Goal: Task Accomplishment & Management: Manage account settings

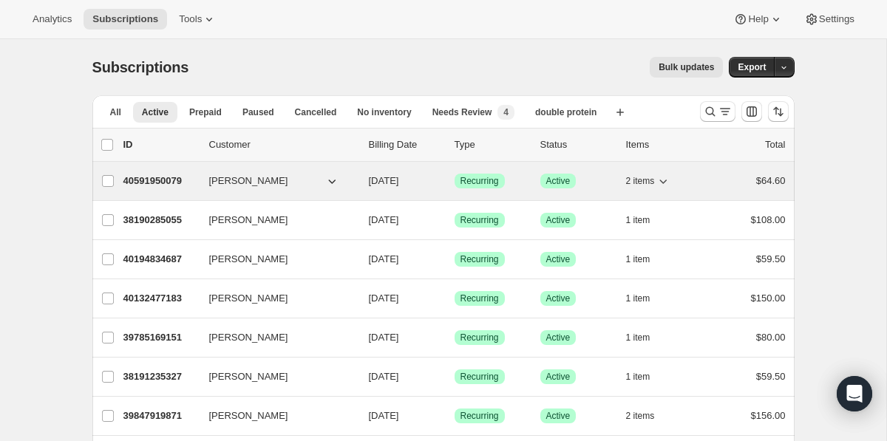
click at [661, 179] on icon "button" at bounding box center [662, 181] width 15 height 15
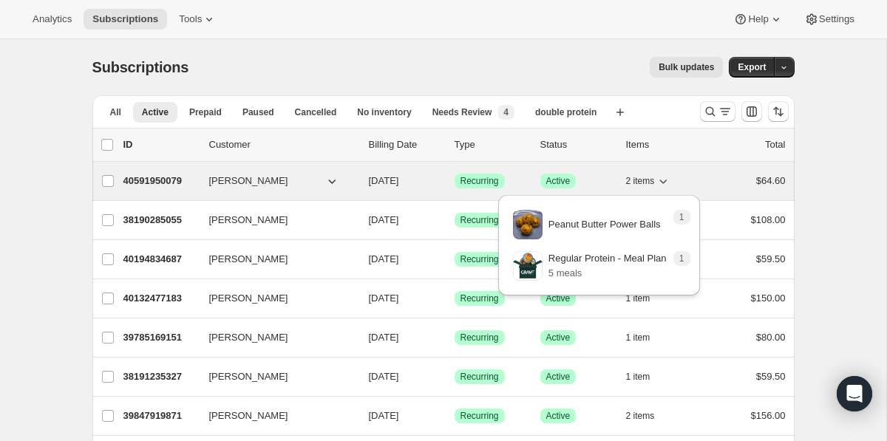
click at [661, 179] on icon "button" at bounding box center [662, 181] width 15 height 15
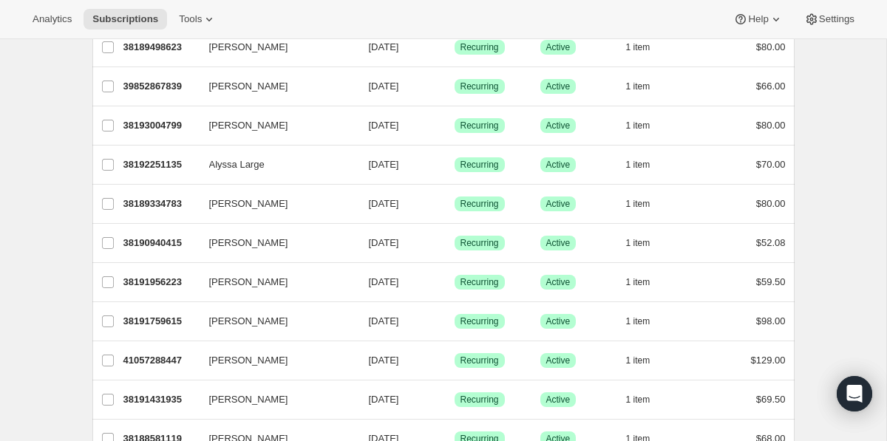
scroll to position [487, 0]
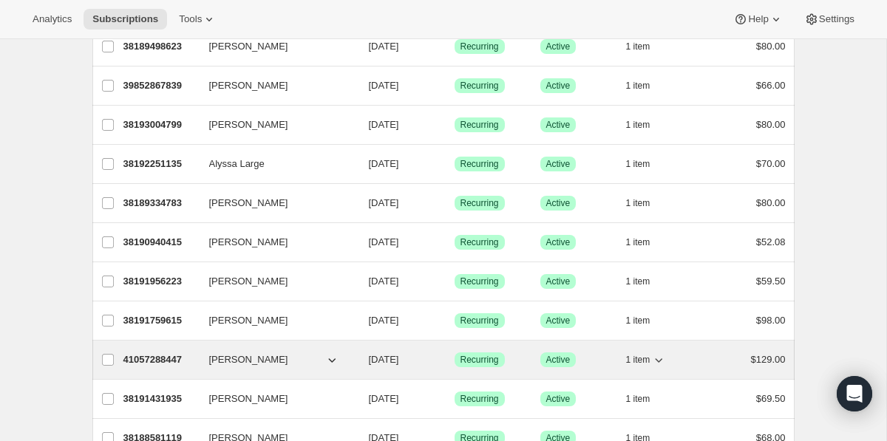
click at [660, 358] on icon "button" at bounding box center [658, 359] width 15 height 15
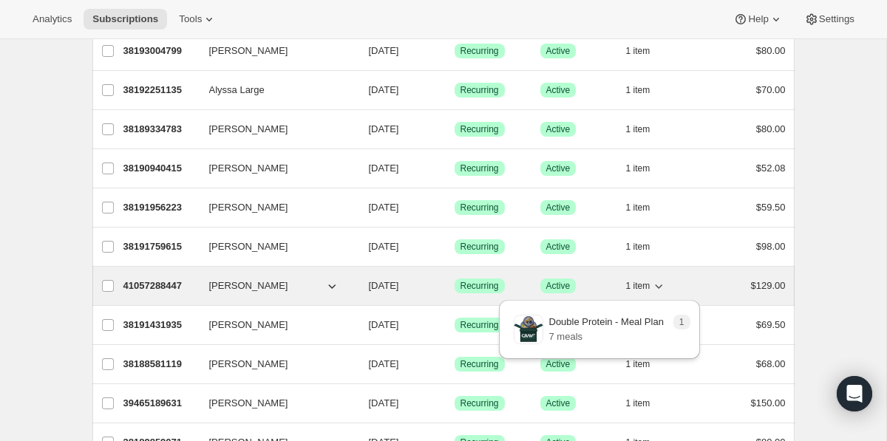
scroll to position [580, 0]
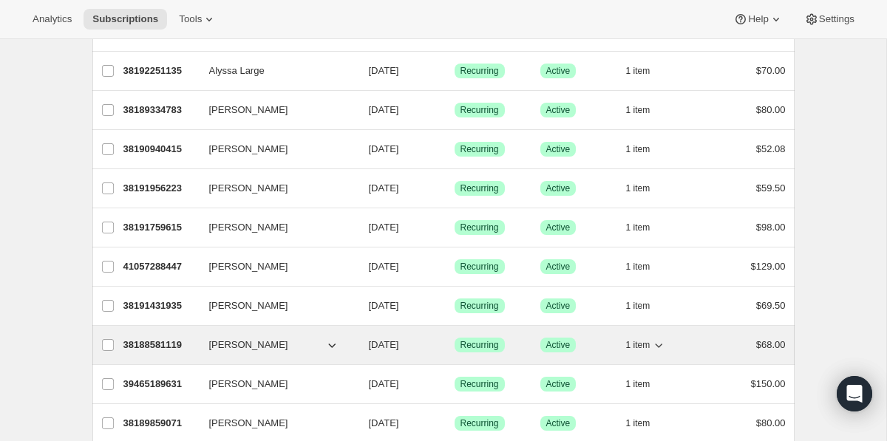
click at [661, 344] on icon "button" at bounding box center [658, 345] width 15 height 15
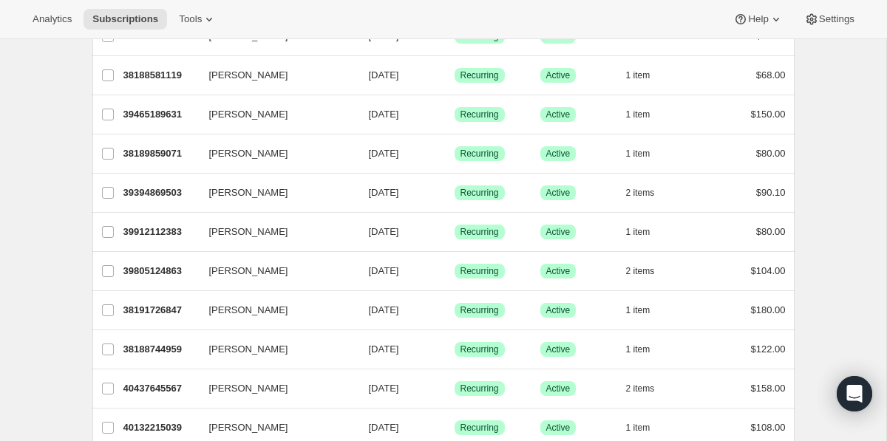
scroll to position [869, 0]
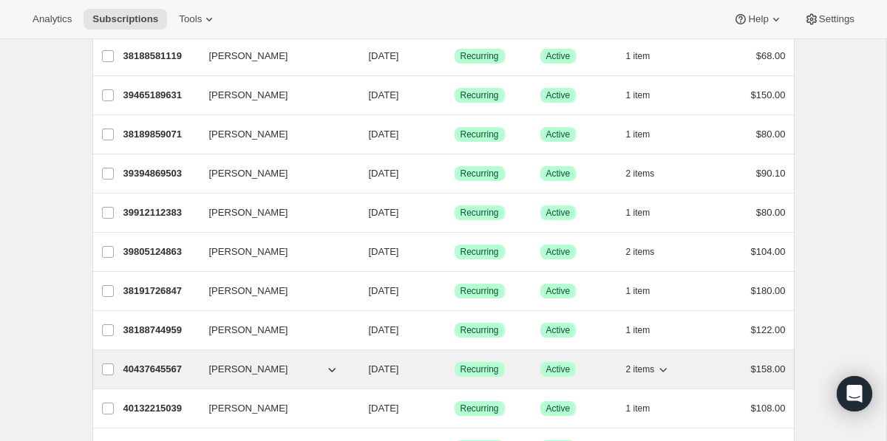
click at [666, 366] on icon "button" at bounding box center [662, 369] width 15 height 15
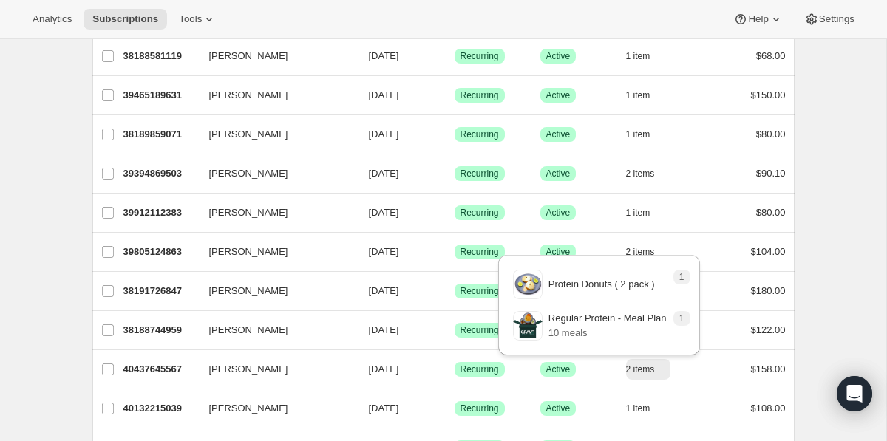
click at [829, 317] on div "Subscriptions. This page is ready Subscriptions Bulk updates More actions Bulk …" at bounding box center [443, 251] width 886 height 2163
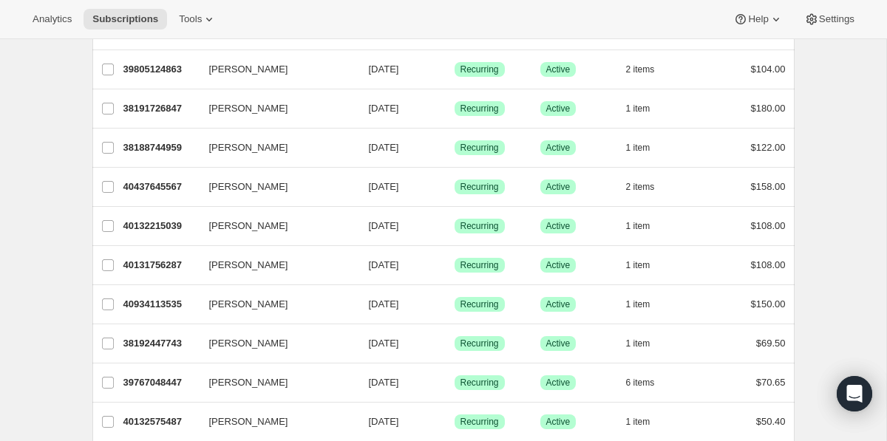
scroll to position [1063, 0]
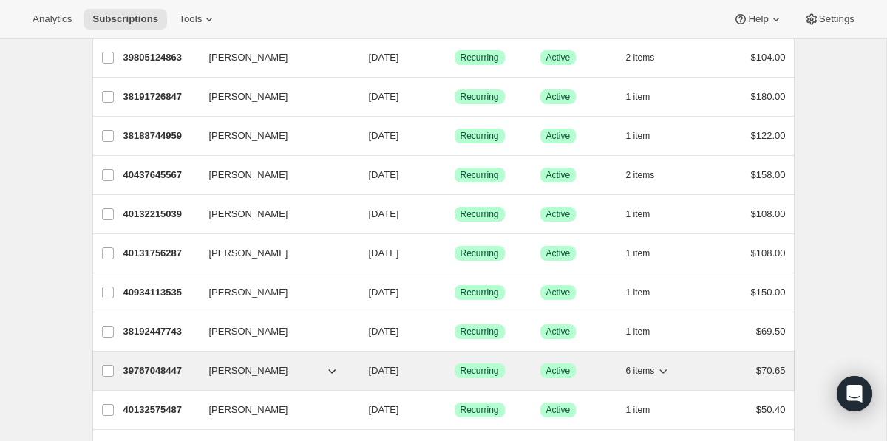
click at [669, 367] on icon "button" at bounding box center [662, 370] width 15 height 15
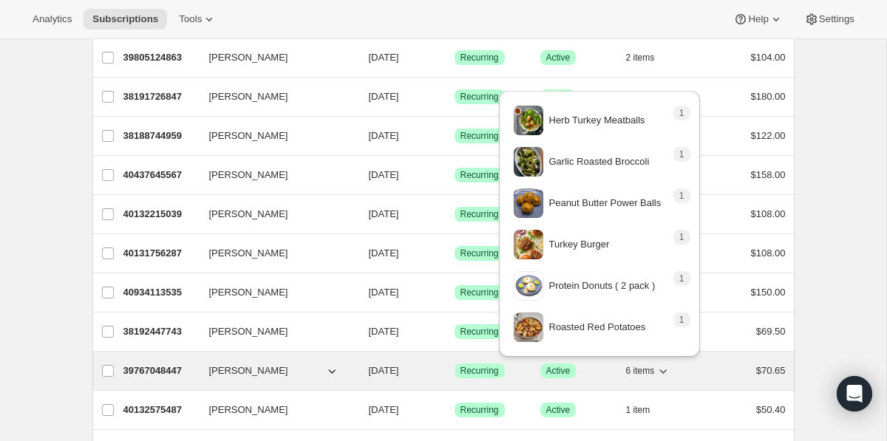
click at [669, 367] on icon "button" at bounding box center [662, 370] width 15 height 15
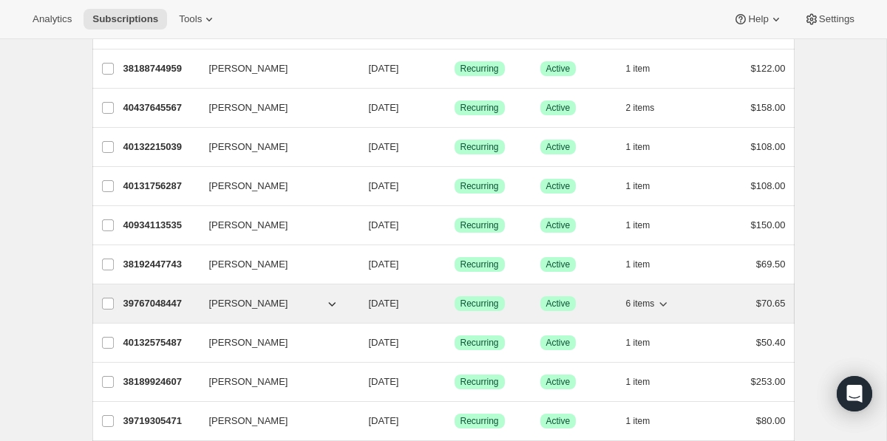
scroll to position [1137, 0]
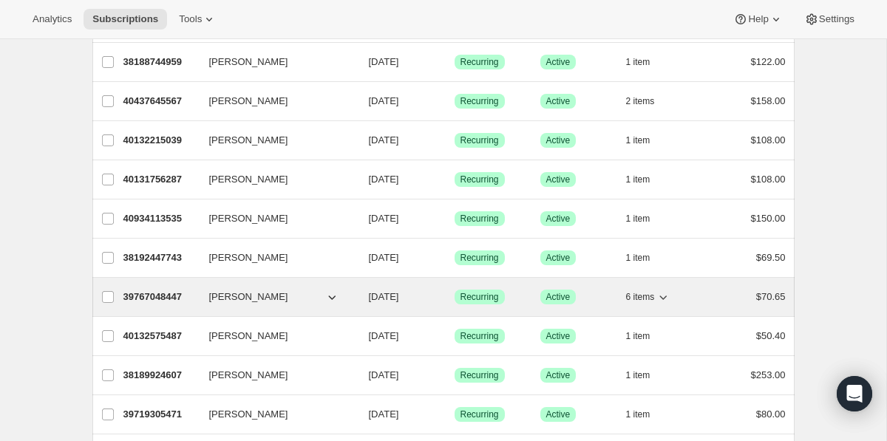
click at [666, 296] on icon "button" at bounding box center [662, 297] width 15 height 15
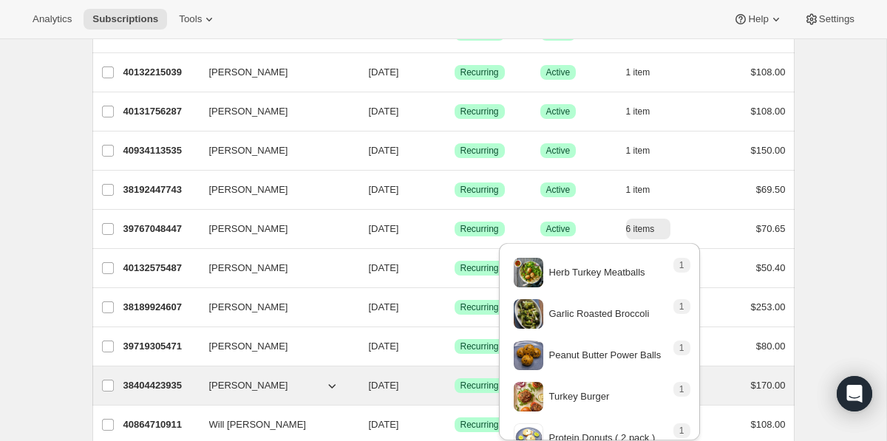
scroll to position [1218, 0]
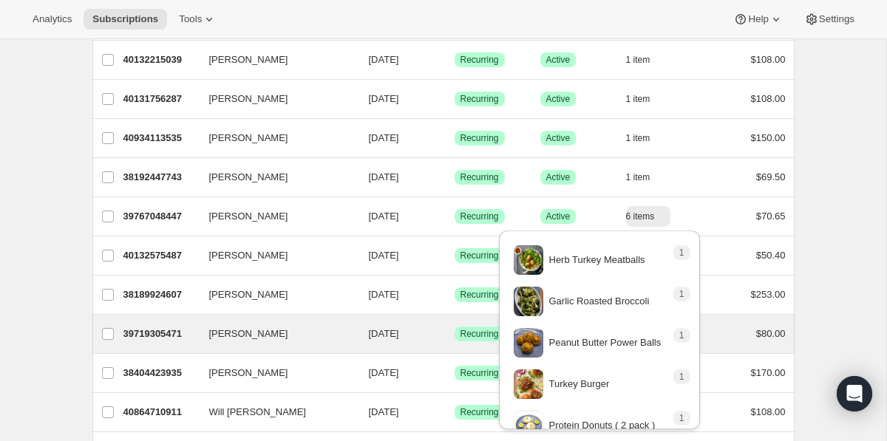
click at [793, 352] on div "Melanie I Siegel 39719305471 Melanie I Siegel 08/15/2025 Success Recurring Succ…" at bounding box center [443, 334] width 702 height 38
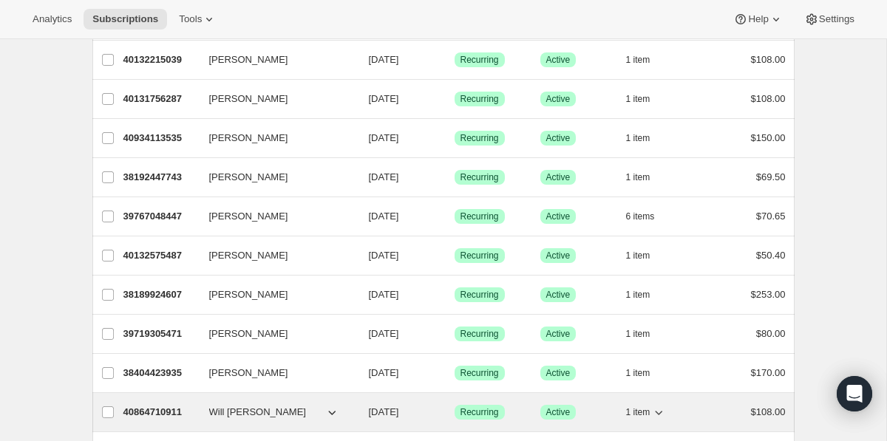
click at [661, 407] on icon "button" at bounding box center [658, 412] width 15 height 15
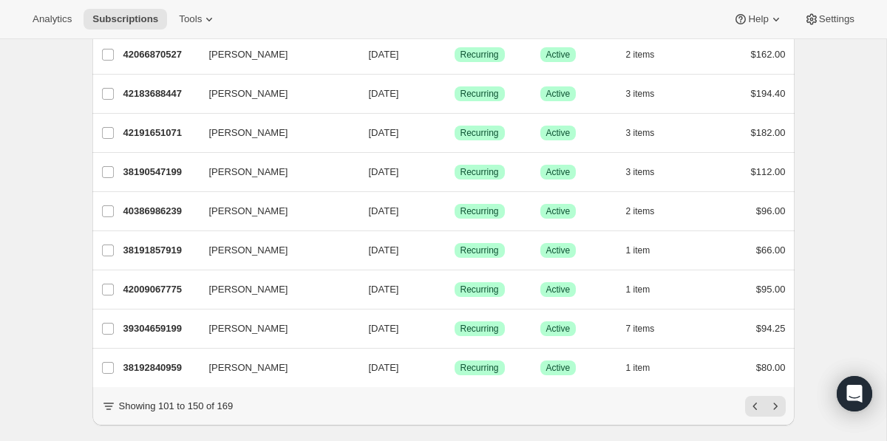
scroll to position [1761, 0]
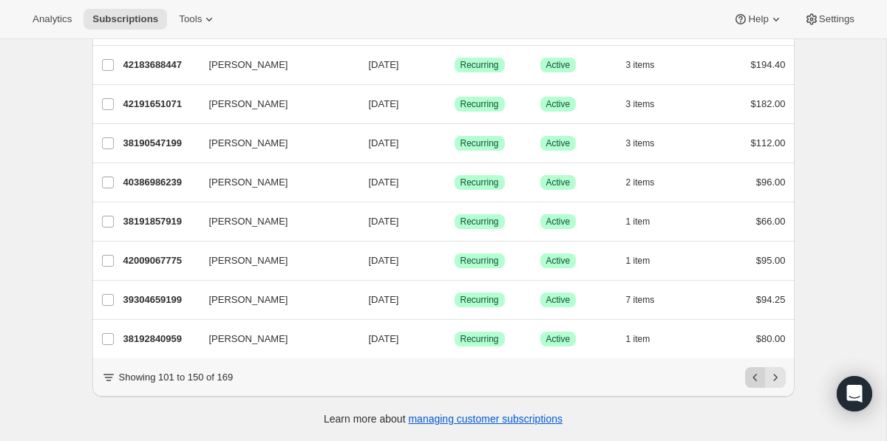
click at [753, 372] on icon "Previous" at bounding box center [755, 377] width 15 height 15
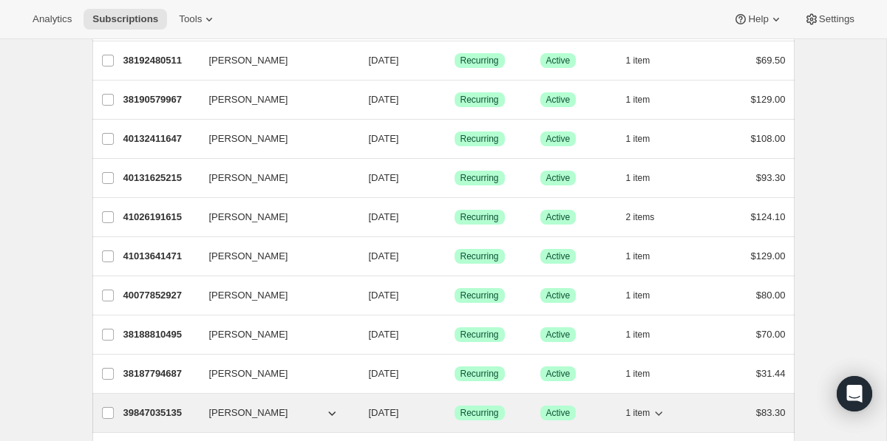
scroll to position [1602, 0]
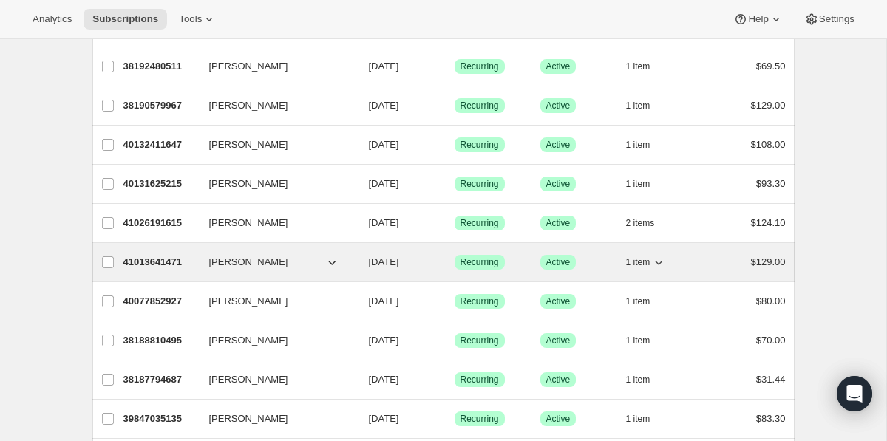
click at [661, 260] on icon "button" at bounding box center [658, 262] width 15 height 15
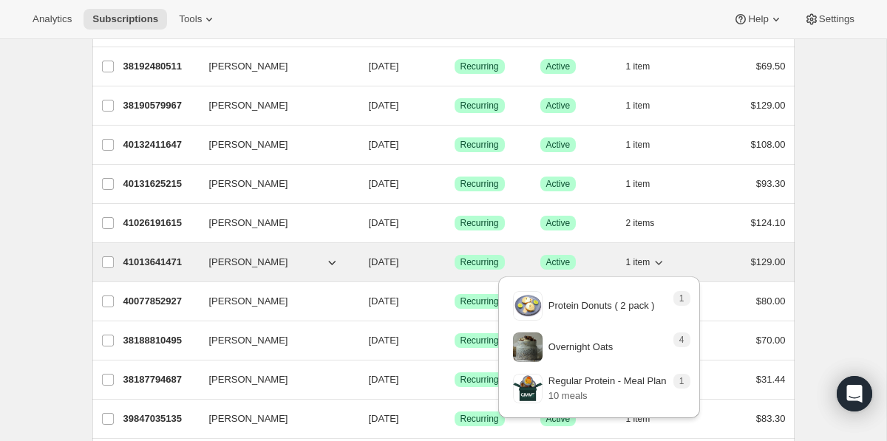
click at [661, 260] on icon "button" at bounding box center [658, 262] width 15 height 15
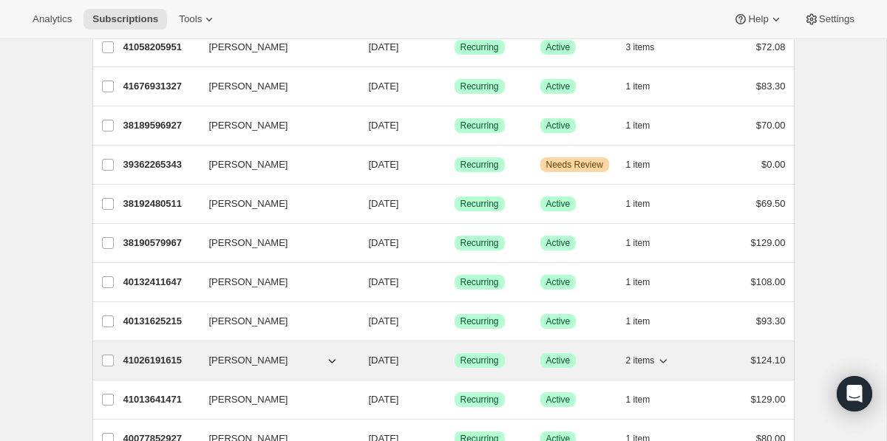
scroll to position [1461, 0]
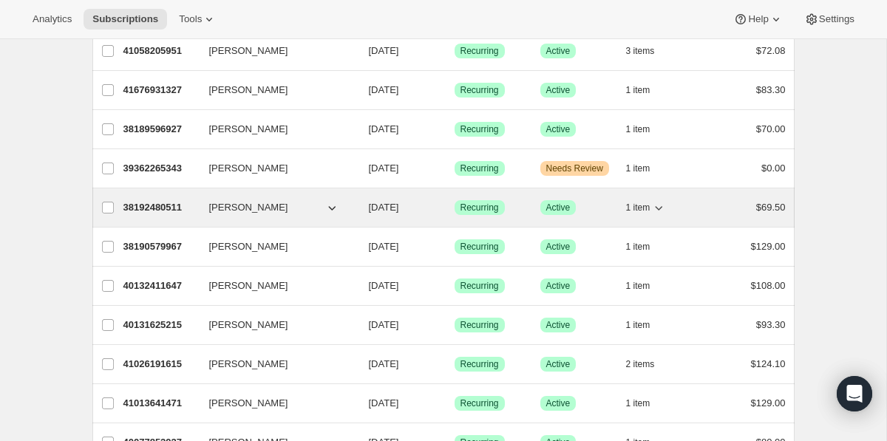
click at [658, 208] on icon "button" at bounding box center [658, 208] width 7 height 4
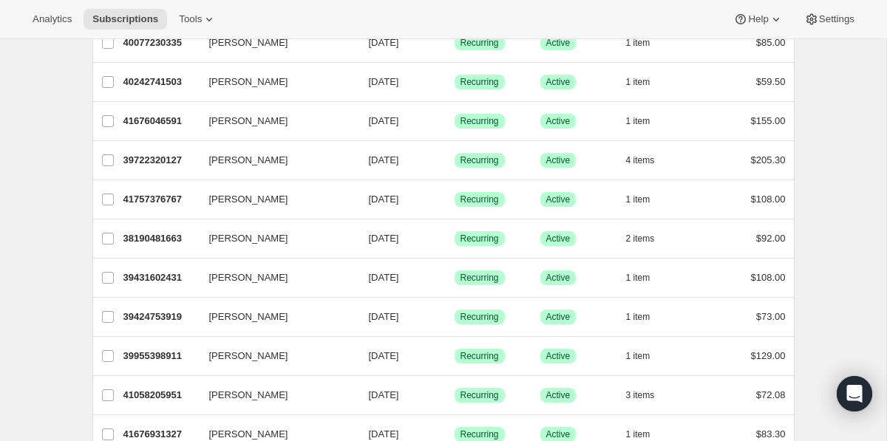
scroll to position [1109, 0]
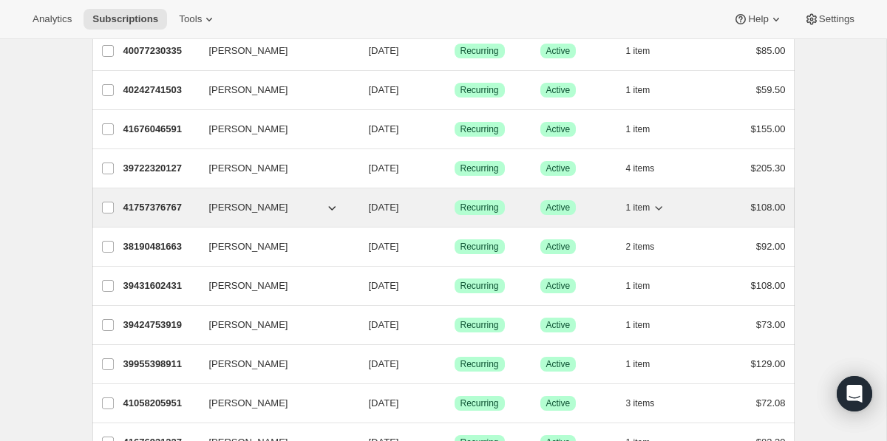
click at [661, 206] on icon "button" at bounding box center [658, 207] width 15 height 15
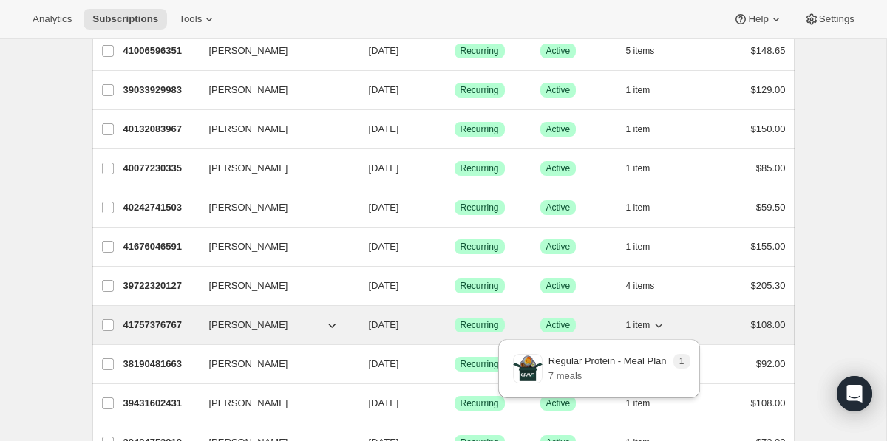
scroll to position [988, 0]
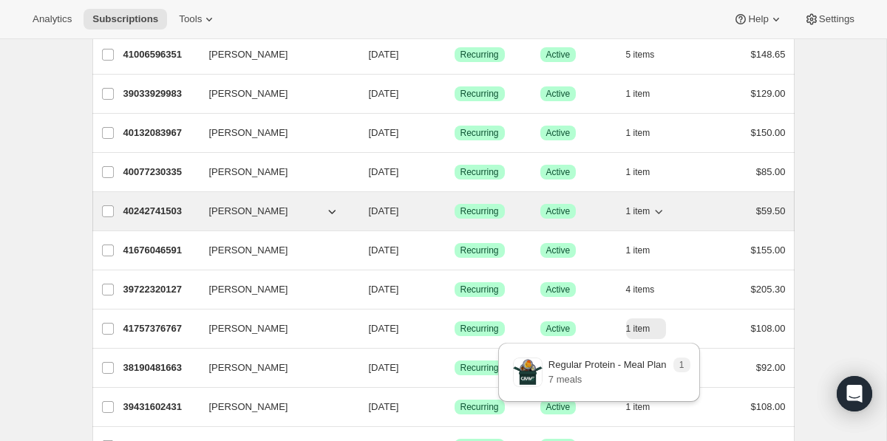
click at [659, 213] on icon "button" at bounding box center [658, 212] width 7 height 4
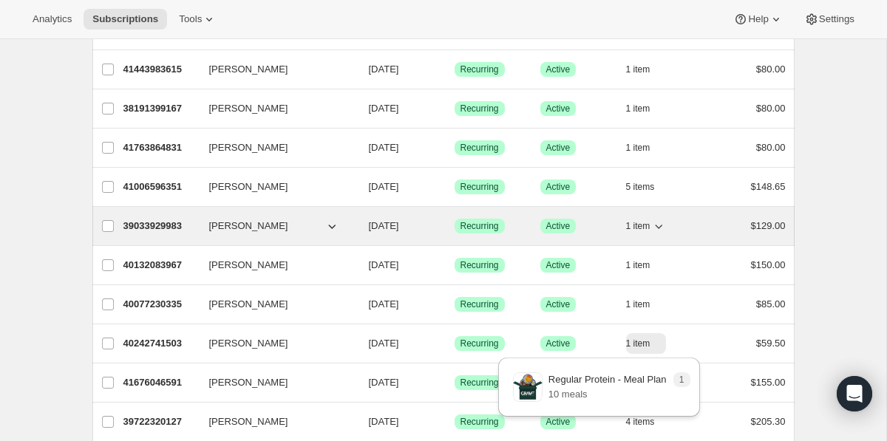
scroll to position [855, 0]
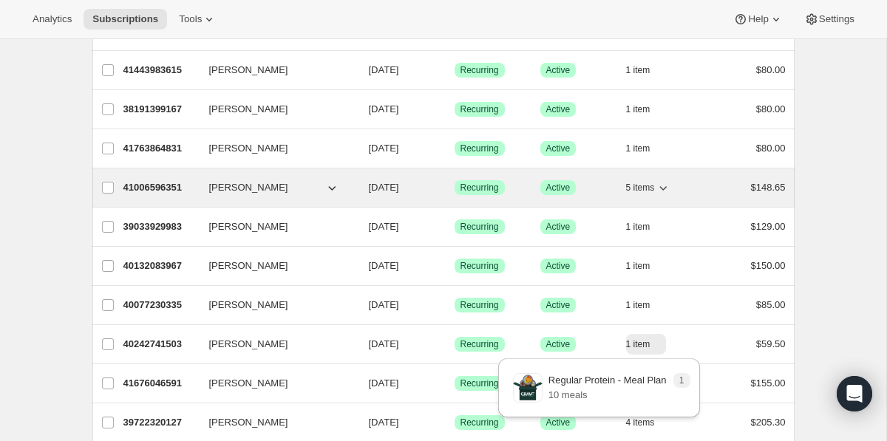
click at [668, 192] on icon "button" at bounding box center [662, 187] width 15 height 15
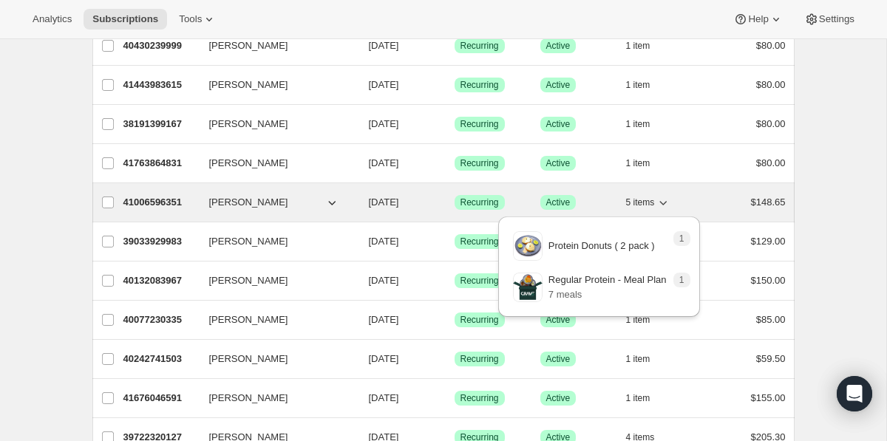
scroll to position [839, 0]
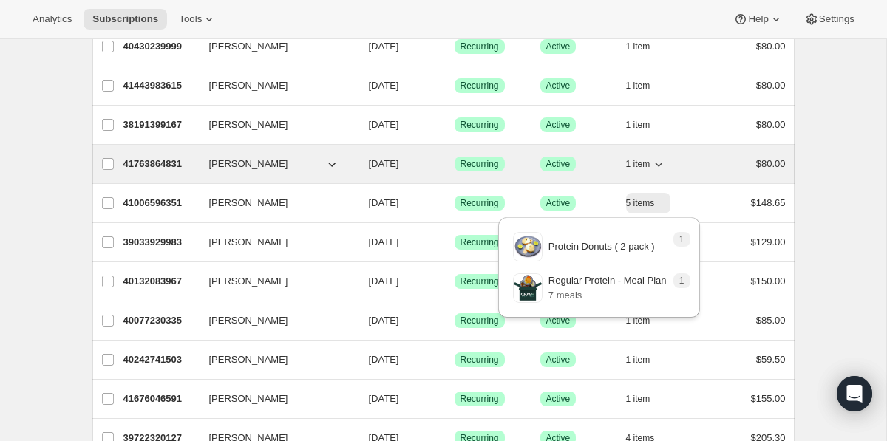
click at [655, 164] on icon "button" at bounding box center [658, 164] width 15 height 15
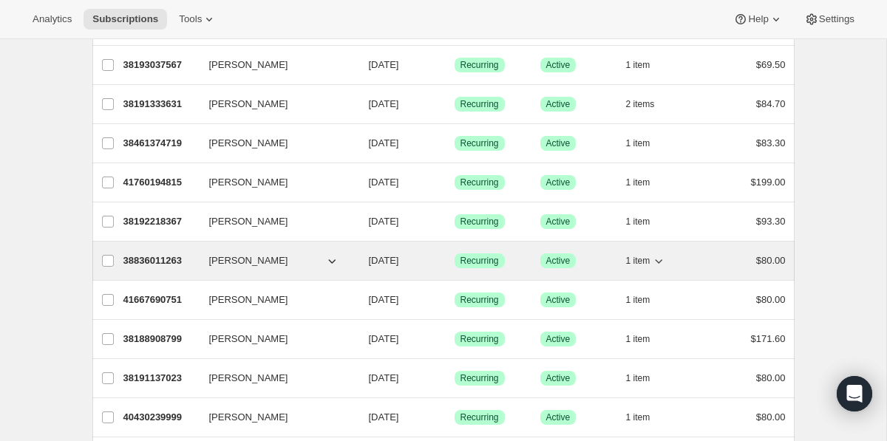
scroll to position [466, 0]
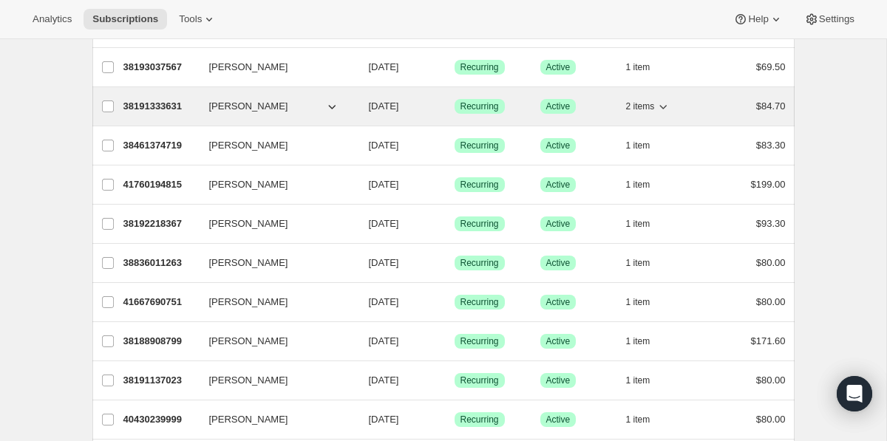
click at [666, 105] on icon "button" at bounding box center [662, 106] width 15 height 15
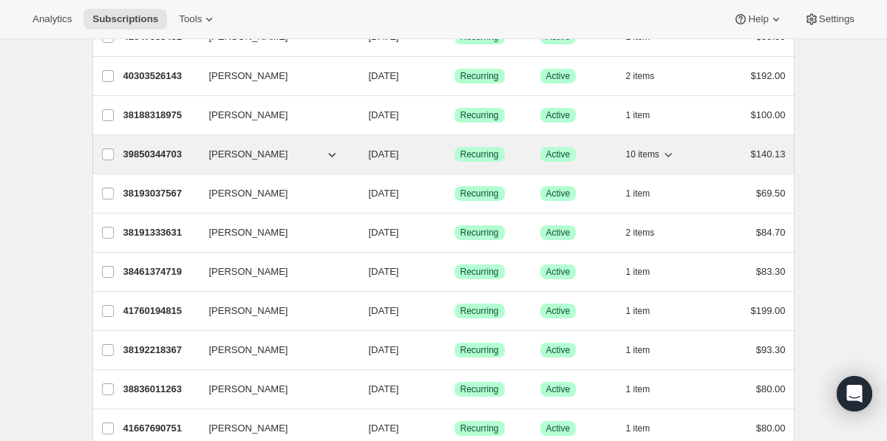
scroll to position [339, 0]
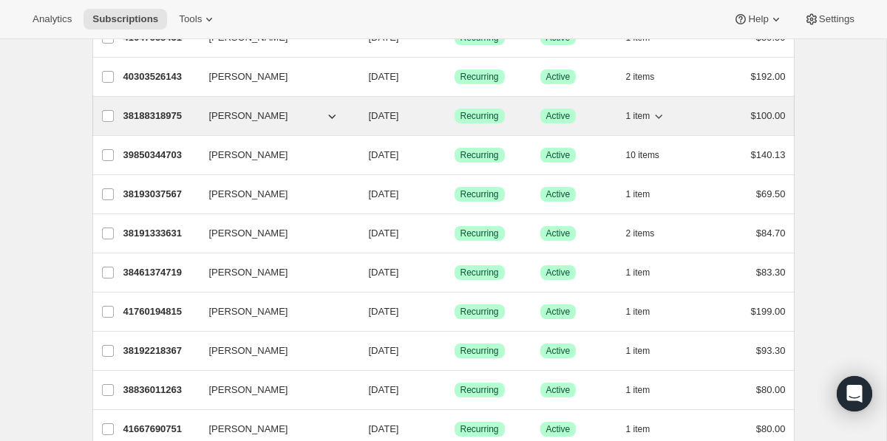
click at [661, 117] on icon "button" at bounding box center [658, 117] width 7 height 4
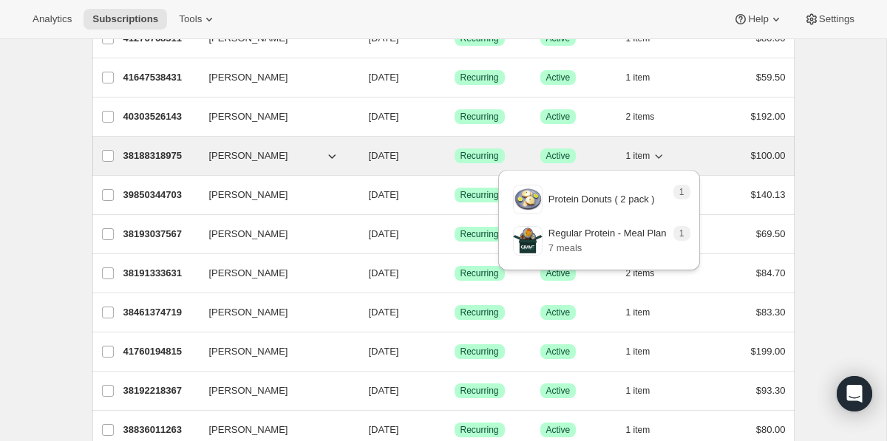
scroll to position [298, 0]
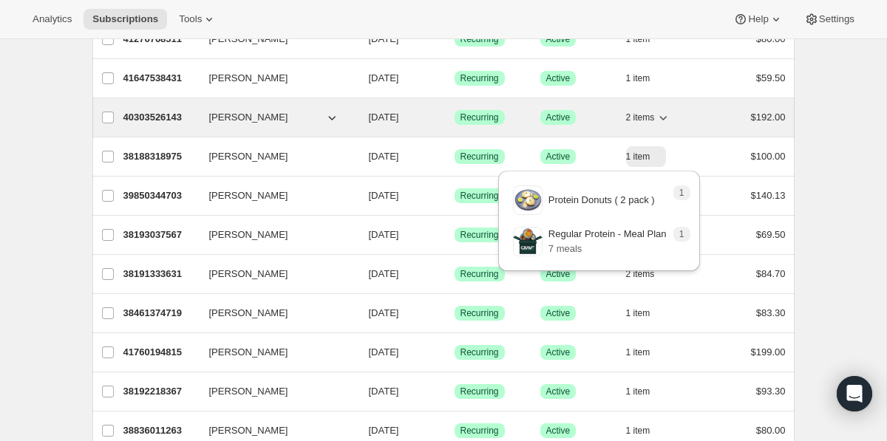
click at [663, 115] on icon "button" at bounding box center [662, 117] width 15 height 15
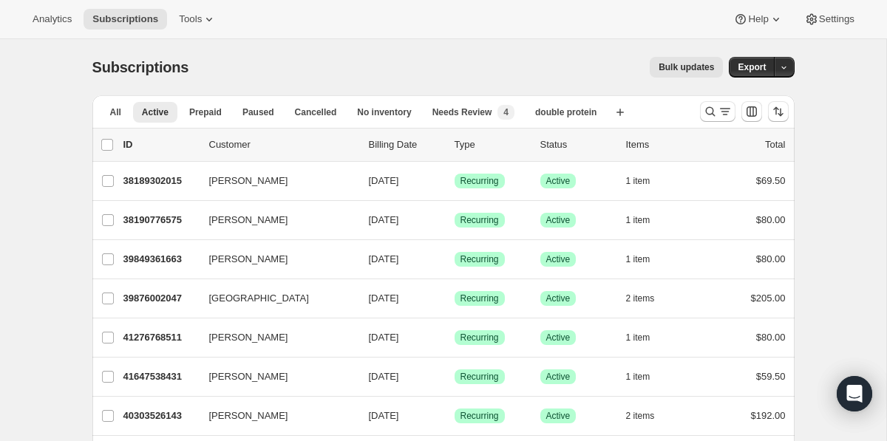
scroll to position [1761, 0]
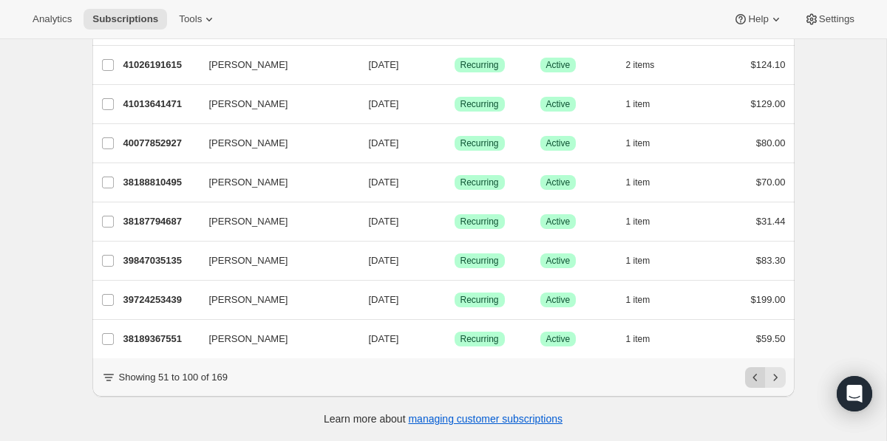
click at [754, 377] on icon "Previous" at bounding box center [755, 377] width 15 height 15
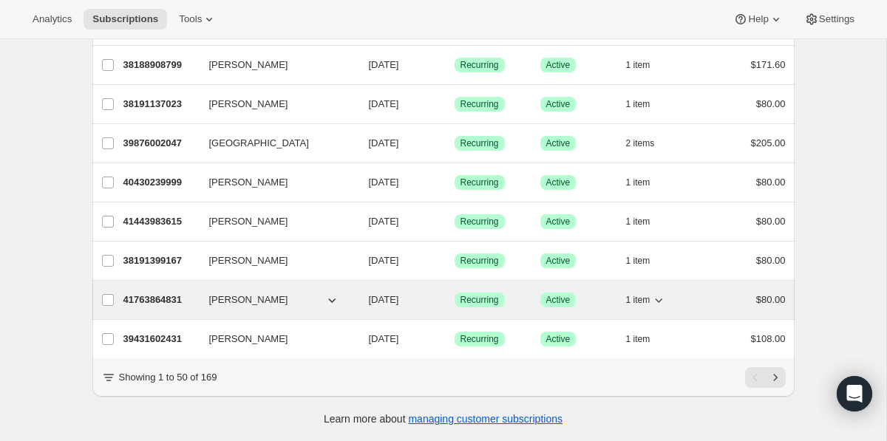
click at [659, 298] on icon "button" at bounding box center [658, 300] width 15 height 15
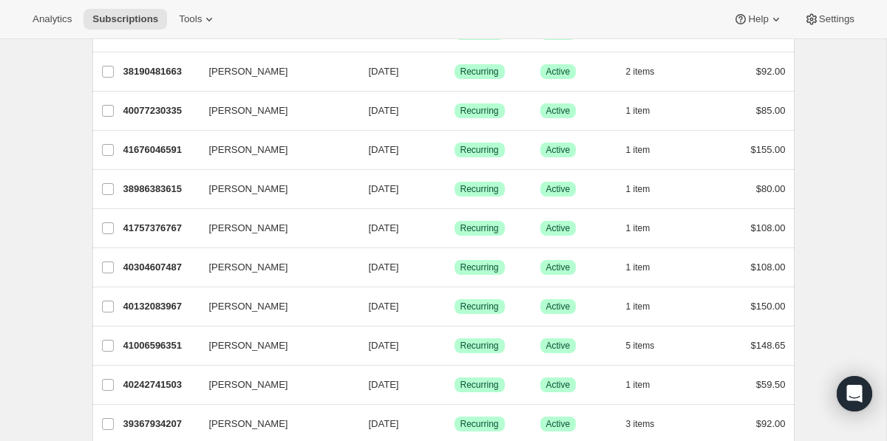
scroll to position [0, 0]
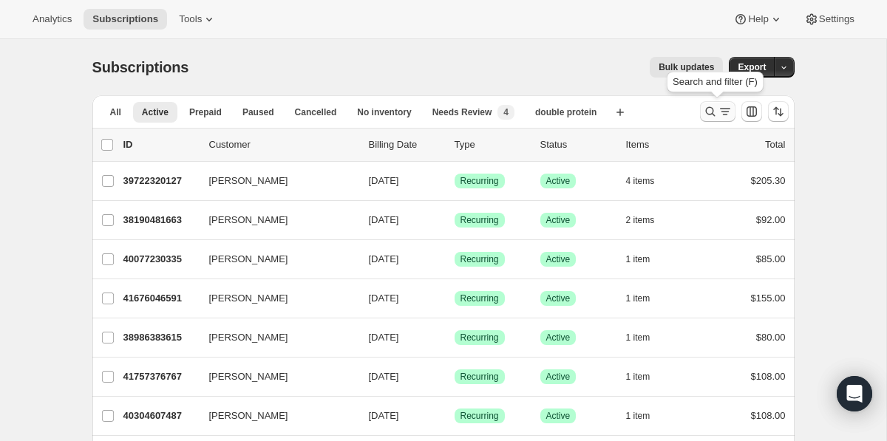
click at [700, 115] on button "Search and filter results" at bounding box center [717, 111] width 35 height 21
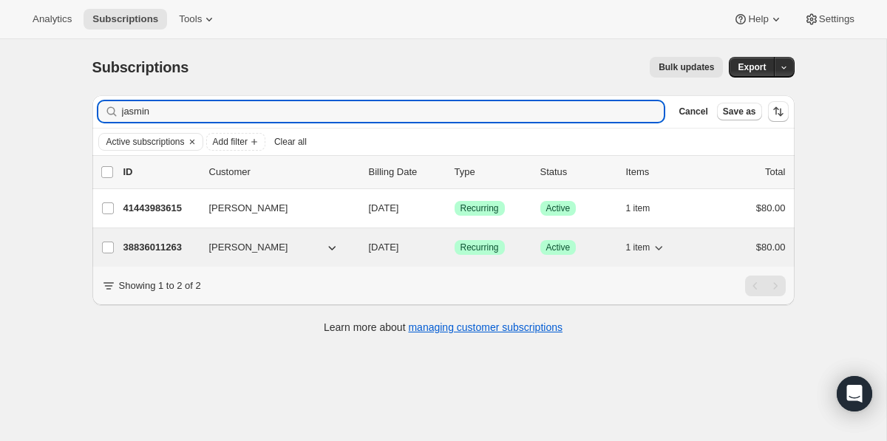
type input "jasmin"
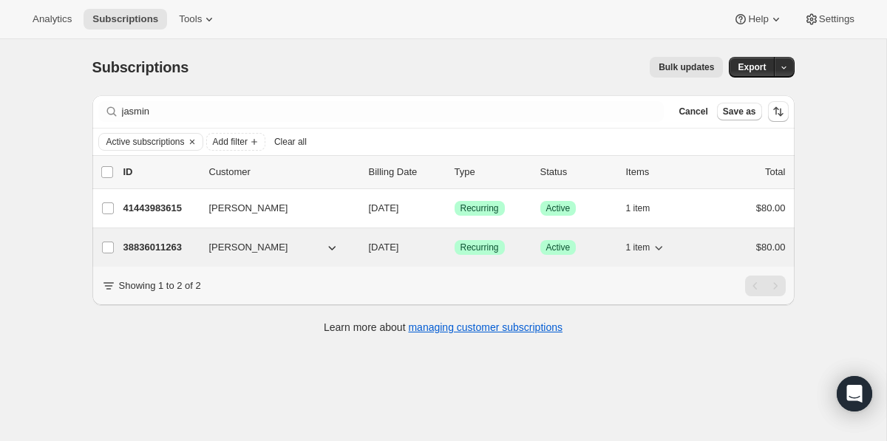
click at [154, 243] on p "38836011263" at bounding box center [160, 247] width 74 height 15
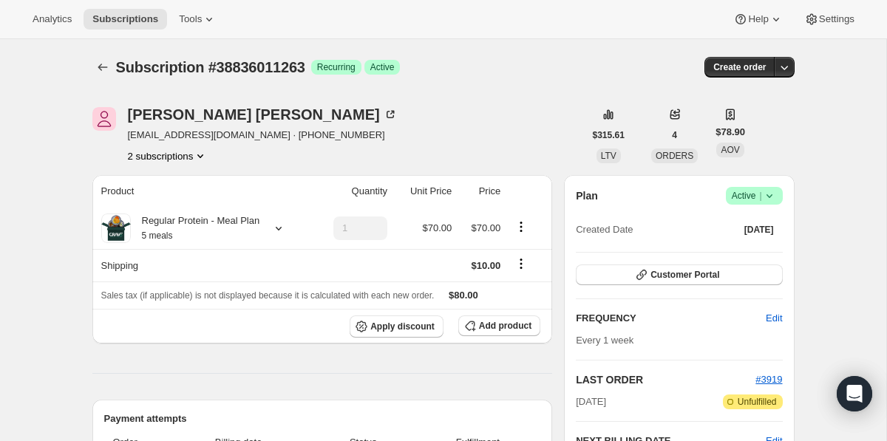
click at [776, 195] on span "Success Active |" at bounding box center [754, 196] width 57 height 18
click at [769, 249] on span "Cancel subscription" at bounding box center [748, 250] width 83 height 11
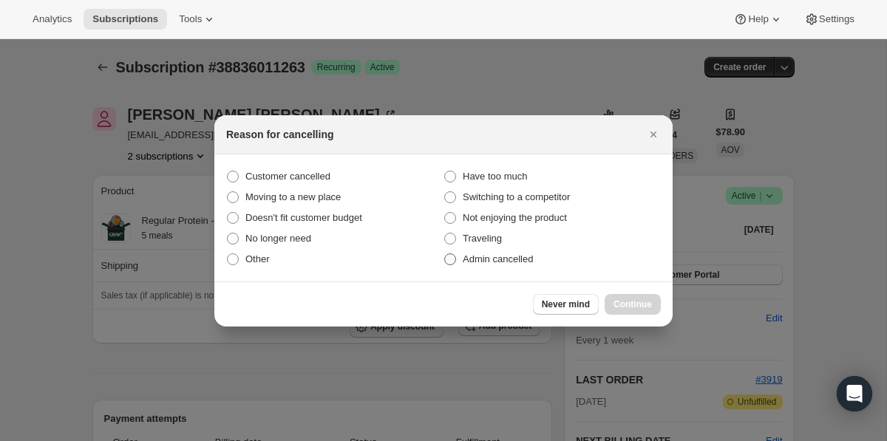
click at [529, 268] on label "Admin cancelled" at bounding box center [551, 259] width 217 height 21
click at [445, 254] on input "Admin cancelled" at bounding box center [444, 253] width 1 height 1
radio input "true"
click at [640, 304] on span "Continue" at bounding box center [632, 304] width 38 height 12
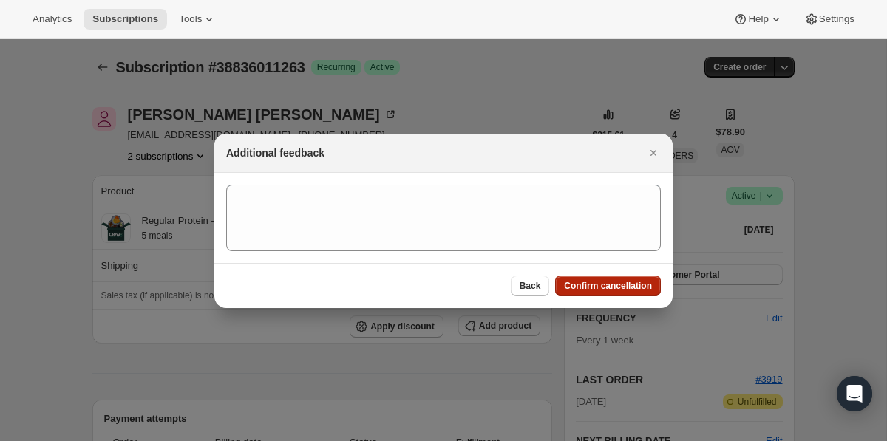
click at [627, 286] on span "Confirm cancellation" at bounding box center [608, 286] width 88 height 12
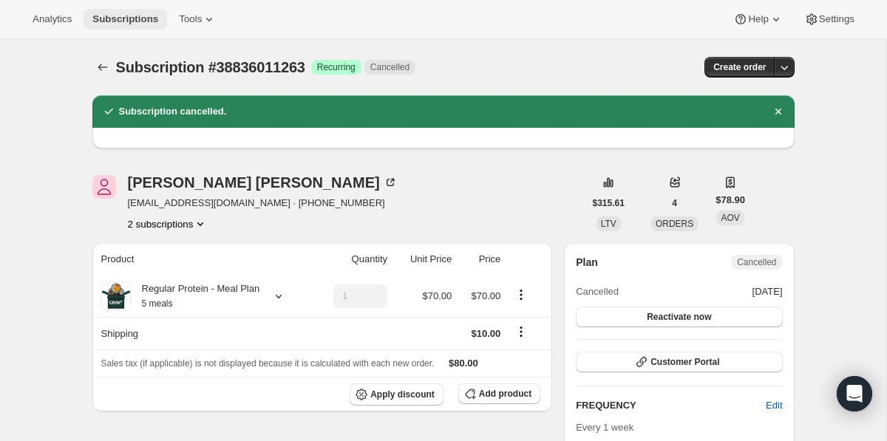
click at [137, 18] on span "Subscriptions" at bounding box center [125, 19] width 66 height 12
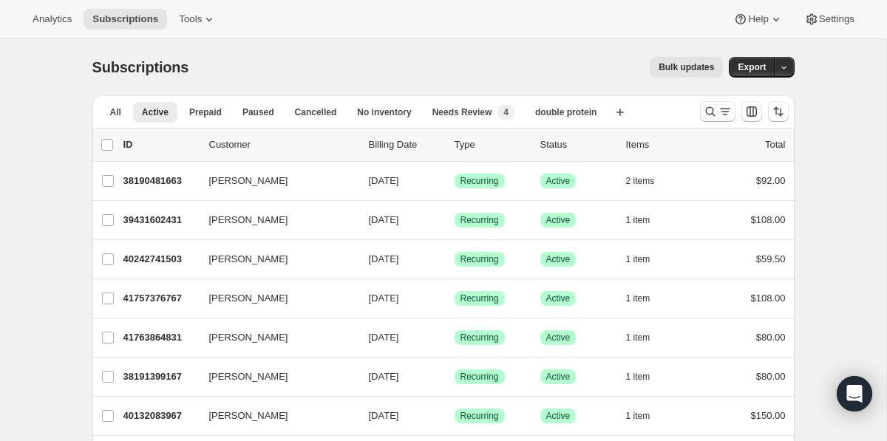
click at [712, 117] on icon "Search and filter results" at bounding box center [710, 111] width 15 height 15
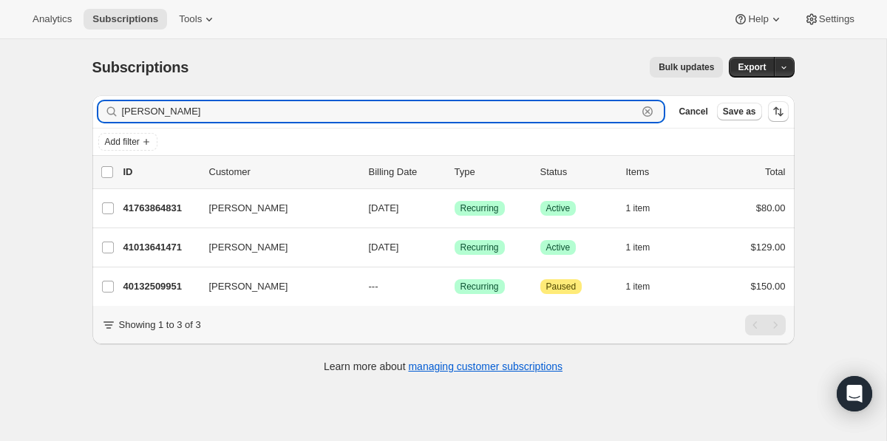
type input "terry m"
click at [647, 109] on icon "button" at bounding box center [647, 111] width 15 height 15
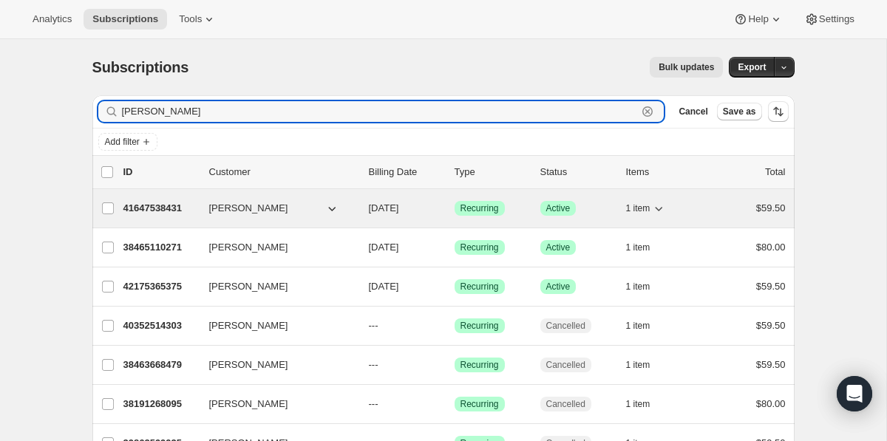
type input "maureen"
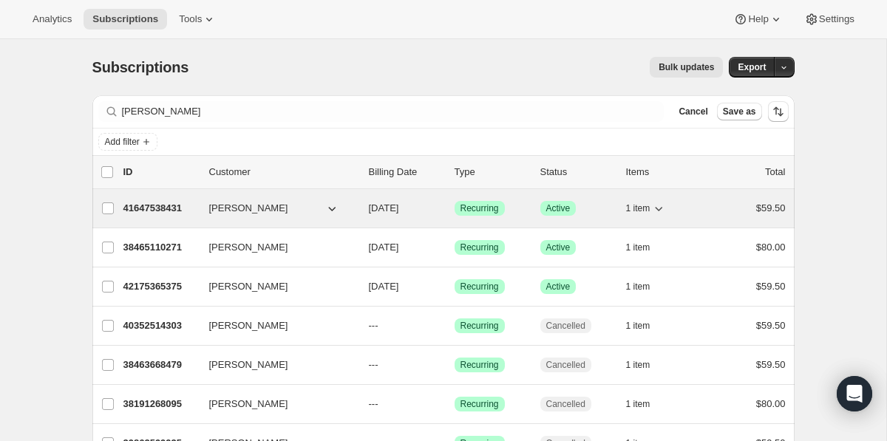
click at [154, 207] on p "41647538431" at bounding box center [160, 208] width 74 height 15
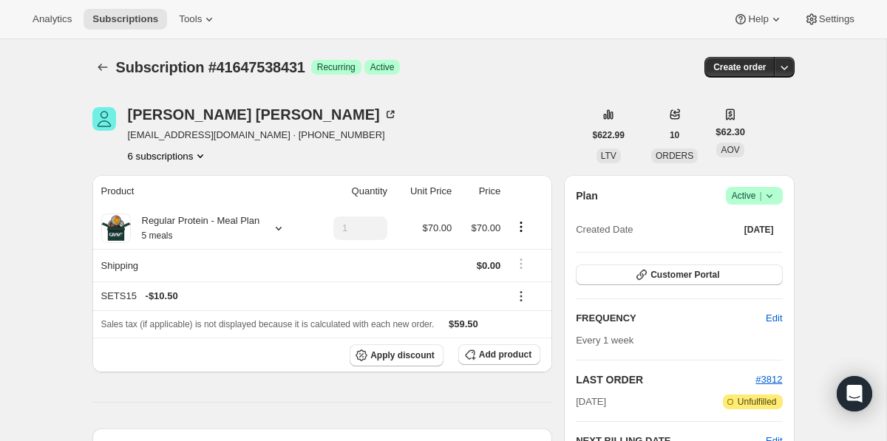
click at [775, 197] on icon at bounding box center [769, 195] width 15 height 15
click at [764, 250] on span "Cancel subscription" at bounding box center [748, 250] width 83 height 11
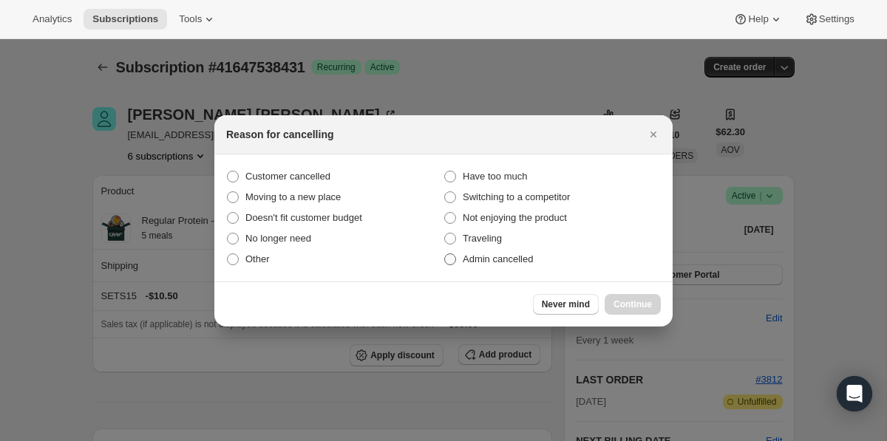
click at [525, 264] on span "Admin cancelled" at bounding box center [497, 258] width 70 height 11
click at [445, 254] on input "Admin cancelled" at bounding box center [444, 253] width 1 height 1
radio input "true"
click at [626, 301] on span "Continue" at bounding box center [632, 304] width 38 height 12
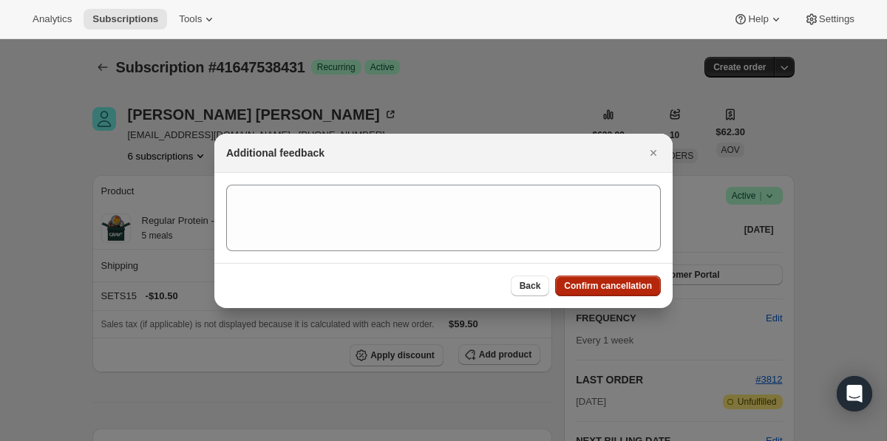
click at [622, 284] on span "Confirm cancellation" at bounding box center [608, 286] width 88 height 12
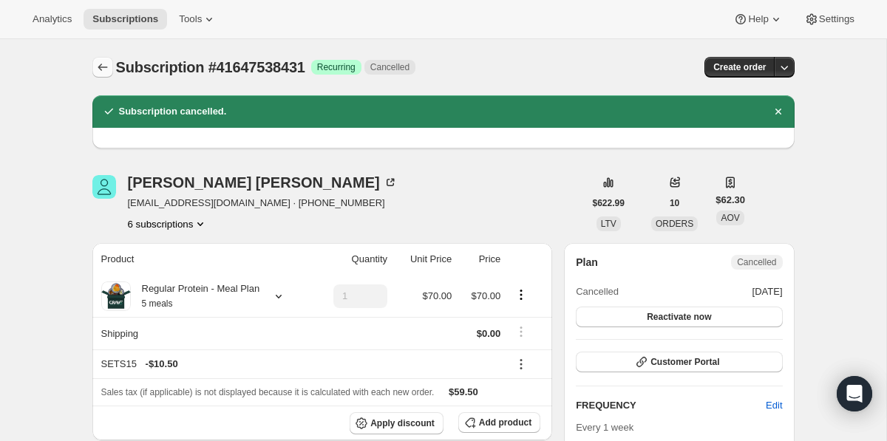
click at [101, 72] on icon "Subscriptions" at bounding box center [102, 67] width 15 height 15
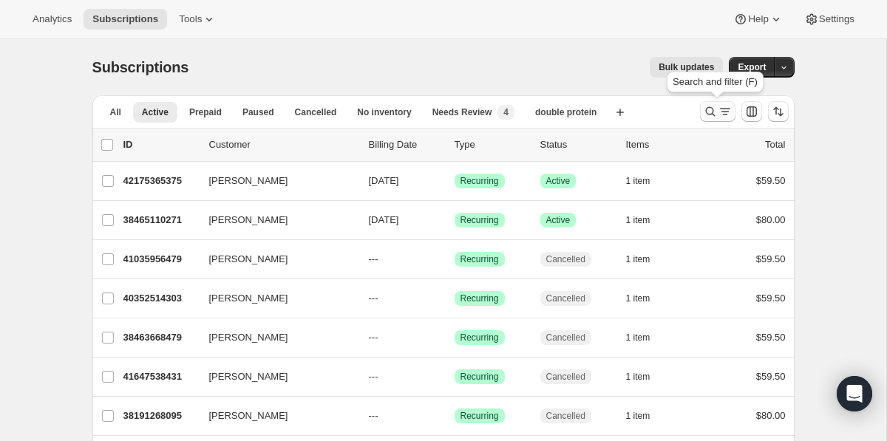
click at [714, 108] on icon "Search and filter results" at bounding box center [710, 111] width 15 height 15
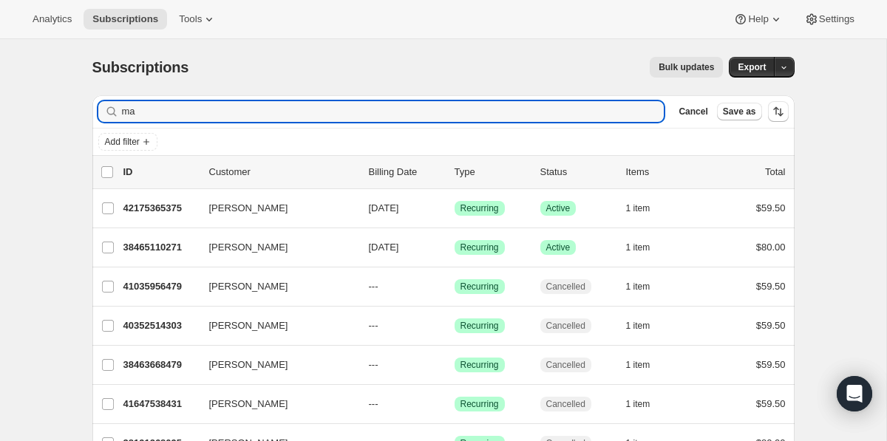
type input "m"
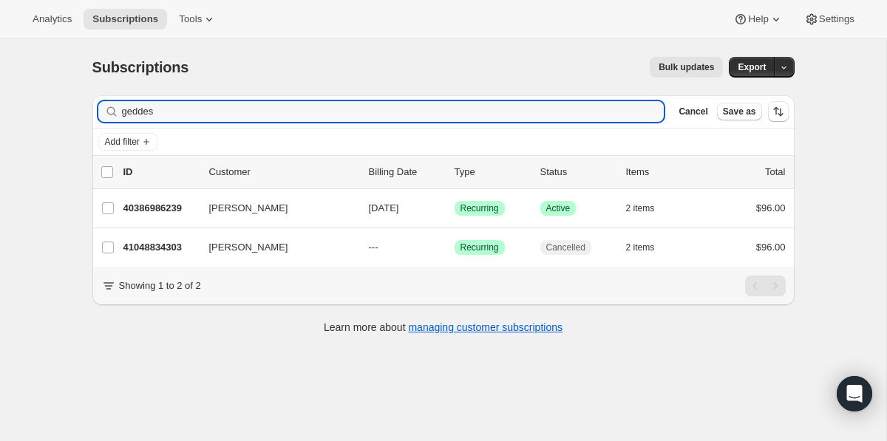
drag, startPoint x: 508, startPoint y: 119, endPoint x: 502, endPoint y: 92, distance: 28.0
click at [502, 92] on div "Subscriptions. This page is ready Subscriptions Bulk updates More actions Bulk …" at bounding box center [443, 194] width 737 height 310
type input "j"
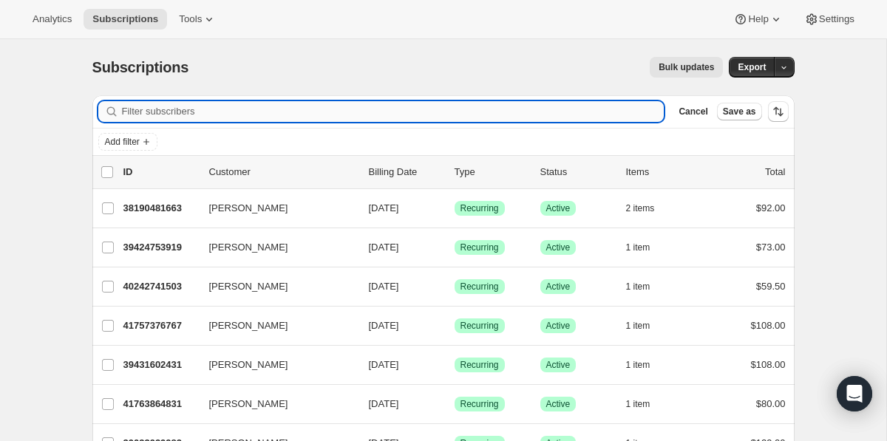
click at [309, 107] on input "Filter subscribers" at bounding box center [393, 111] width 542 height 21
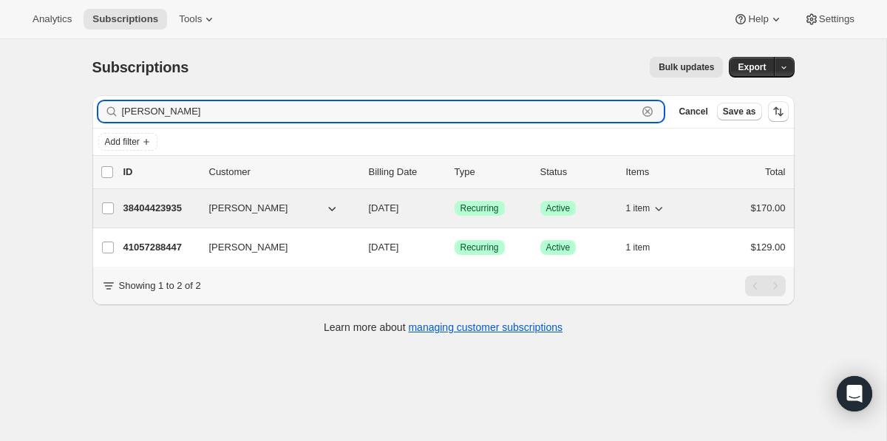
type input "christopher"
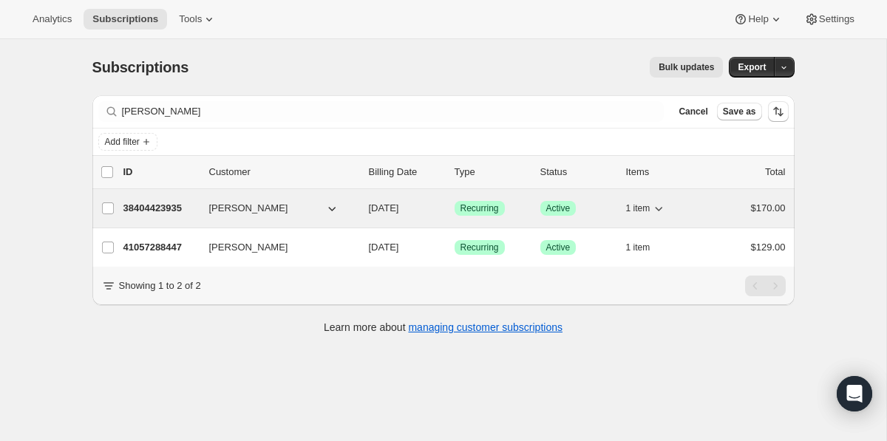
click at [160, 211] on p "38404423935" at bounding box center [160, 208] width 74 height 15
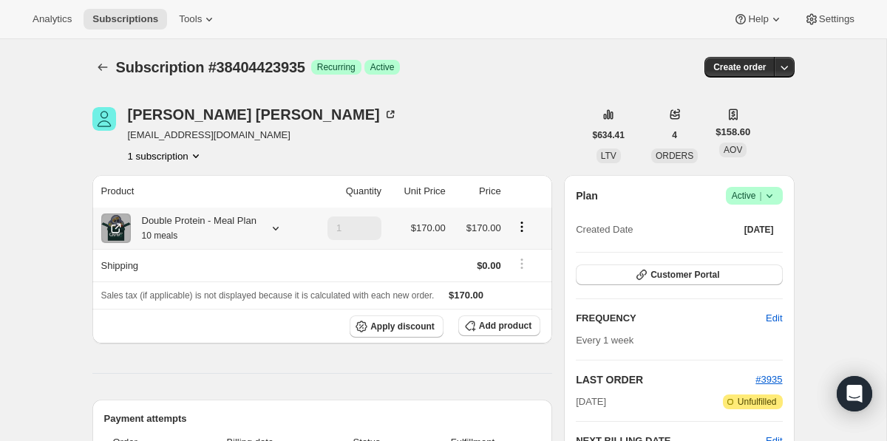
click at [283, 231] on icon at bounding box center [275, 228] width 15 height 15
click at [276, 228] on icon at bounding box center [275, 228] width 15 height 15
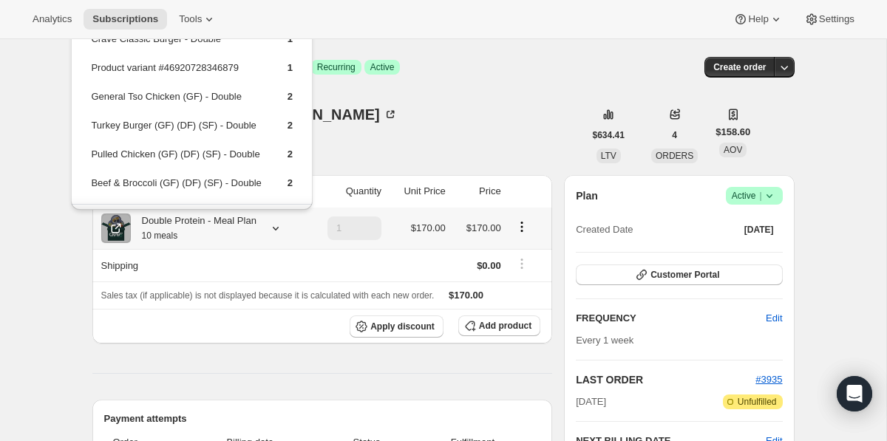
drag, startPoint x: 305, startPoint y: 180, endPoint x: 85, endPoint y: 43, distance: 259.1
click at [85, 43] on div "Crave Classic Burger - Double 1 Product variant #46920728346879 1 General Tso C…" at bounding box center [192, 131] width 242 height 239
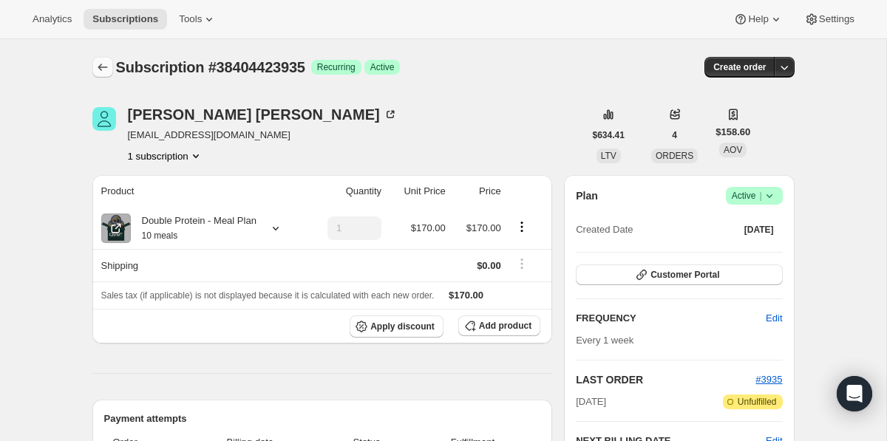
click at [106, 70] on icon "Subscriptions" at bounding box center [102, 67] width 15 height 15
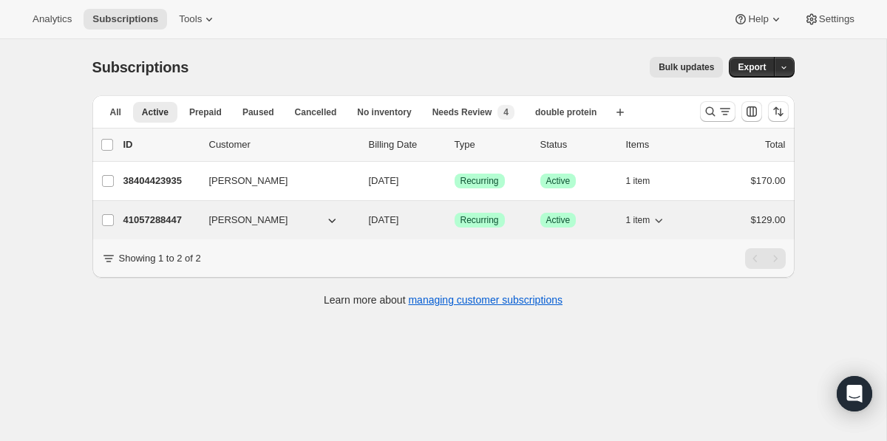
click at [174, 218] on p "41057288447" at bounding box center [160, 220] width 74 height 15
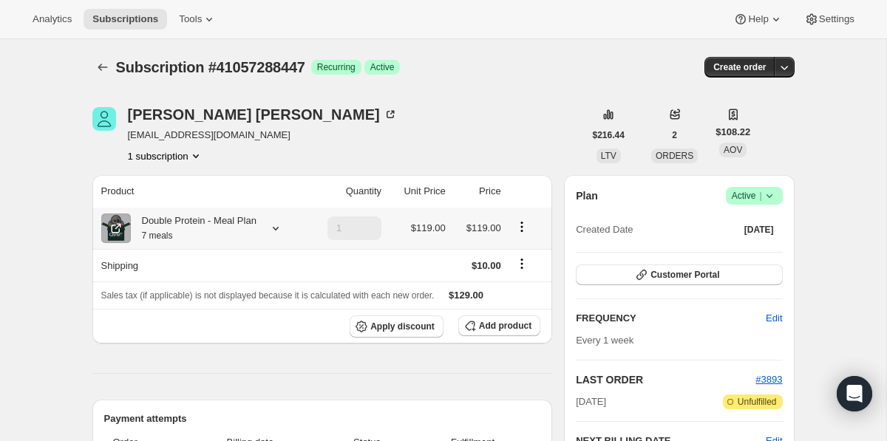
click at [281, 231] on icon at bounding box center [275, 228] width 15 height 15
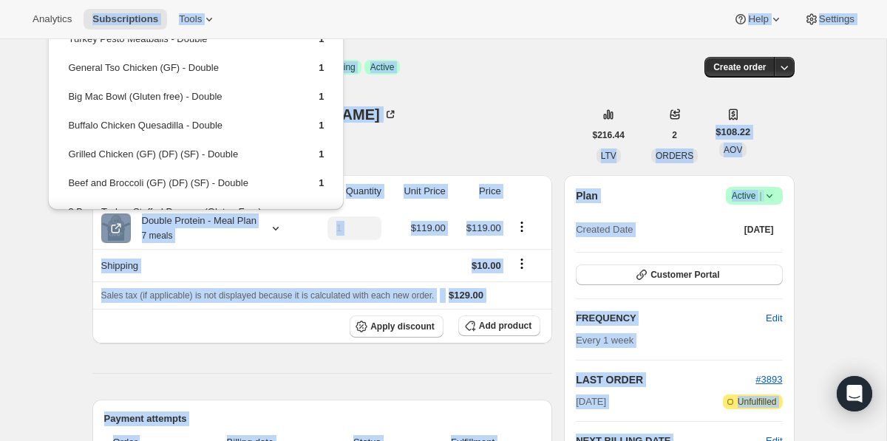
drag, startPoint x: 330, startPoint y: 157, endPoint x: 68, endPoint y: 38, distance: 287.3
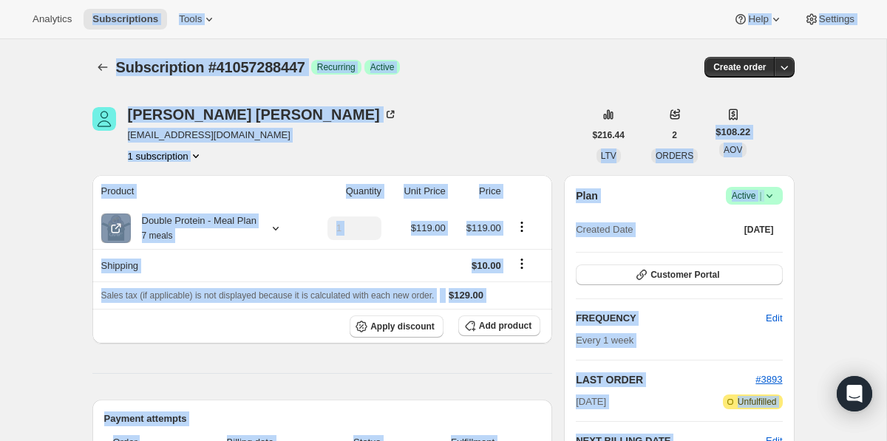
click at [222, 157] on div "1 subscription" at bounding box center [263, 156] width 270 height 15
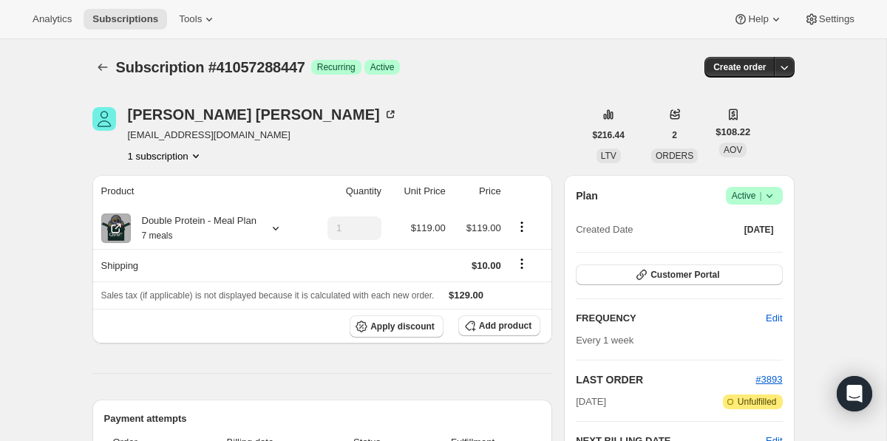
click at [199, 157] on icon "Product actions" at bounding box center [196, 156] width 6 height 4
click at [280, 233] on icon at bounding box center [275, 228] width 15 height 15
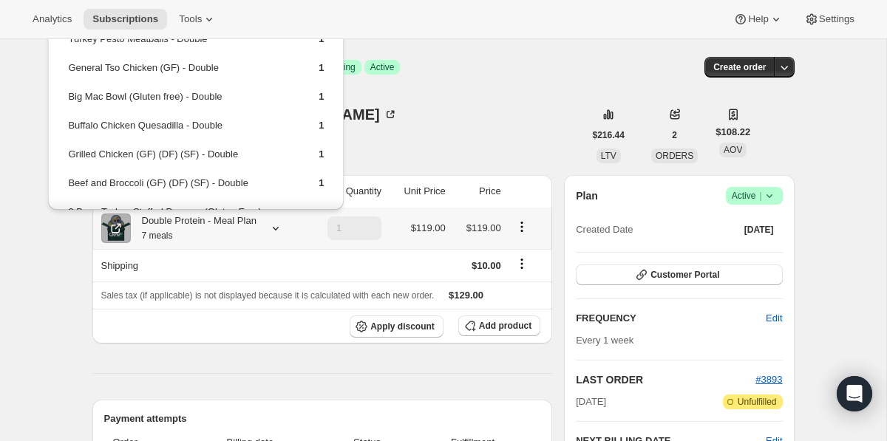
drag, startPoint x: 327, startPoint y: 171, endPoint x: 67, endPoint y: 43, distance: 290.1
click at [67, 43] on div "Turkey Pesto Meatballs - Double 1 General Tso Chicken (GF) - Double 1 Big Mac B…" at bounding box center [196, 153] width 296 height 282
copy tbody
click at [264, 124] on td "Buffalo Chicken Quesadilla - Double" at bounding box center [180, 130] width 226 height 27
drag, startPoint x: 298, startPoint y: 186, endPoint x: 64, endPoint y: 44, distance: 274.2
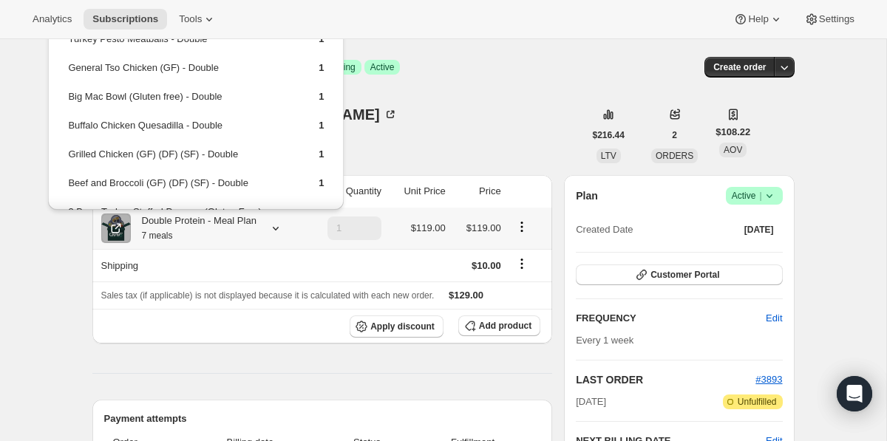
click at [64, 44] on div "Turkey Pesto Meatballs - Double 1 General Tso Chicken (GF) - Double 1 Big Mac B…" at bounding box center [196, 153] width 296 height 282
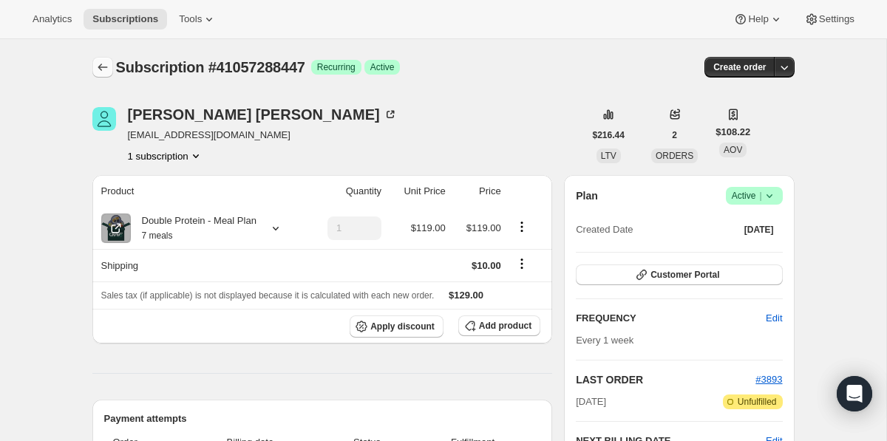
click at [100, 69] on icon "Subscriptions" at bounding box center [103, 67] width 10 height 7
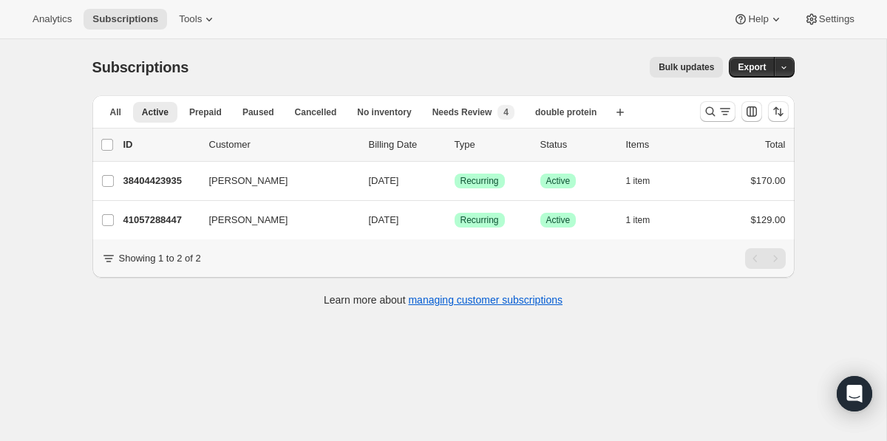
scroll to position [39, 0]
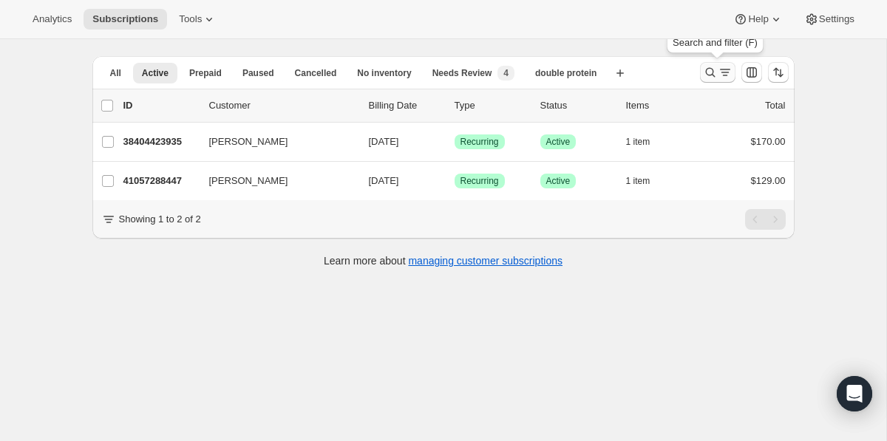
click at [711, 63] on button "Search and filter results" at bounding box center [717, 72] width 35 height 21
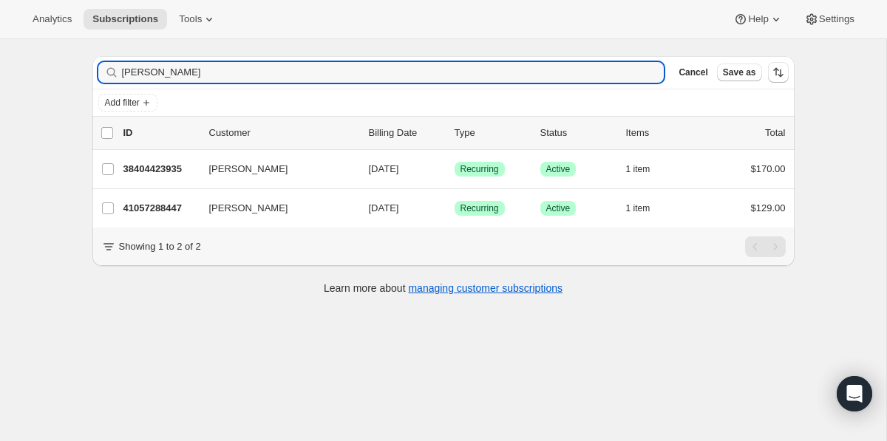
drag, startPoint x: 347, startPoint y: 75, endPoint x: 340, endPoint y: 39, distance: 36.9
click at [340, 39] on div "Subscriptions. This page is ready Subscriptions Bulk updates More actions Bulk …" at bounding box center [443, 155] width 737 height 310
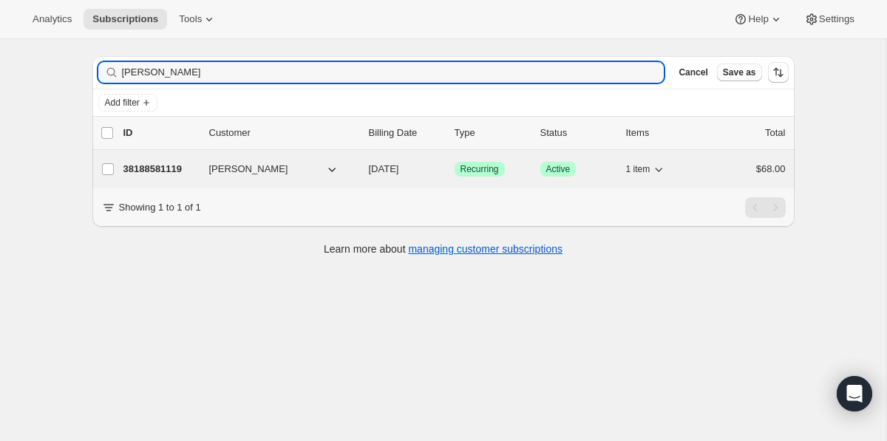
type input "paul g"
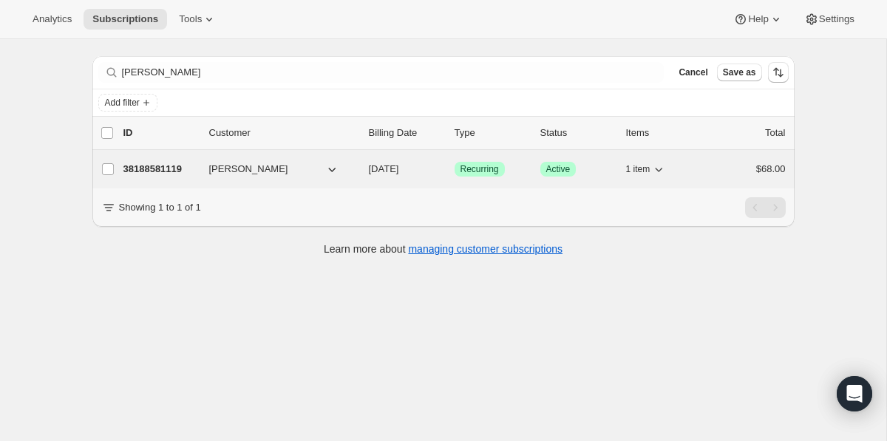
click at [160, 170] on p "38188581119" at bounding box center [160, 169] width 74 height 15
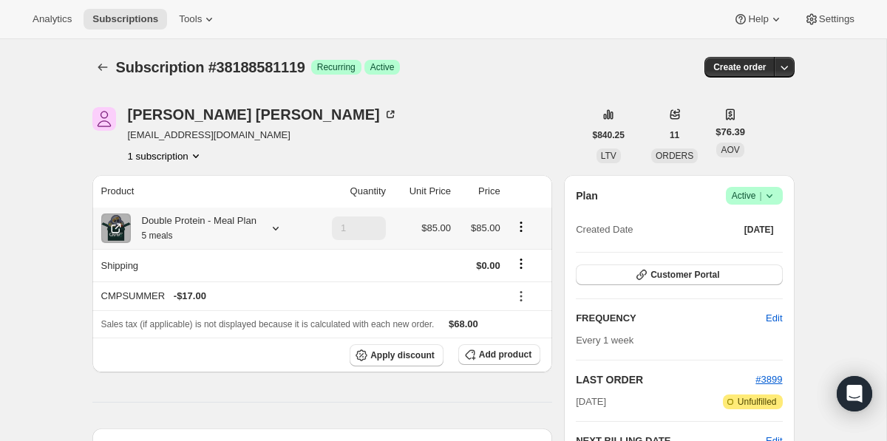
click at [283, 226] on icon at bounding box center [275, 228] width 15 height 15
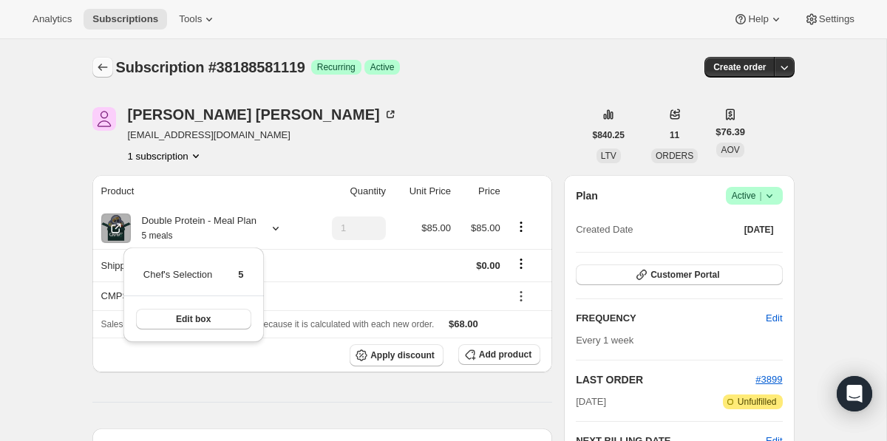
click at [110, 58] on button "Subscriptions" at bounding box center [102, 67] width 21 height 21
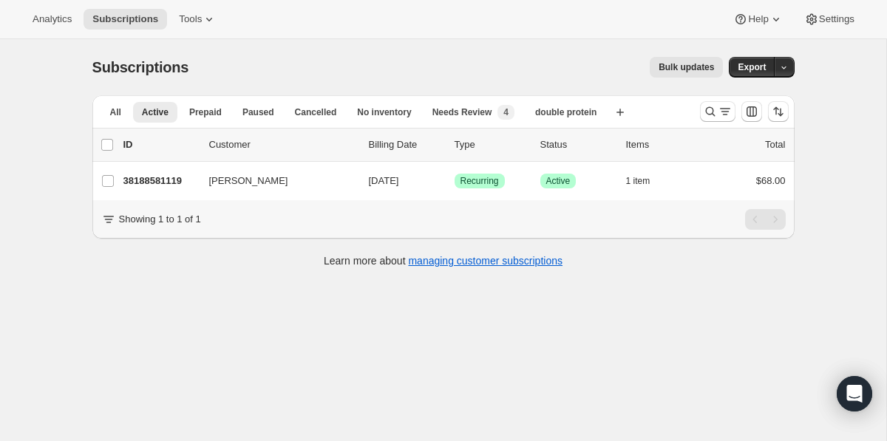
scroll to position [39, 0]
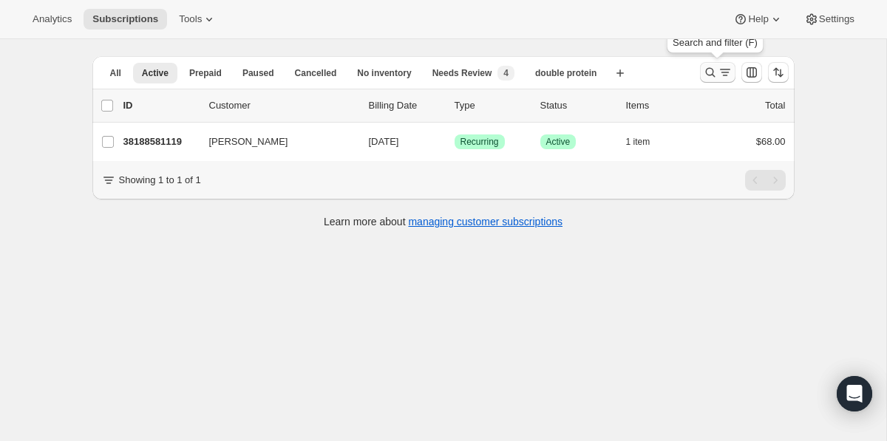
click at [710, 69] on icon "Search and filter results" at bounding box center [710, 72] width 15 height 15
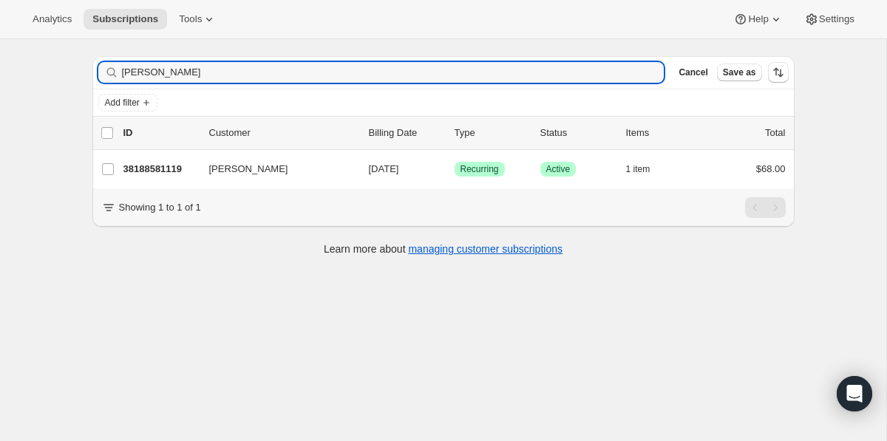
drag, startPoint x: 397, startPoint y: 72, endPoint x: 392, endPoint y: 51, distance: 22.0
click at [392, 51] on div "Subscriptions. This page is ready Subscriptions Bulk updates More actions Bulk …" at bounding box center [443, 135] width 737 height 271
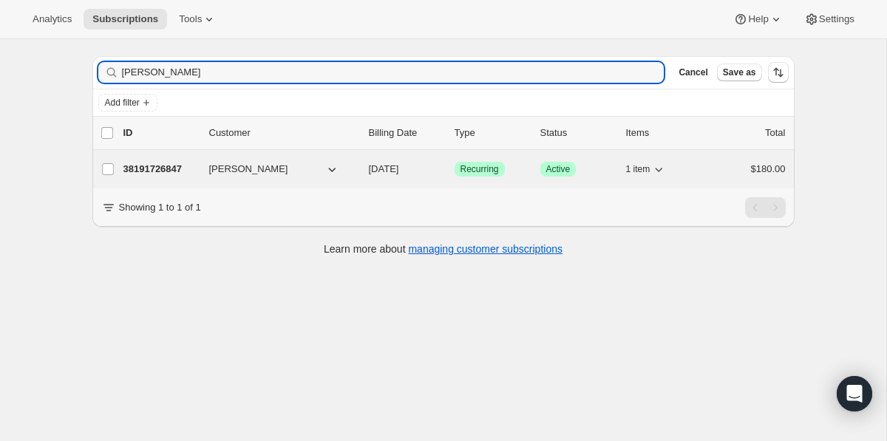
type input "barber"
click at [154, 162] on p "38191726847" at bounding box center [160, 169] width 74 height 15
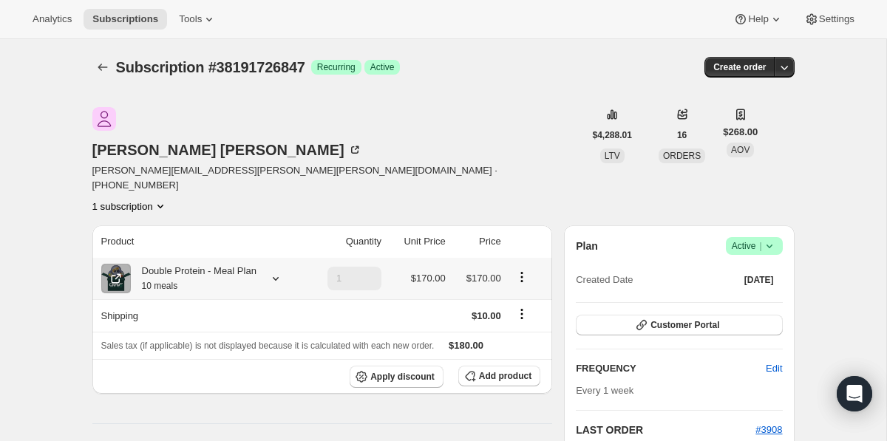
click at [281, 271] on icon at bounding box center [275, 278] width 15 height 15
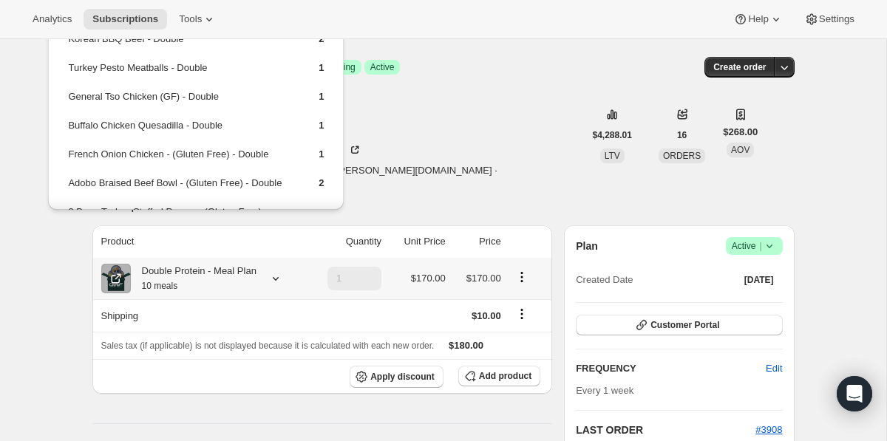
drag, startPoint x: 327, startPoint y: 165, endPoint x: 66, endPoint y: 45, distance: 287.3
click at [66, 43] on div "Korean BBQ Beef - Double 2 Turkey Pesto Meatballs - Double 1 General Tso Chicke…" at bounding box center [196, 153] width 296 height 282
click at [295, 132] on td "1" at bounding box center [310, 130] width 30 height 27
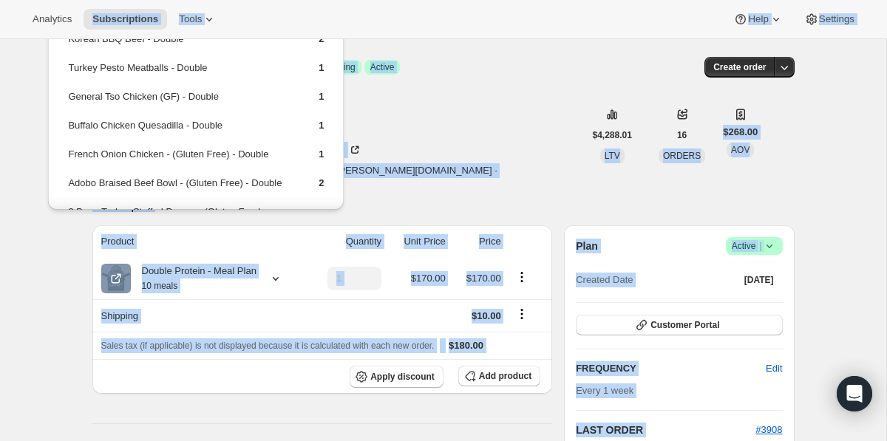
drag, startPoint x: 317, startPoint y: 177, endPoint x: 63, endPoint y: 36, distance: 290.3
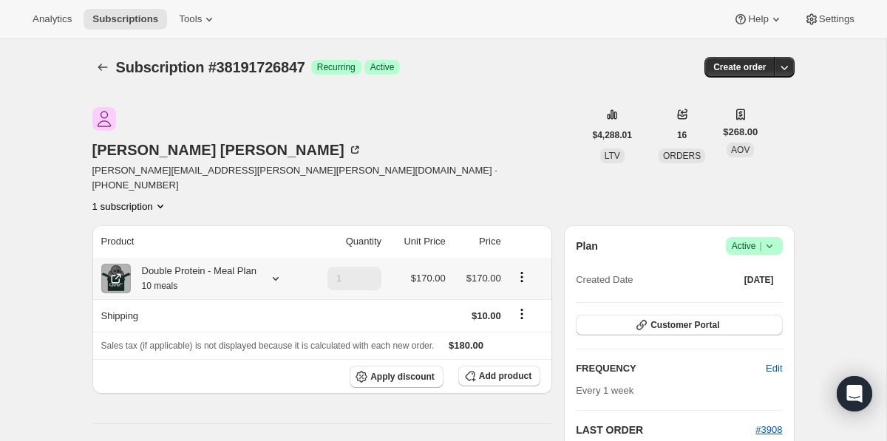
click at [282, 271] on icon at bounding box center [275, 278] width 15 height 15
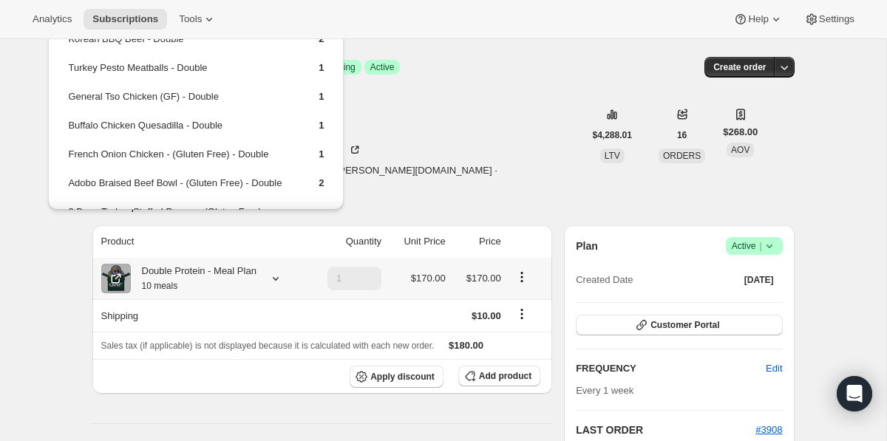
scroll to position [54, 0]
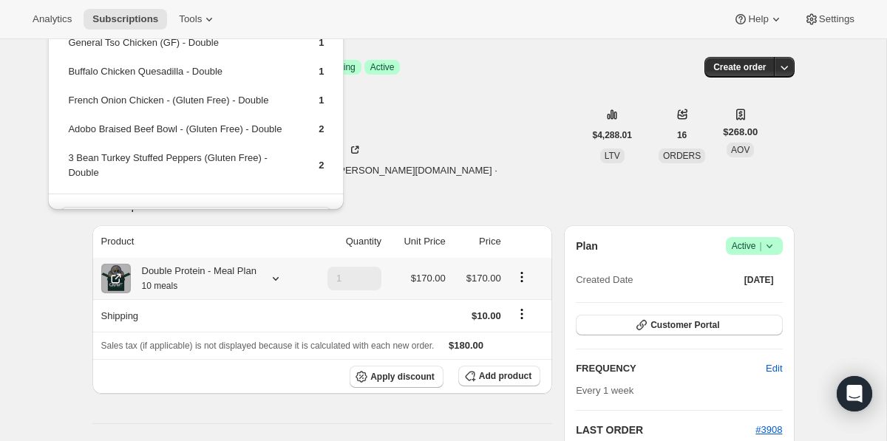
click at [281, 168] on td "3 Bean Turkey Stuffed Peppers (Gluten Free) - Double" at bounding box center [180, 171] width 226 height 42
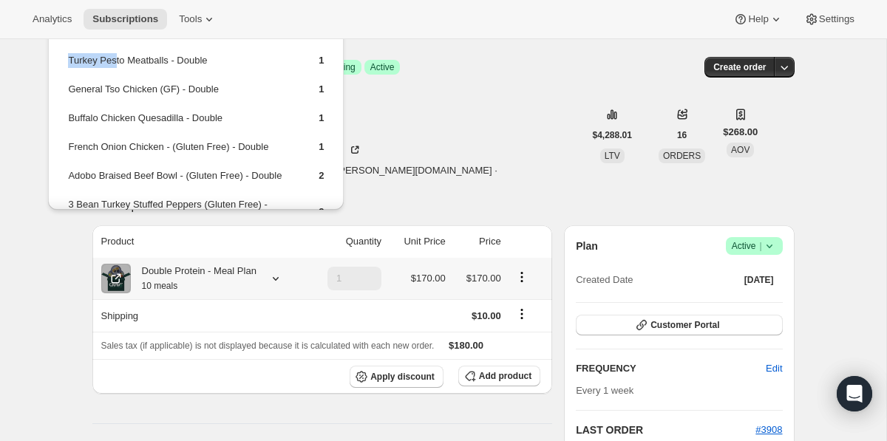
scroll to position [0, 0]
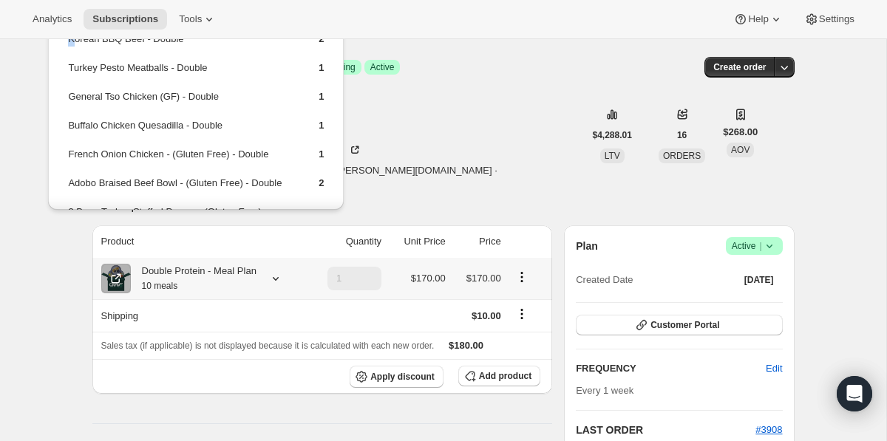
drag, startPoint x: 329, startPoint y: 180, endPoint x: 72, endPoint y: 41, distance: 292.2
click at [72, 41] on div "Korean BBQ Beef - Double 2 Turkey Pesto Meatballs - Double 1 General Tso Chicke…" at bounding box center [196, 153] width 296 height 282
copy tbody "K"
click at [230, 117] on td "Buffalo Chicken Quesadilla - Double" at bounding box center [180, 130] width 226 height 27
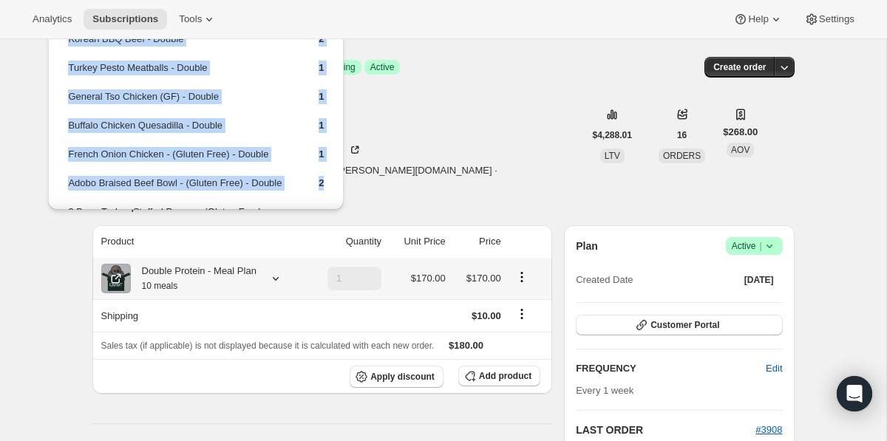
scroll to position [99, 0]
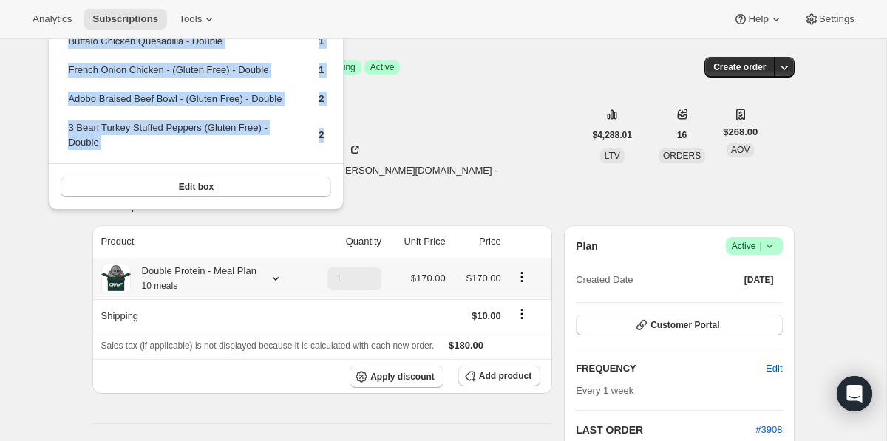
drag, startPoint x: 66, startPoint y: 44, endPoint x: 325, endPoint y: 142, distance: 276.4
click at [325, 142] on table "Korean BBQ Beef - Double 2 Turkey Pesto Meatballs - Double 1 General Tso Chicke…" at bounding box center [196, 54] width 260 height 218
copy tbody "Korean BBQ Beef - Double 2 Turkey Pesto Meatballs - Double 1 General Tso Chicke…"
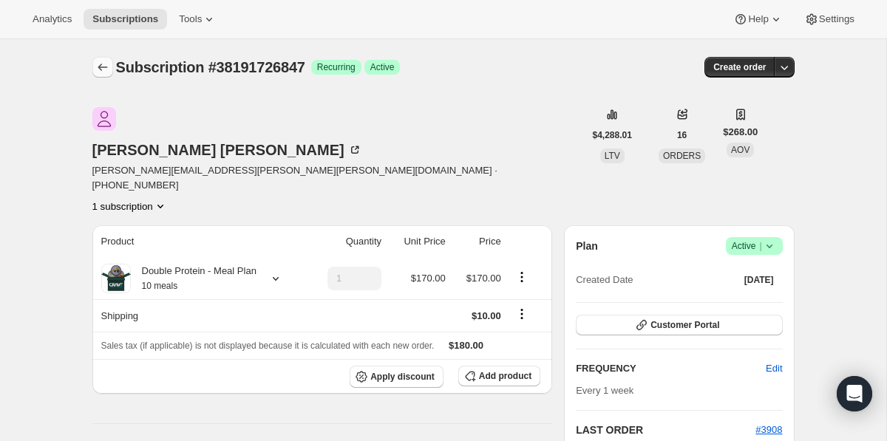
click at [105, 66] on icon "Subscriptions" at bounding box center [102, 67] width 15 height 15
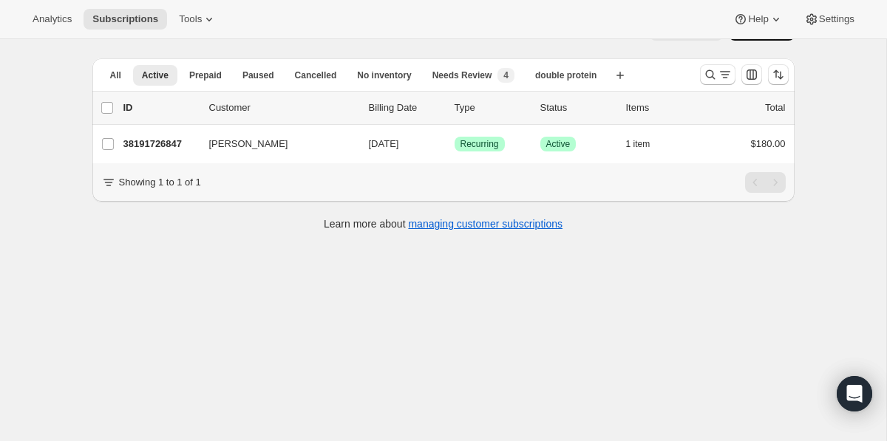
scroll to position [39, 0]
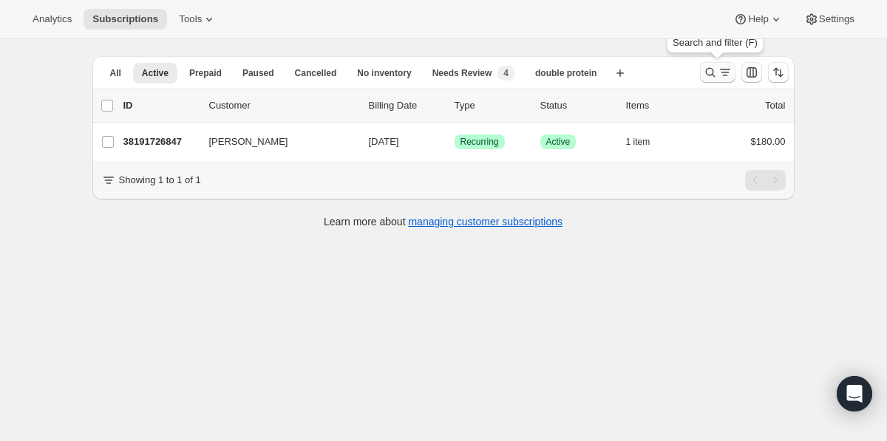
click at [721, 75] on icon "Search and filter results" at bounding box center [724, 72] width 15 height 15
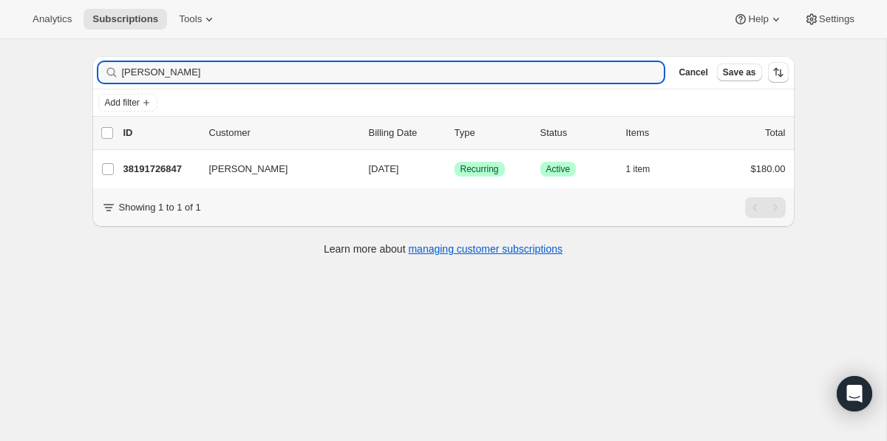
drag, startPoint x: 342, startPoint y: 80, endPoint x: 328, endPoint y: 55, distance: 28.1
click at [328, 56] on div "Filter subscribers barber Clear Cancel Save as" at bounding box center [443, 72] width 702 height 33
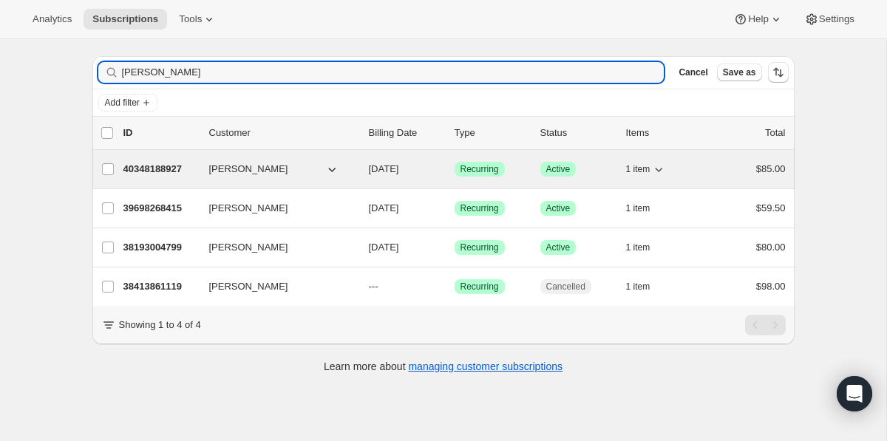
type input "tara"
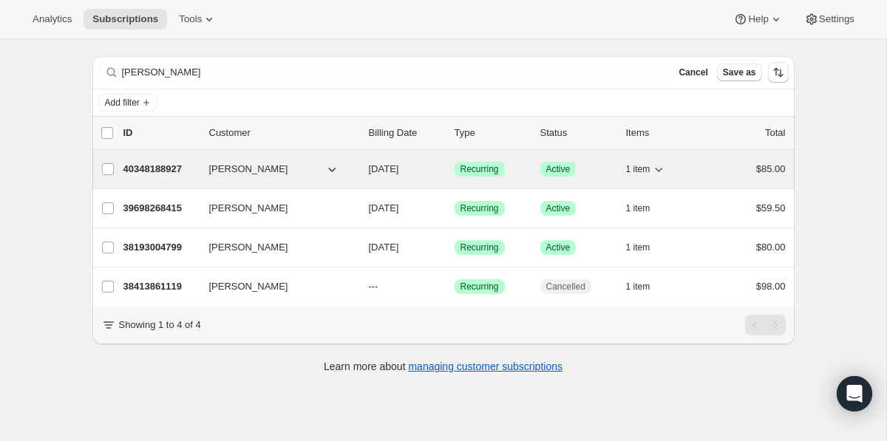
click at [137, 174] on p "40348188927" at bounding box center [160, 169] width 74 height 15
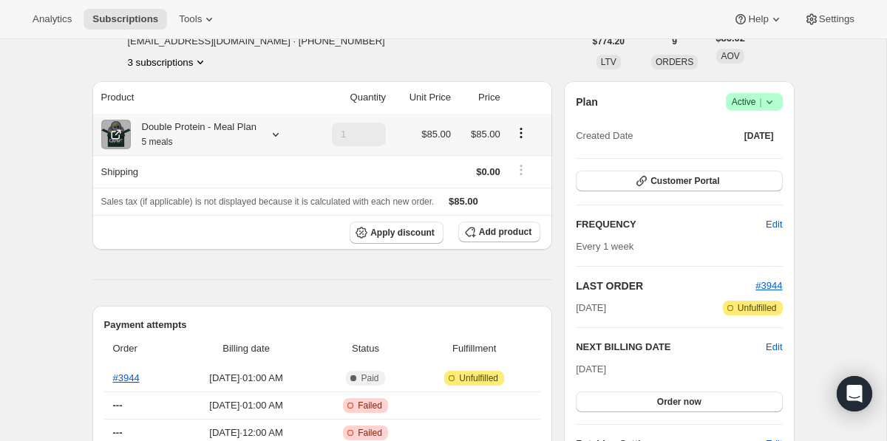
scroll to position [81, 0]
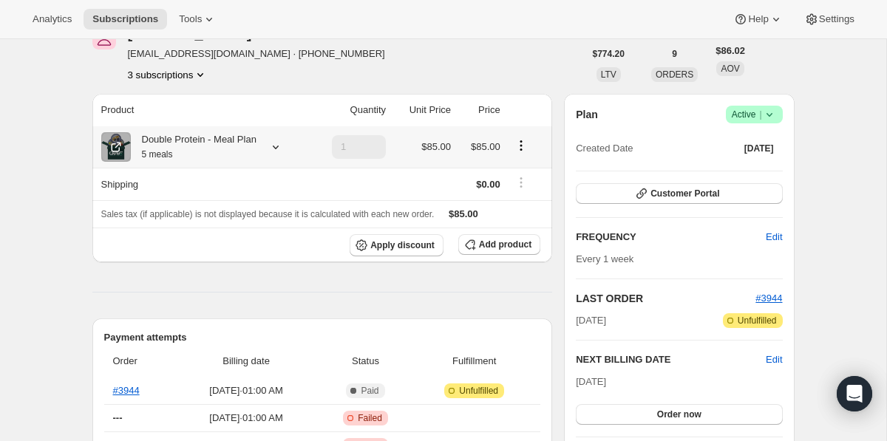
click at [276, 145] on icon at bounding box center [275, 147] width 15 height 15
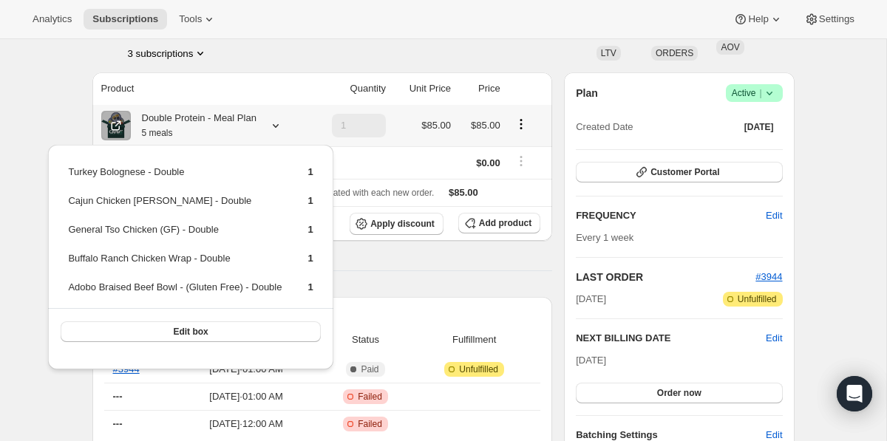
scroll to position [102, 0]
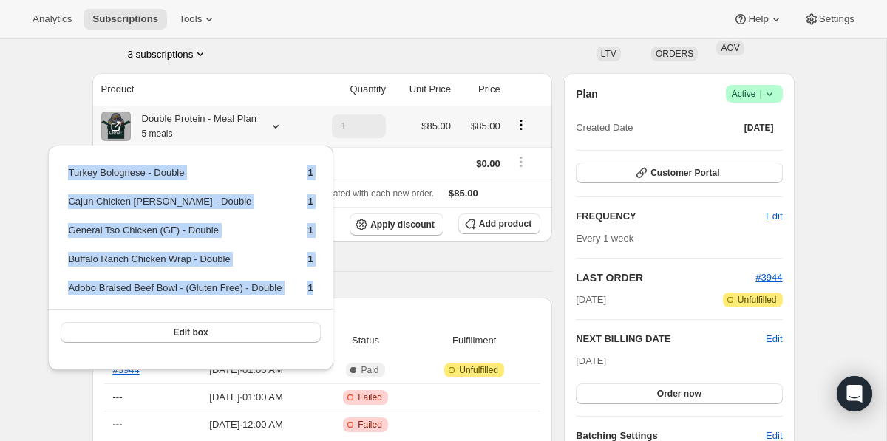
drag, startPoint x: 324, startPoint y: 299, endPoint x: 61, endPoint y: 169, distance: 294.1
click at [61, 169] on div "Turkey Bolognese - Double 1 Cajun Chicken Alfredo - Double 1 General Tso Chicke…" at bounding box center [190, 251] width 284 height 210
copy tbody "Turkey Bolognese - Double 1 Cajun Chicken Alfredo - Double 1 General Tso Chicke…"
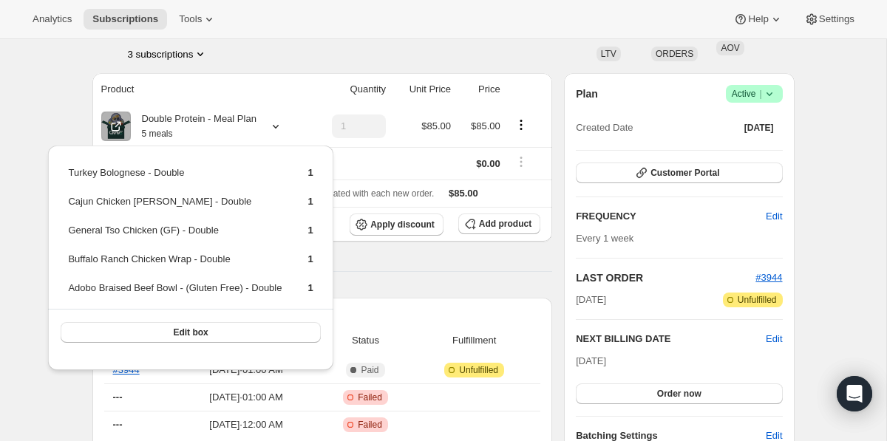
click at [324, 58] on div "Tara Horn thorn0816@hotmail.com · +12016876117 3 subscriptions" at bounding box center [337, 33] width 491 height 56
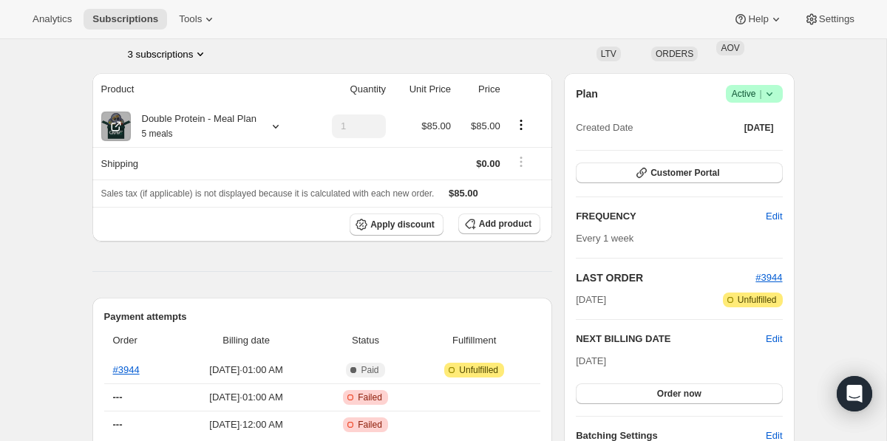
scroll to position [0, 0]
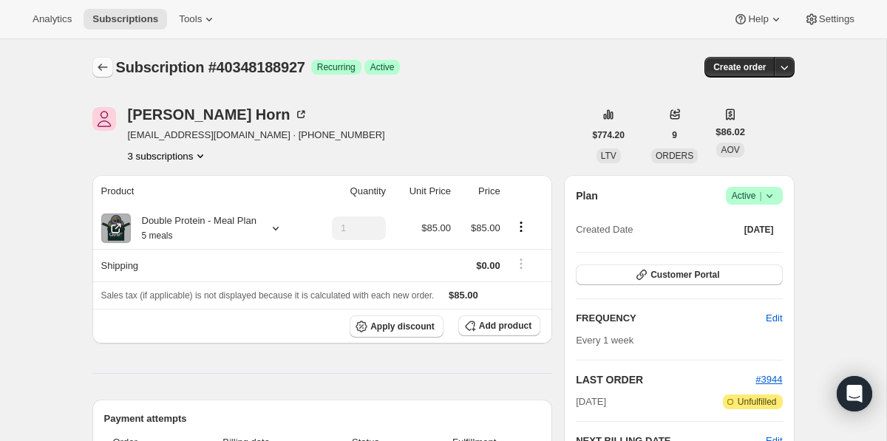
click at [106, 69] on icon "Subscriptions" at bounding box center [102, 67] width 15 height 15
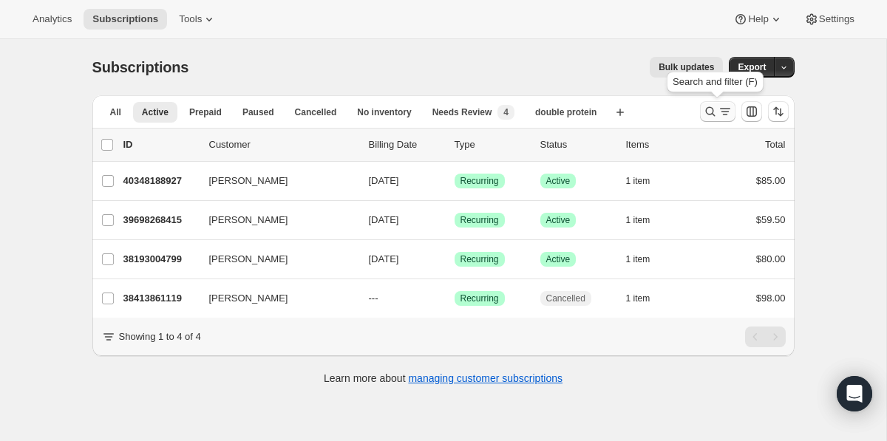
click at [708, 117] on icon "Search and filter results" at bounding box center [710, 111] width 15 height 15
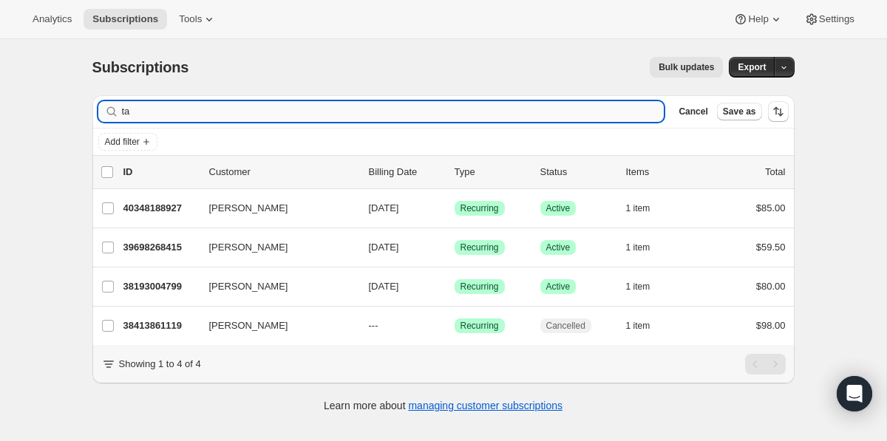
type input "t"
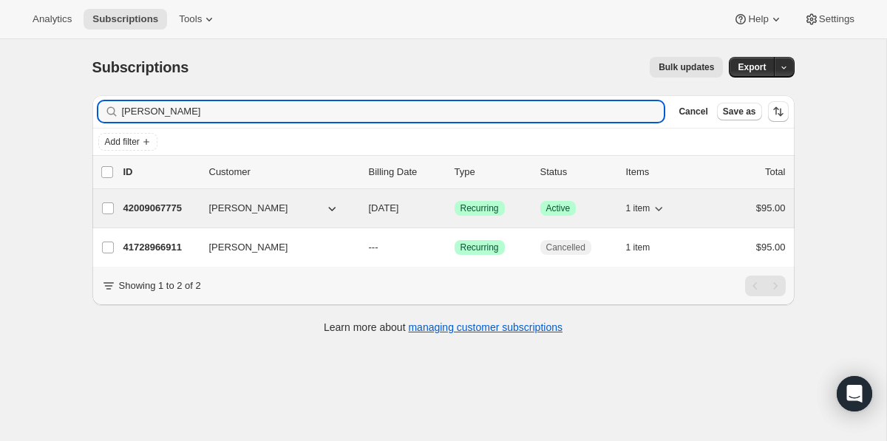
type input "natalia"
click at [144, 202] on p "42009067775" at bounding box center [160, 208] width 74 height 15
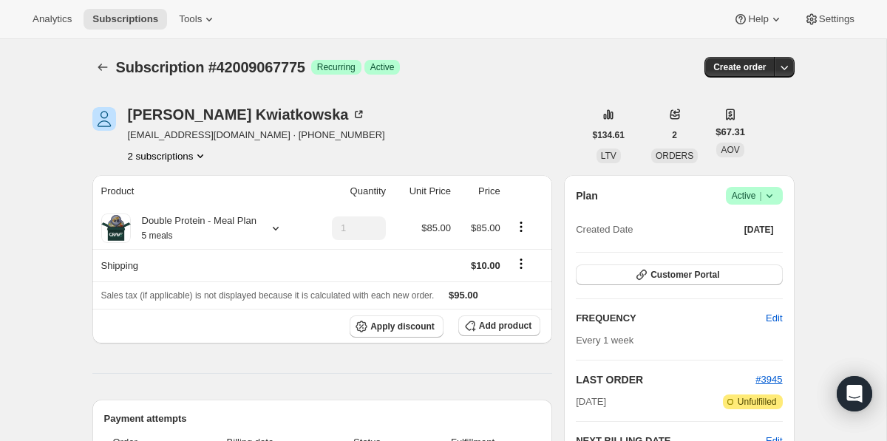
scroll to position [23, 0]
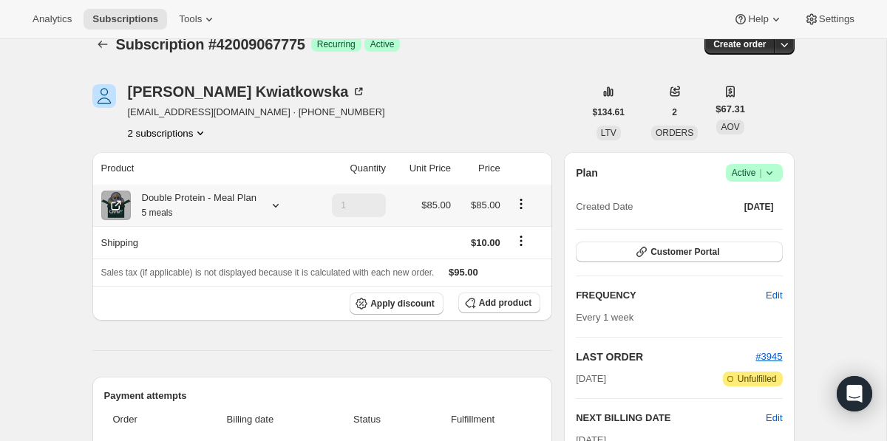
click at [279, 206] on icon at bounding box center [276, 206] width 6 height 4
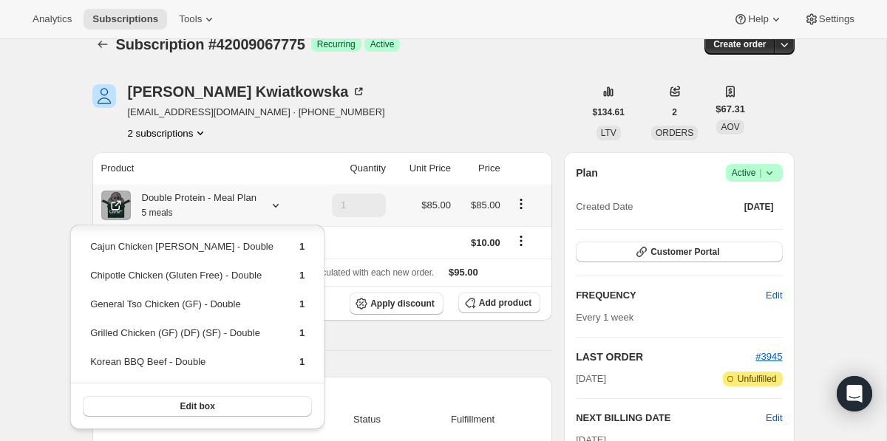
scroll to position [0, 0]
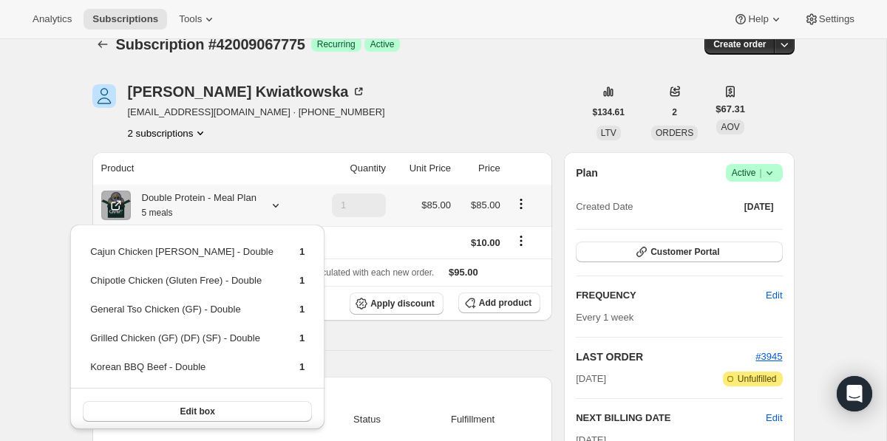
drag, startPoint x: 307, startPoint y: 366, endPoint x: 86, endPoint y: 250, distance: 250.2
click at [86, 250] on div "Cajun Chicken Alfredo - Double 1 Chipotle Chicken (Gluten Free) - Double 1 Gene…" at bounding box center [197, 330] width 254 height 210
click at [103, 46] on icon "Subscriptions" at bounding box center [102, 44] width 15 height 15
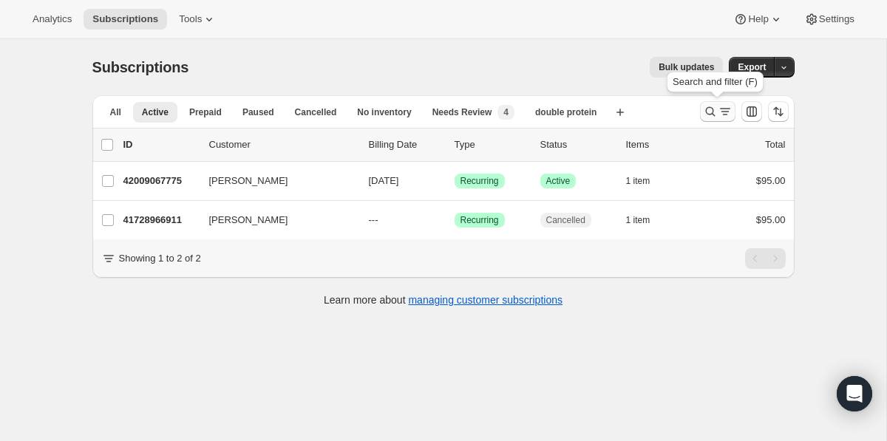
click at [703, 104] on icon "Search and filter results" at bounding box center [710, 111] width 15 height 15
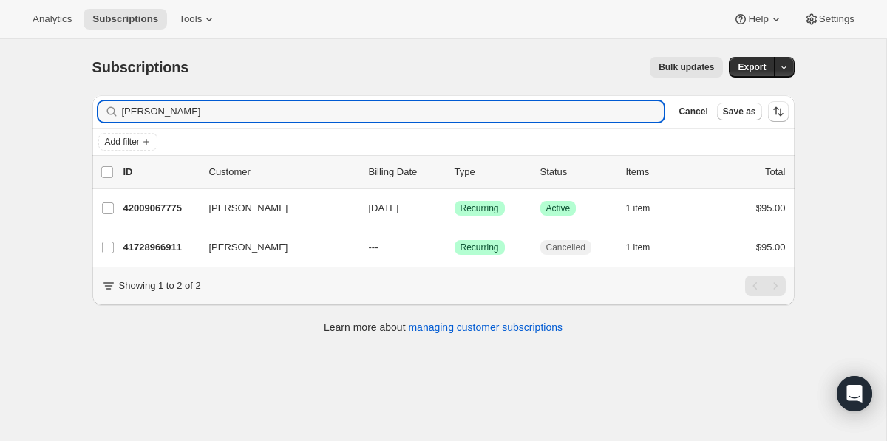
drag, startPoint x: 505, startPoint y: 118, endPoint x: 487, endPoint y: 85, distance: 38.0
click at [487, 85] on div "Subscriptions. This page is ready Subscriptions Bulk updates More actions Bulk …" at bounding box center [443, 194] width 737 height 310
type input "phil"
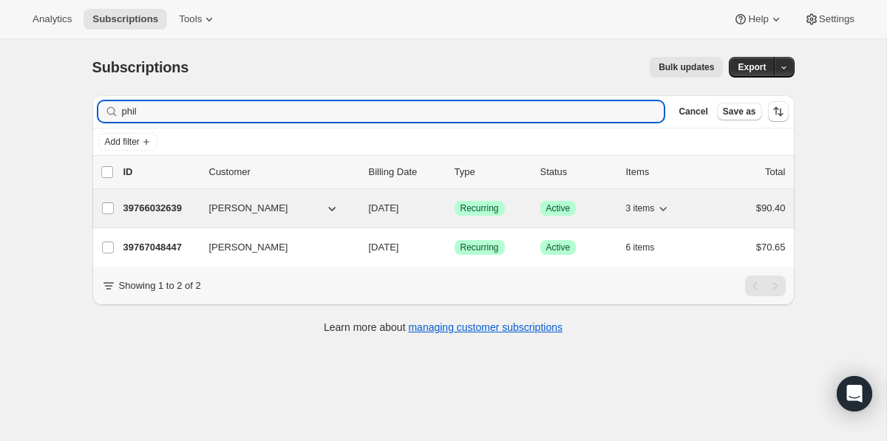
click at [149, 208] on p "39766032639" at bounding box center [160, 208] width 74 height 15
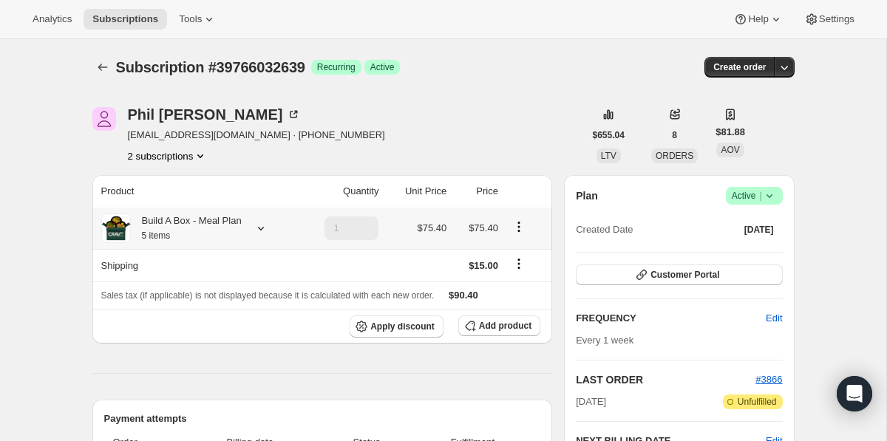
click at [266, 231] on icon at bounding box center [260, 228] width 15 height 15
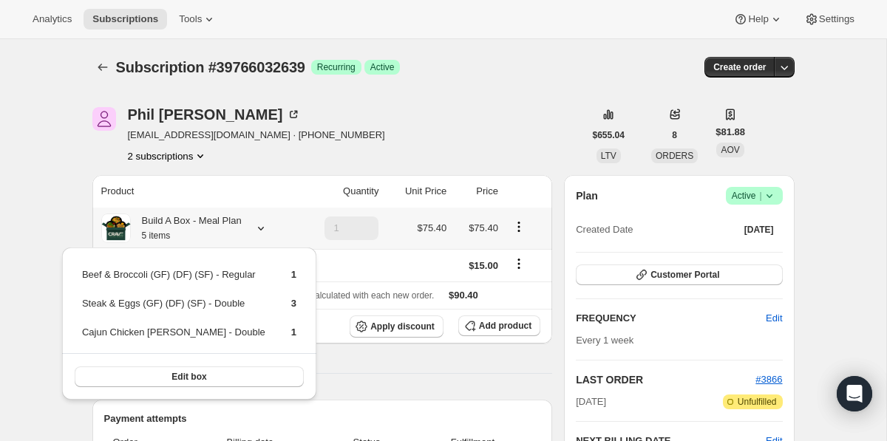
scroll to position [21, 0]
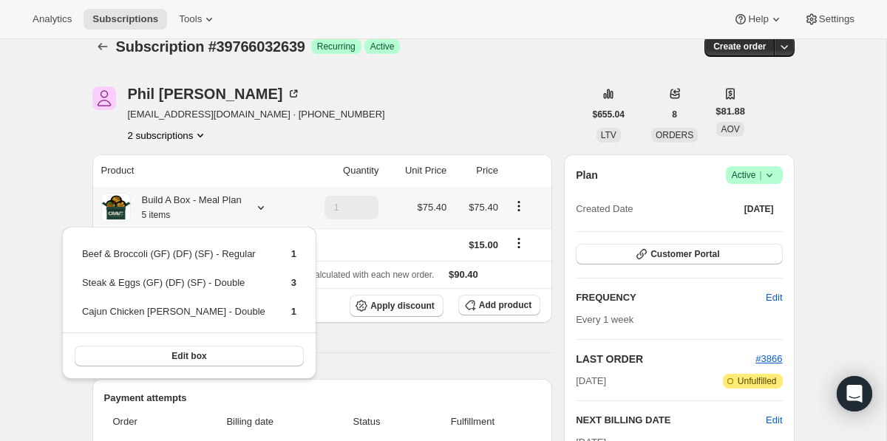
drag, startPoint x: 300, startPoint y: 309, endPoint x: 72, endPoint y: 259, distance: 232.9
click at [72, 259] on div "Beef & Broccoli (GF) (DF) (SF) - Regular 1 Steak & Eggs (GF) (DF) (SF) - Double…" at bounding box center [189, 303] width 254 height 152
click at [98, 46] on icon "Subscriptions" at bounding box center [102, 46] width 15 height 15
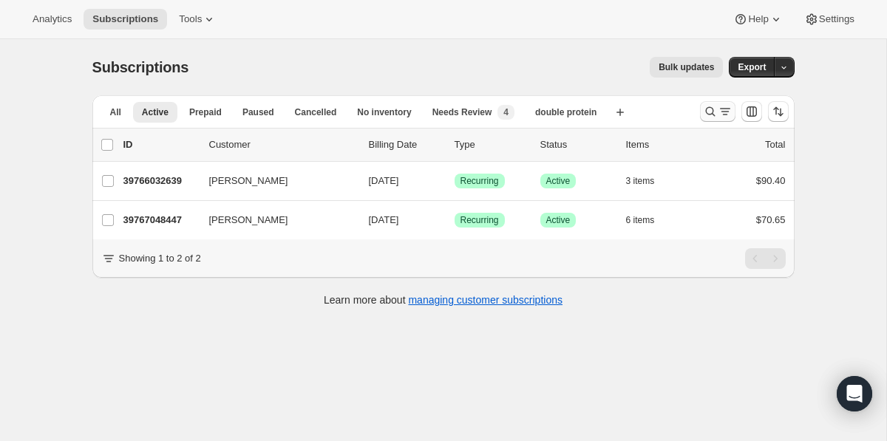
click at [716, 114] on icon "Search and filter results" at bounding box center [710, 111] width 15 height 15
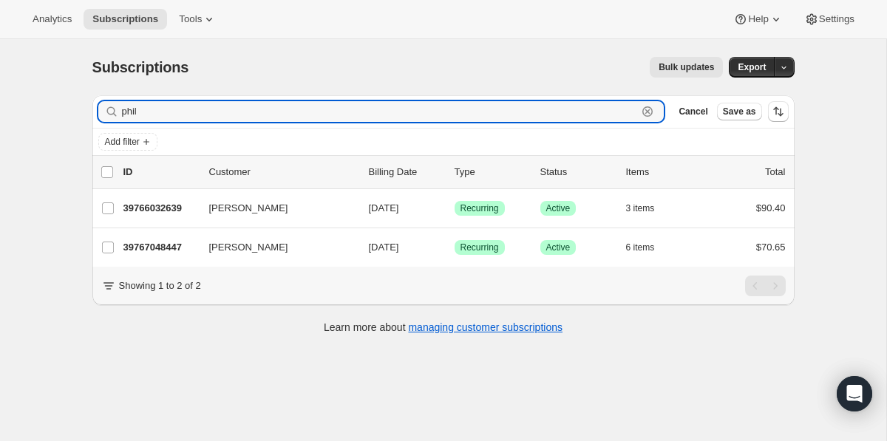
drag, startPoint x: 562, startPoint y: 104, endPoint x: 558, endPoint y: 94, distance: 11.0
click at [558, 94] on div "Subscriptions. This page is ready Subscriptions Bulk updates More actions Bulk …" at bounding box center [443, 194] width 737 height 310
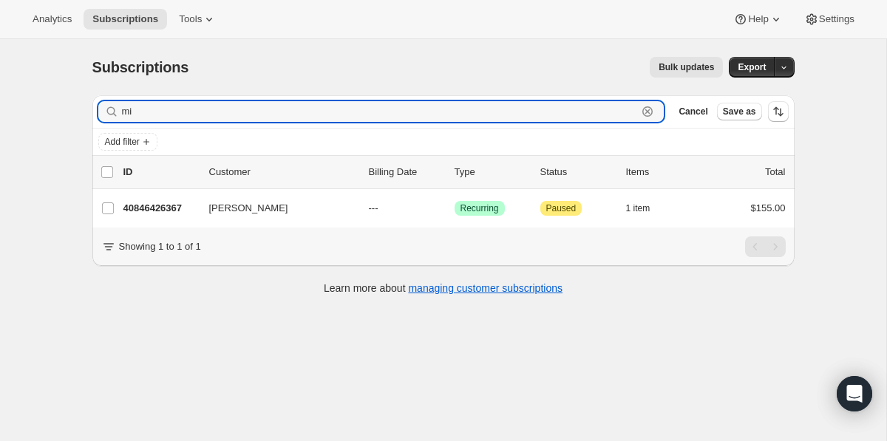
type input "m"
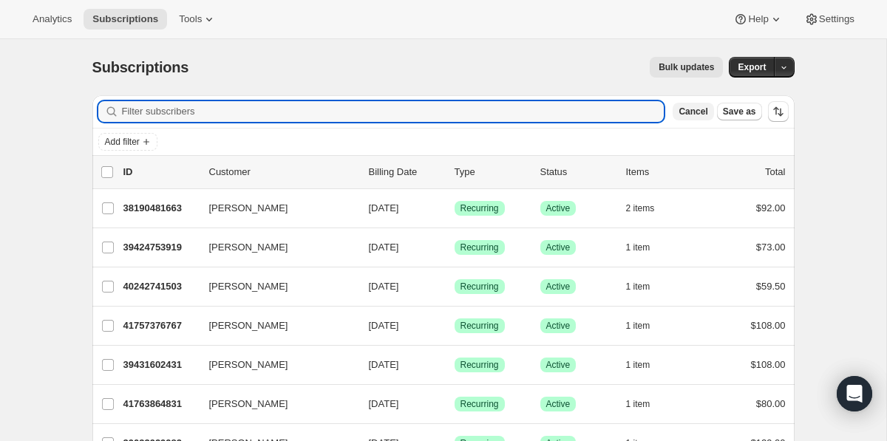
click at [682, 109] on span "Cancel" at bounding box center [692, 112] width 29 height 12
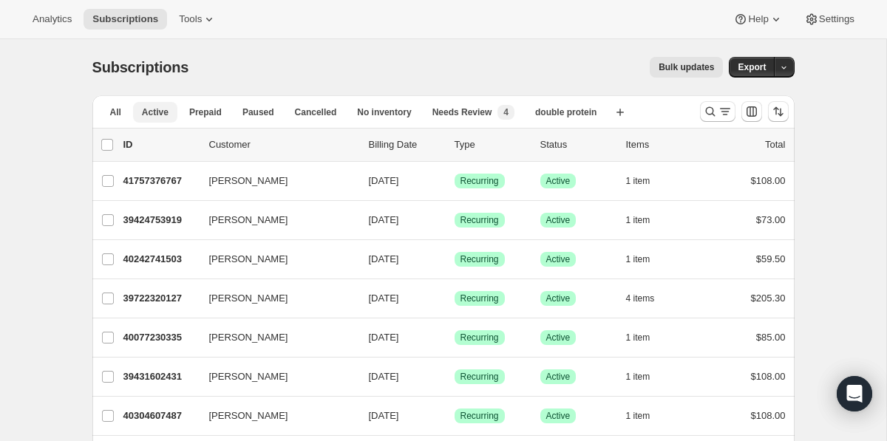
click at [115, 106] on span "All" at bounding box center [115, 112] width 11 height 12
click at [703, 112] on icon "Search and filter results" at bounding box center [710, 111] width 15 height 15
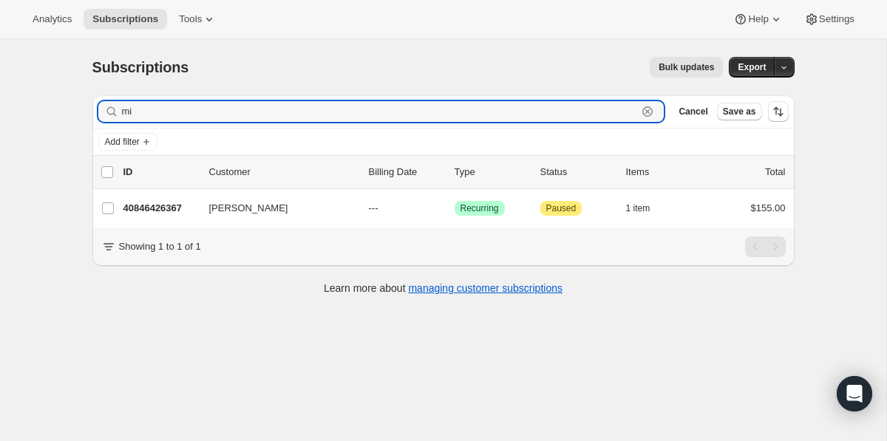
type input "m"
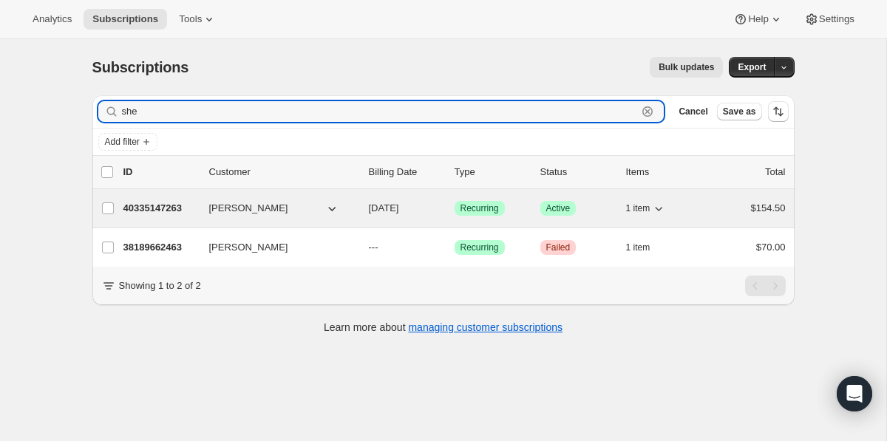
type input "she"
click at [154, 207] on p "40335147263" at bounding box center [160, 208] width 74 height 15
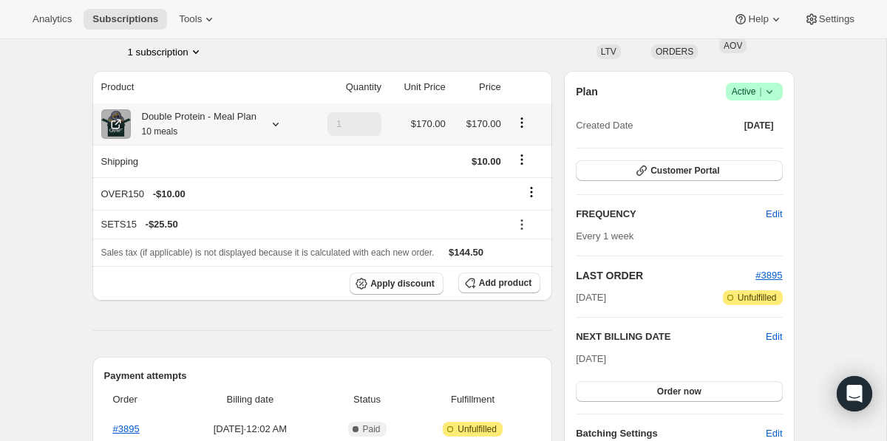
scroll to position [107, 0]
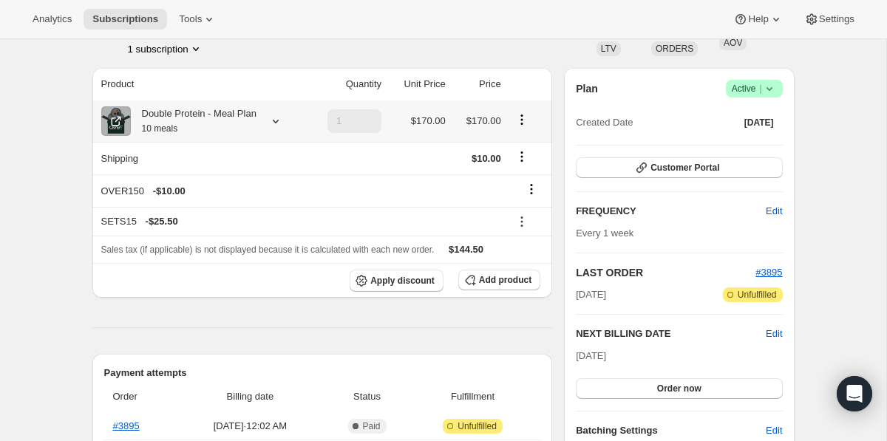
click at [279, 123] on icon at bounding box center [276, 122] width 6 height 4
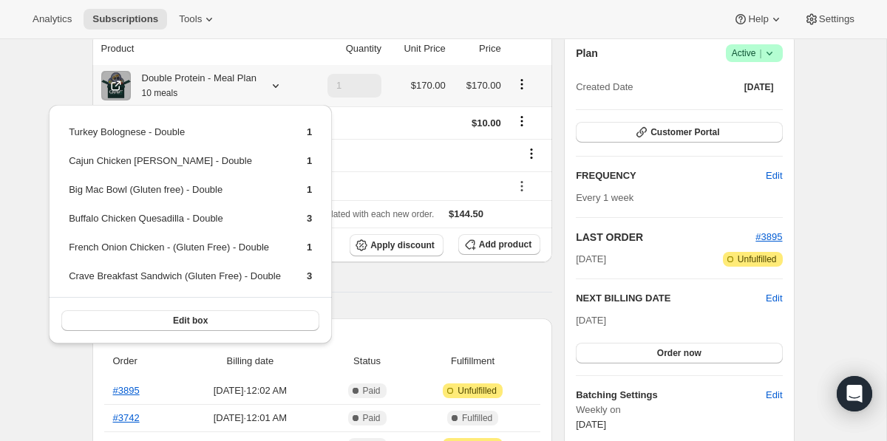
scroll to position [144, 0]
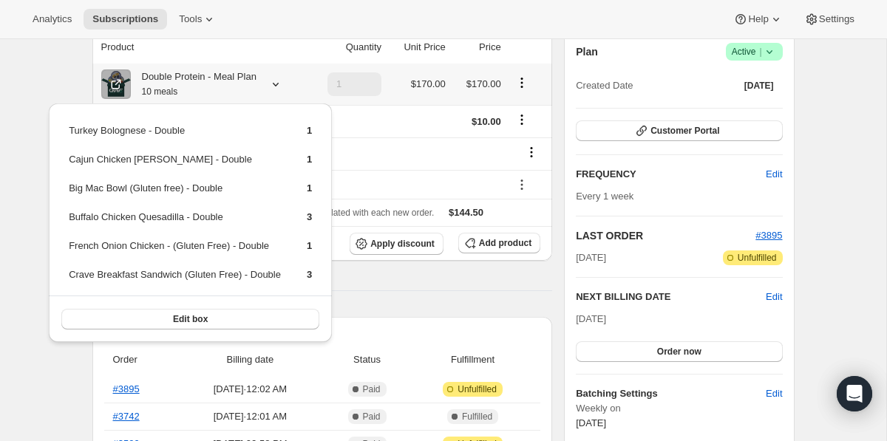
drag, startPoint x: 326, startPoint y: 277, endPoint x: 63, endPoint y: 134, distance: 299.2
click at [63, 134] on div "Turkey Bolognese - Double 1 Cajun Chicken Alfredo - Double 1 Big Mac Bowl (Glut…" at bounding box center [190, 222] width 283 height 239
click at [420, 11] on div "Analytics Subscriptions Tools Help Settings" at bounding box center [443, 19] width 887 height 39
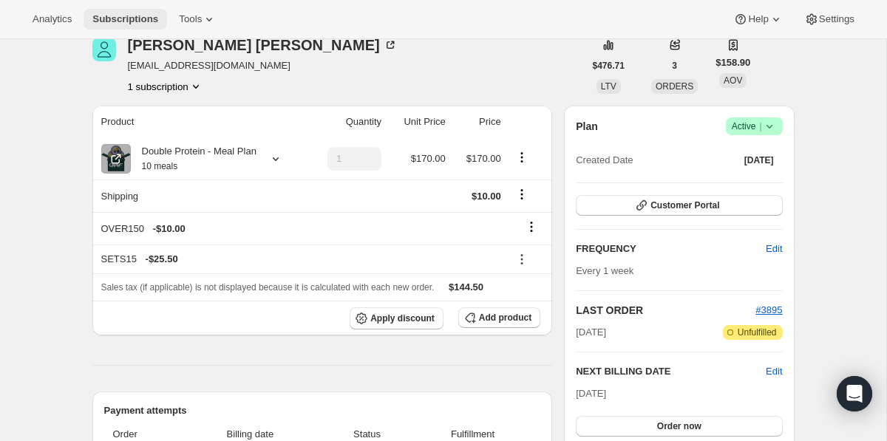
scroll to position [0, 0]
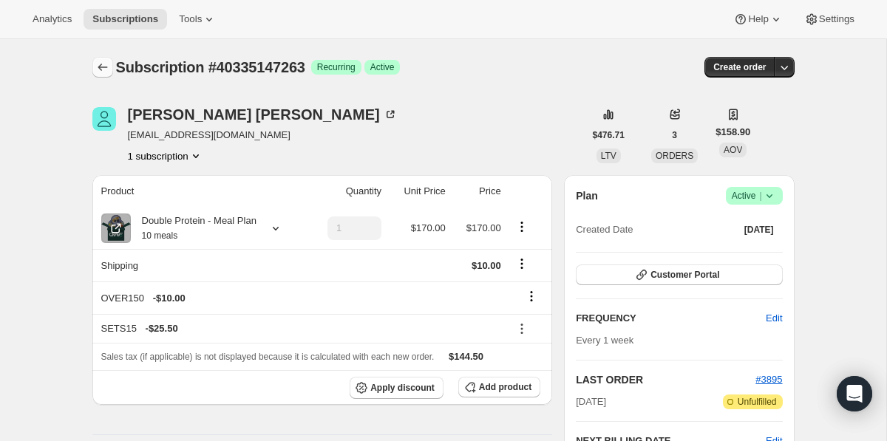
click at [105, 66] on icon "Subscriptions" at bounding box center [102, 67] width 15 height 15
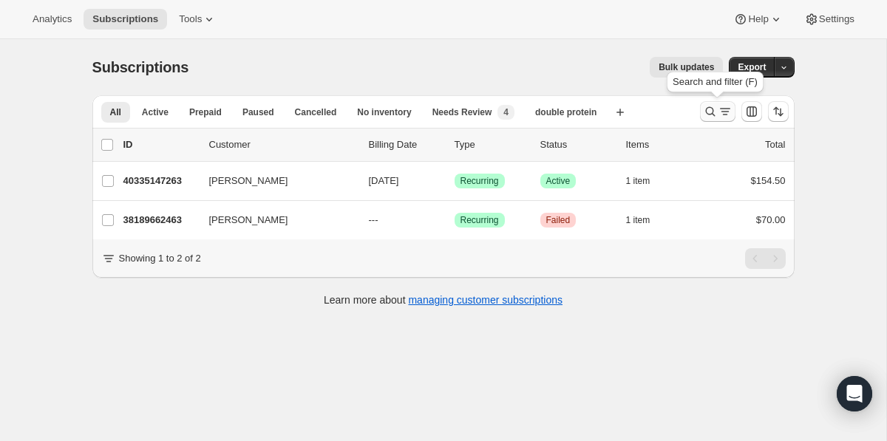
click at [711, 108] on icon "Search and filter results" at bounding box center [710, 112] width 10 height 10
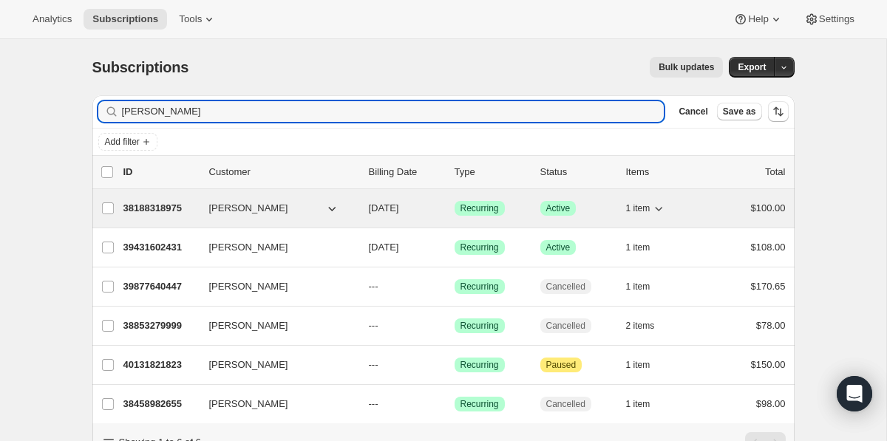
type input "joseph"
click at [665, 209] on icon "button" at bounding box center [658, 208] width 15 height 15
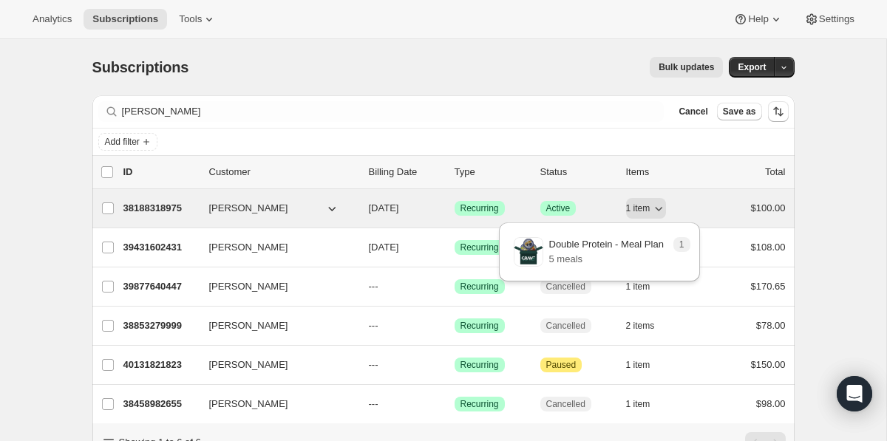
click at [152, 207] on p "38188318975" at bounding box center [160, 208] width 74 height 15
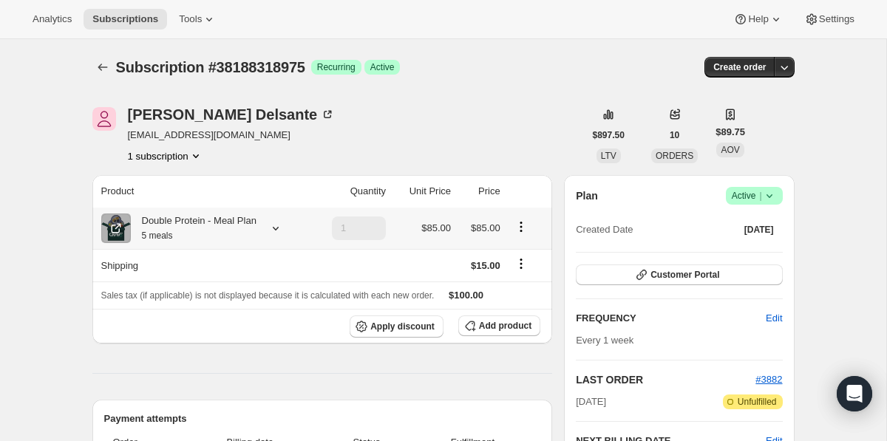
click at [283, 227] on icon at bounding box center [275, 228] width 15 height 15
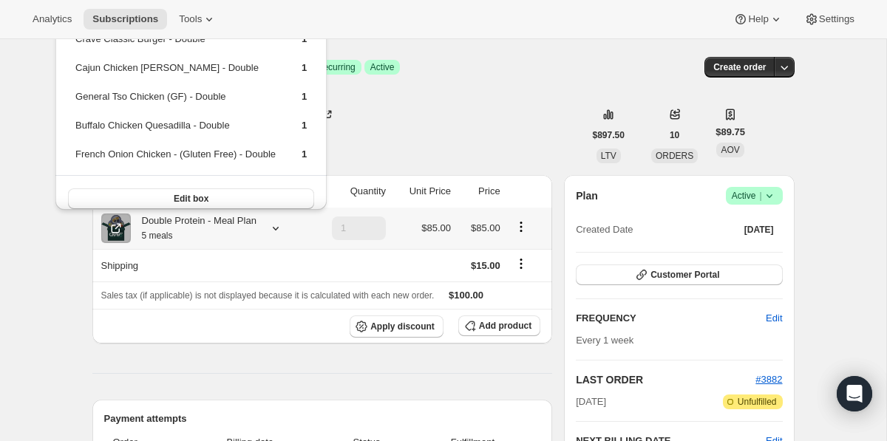
drag, startPoint x: 319, startPoint y: 157, endPoint x: 72, endPoint y: 46, distance: 271.2
click at [72, 46] on div "Crave Classic Burger - Double 1 Cajun Chicken Alfredo - Double 1 General Tso Ch…" at bounding box center [190, 117] width 271 height 210
click at [579, 129] on div "Joseph Delsante jdpower10@hotmail.com 1 subscription" at bounding box center [337, 135] width 491 height 56
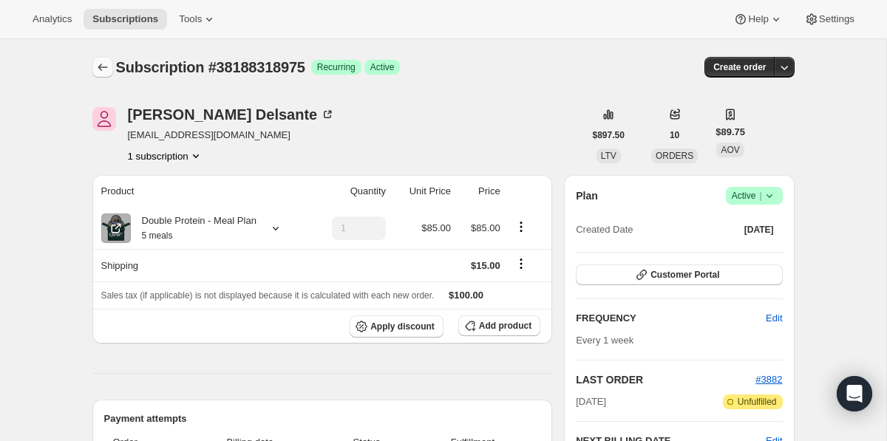
click at [98, 72] on icon "Subscriptions" at bounding box center [102, 67] width 15 height 15
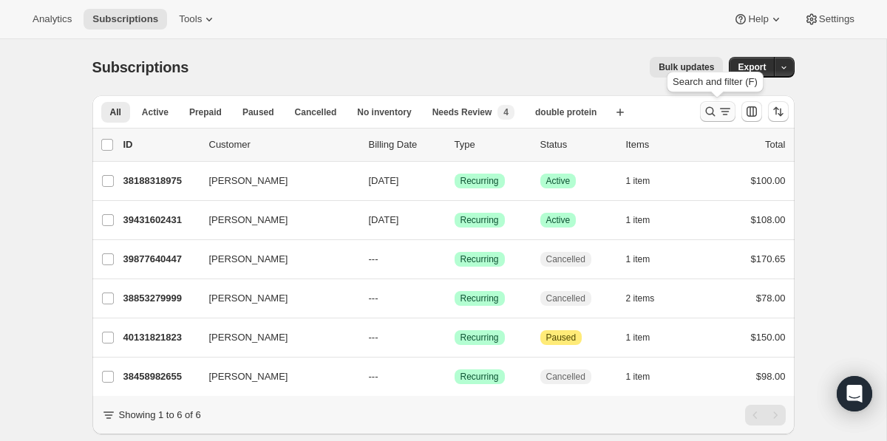
click at [710, 116] on icon "Search and filter results" at bounding box center [710, 111] width 15 height 15
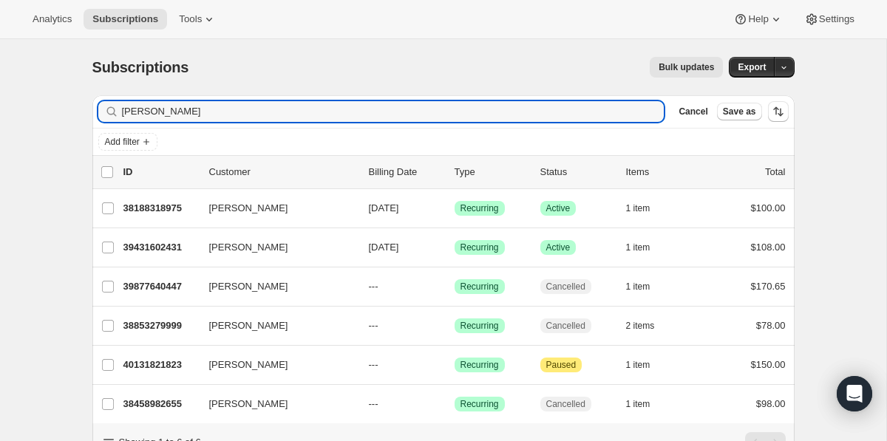
drag, startPoint x: 548, startPoint y: 106, endPoint x: 542, endPoint y: 90, distance: 17.6
click at [542, 90] on div "Subscriptions. This page is ready Subscriptions Bulk updates More actions Bulk …" at bounding box center [443, 272] width 737 height 467
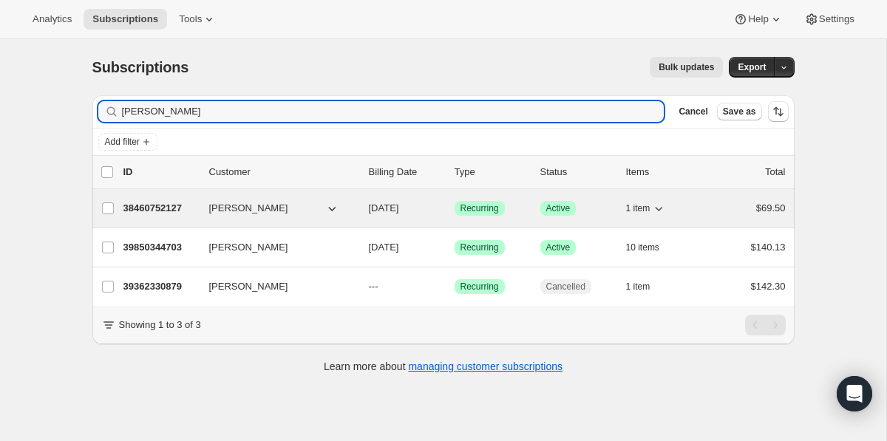
type input "dolan"
click at [174, 208] on p "38460752127" at bounding box center [160, 208] width 74 height 15
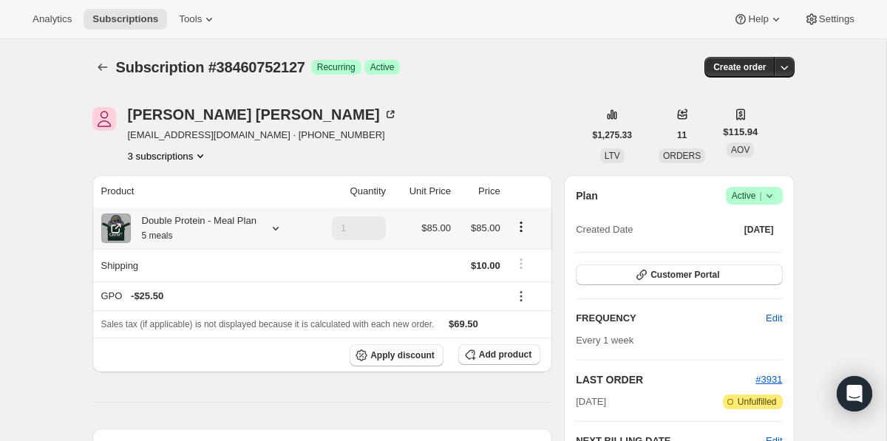
click at [283, 228] on icon at bounding box center [275, 228] width 15 height 15
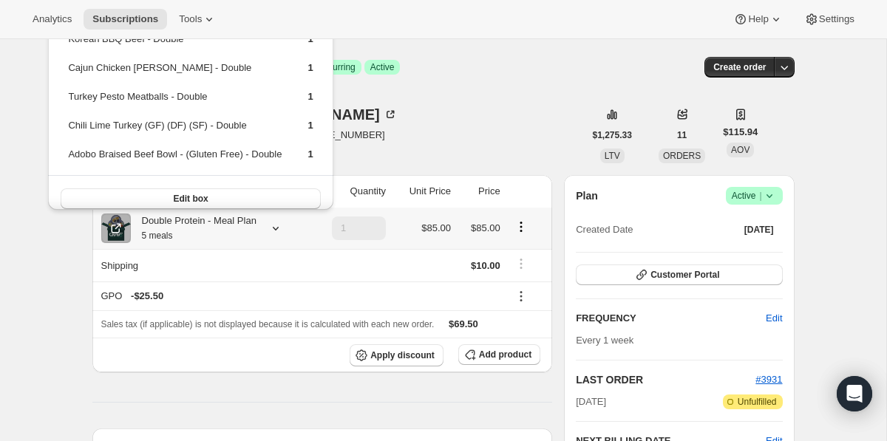
drag, startPoint x: 308, startPoint y: 152, endPoint x: 64, endPoint y: 44, distance: 266.9
click at [64, 43] on div "Korean BBQ Beef - Double 1 Cajun Chicken Alfredo - Double 1 Turkey Pesto Meatba…" at bounding box center [190, 117] width 284 height 210
click at [526, 110] on div "Jacqueline Dolan info@goldenphoenixcrossfit.com · +17325980107 3 subscriptions" at bounding box center [337, 135] width 491 height 56
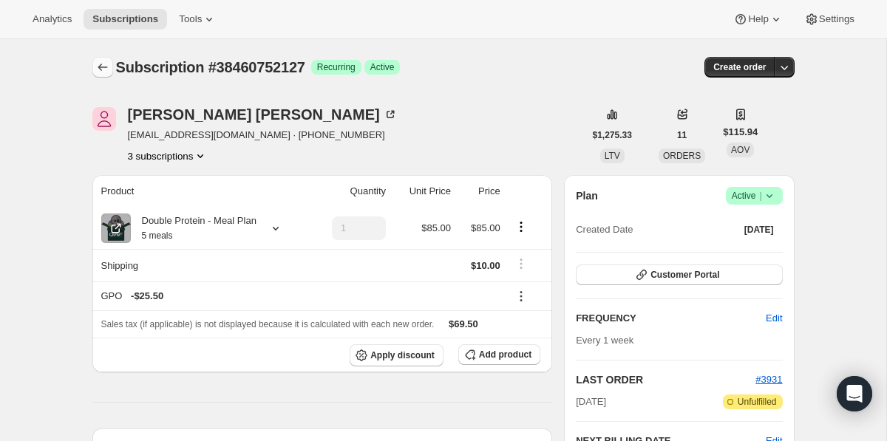
click at [97, 66] on icon "Subscriptions" at bounding box center [102, 67] width 15 height 15
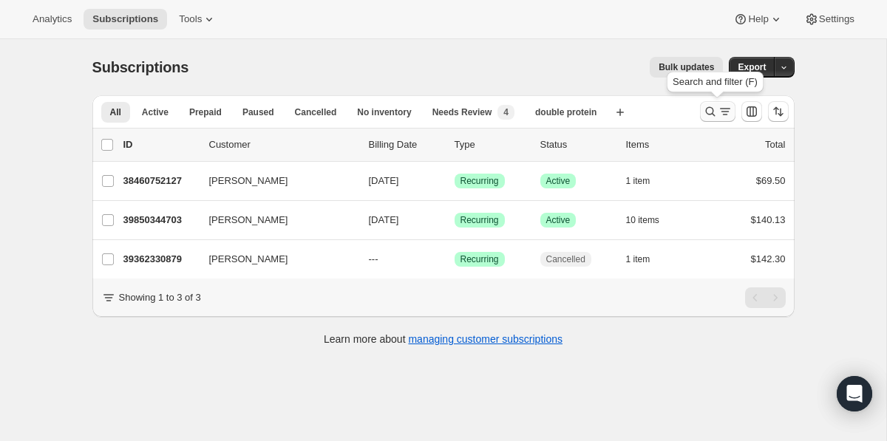
click at [715, 116] on icon "Search and filter results" at bounding box center [710, 111] width 15 height 15
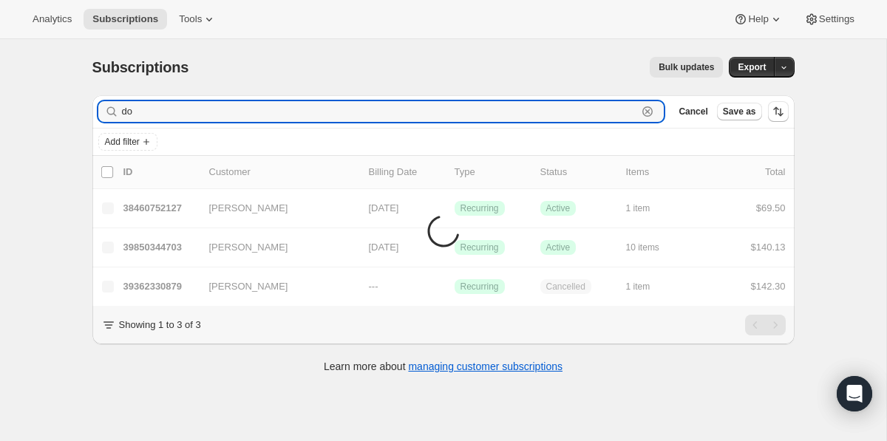
type input "d"
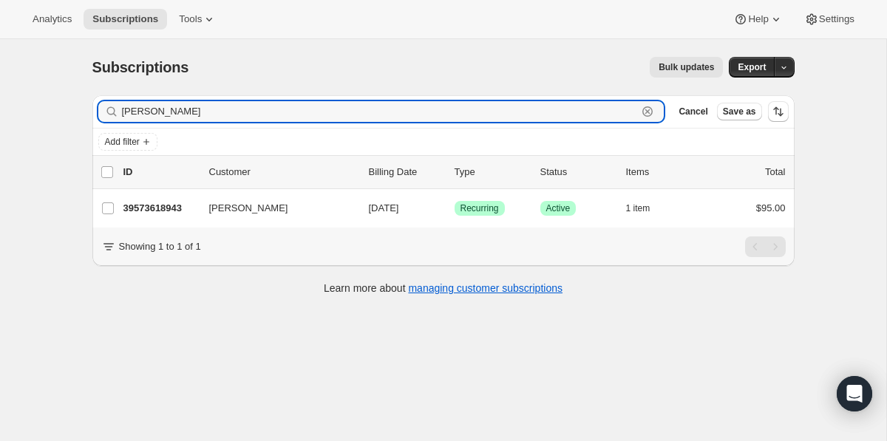
drag, startPoint x: 230, startPoint y: 114, endPoint x: 224, endPoint y: 88, distance: 26.5
click at [224, 88] on div "Subscriptions. This page is ready Subscriptions Bulk updates More actions Bulk …" at bounding box center [443, 174] width 737 height 271
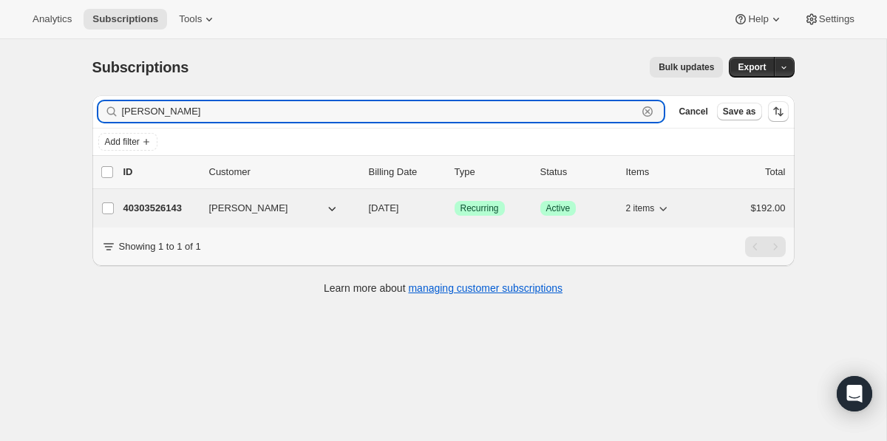
type input "shaun"
click at [140, 205] on p "40303526143" at bounding box center [160, 208] width 74 height 15
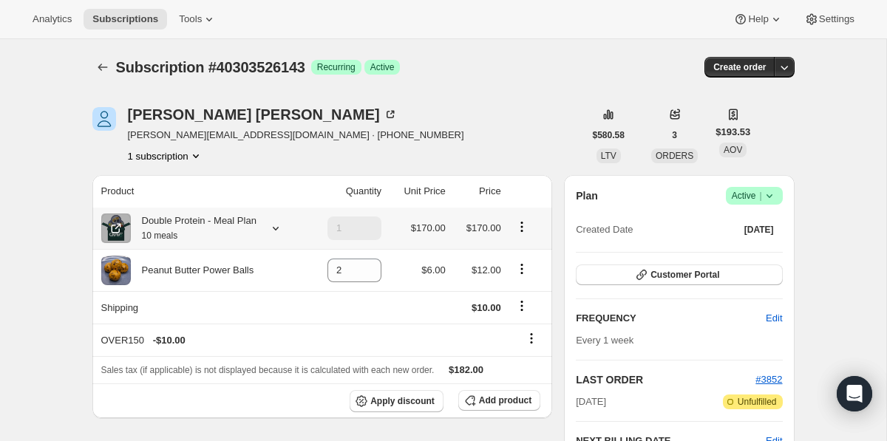
click at [283, 231] on icon at bounding box center [275, 228] width 15 height 15
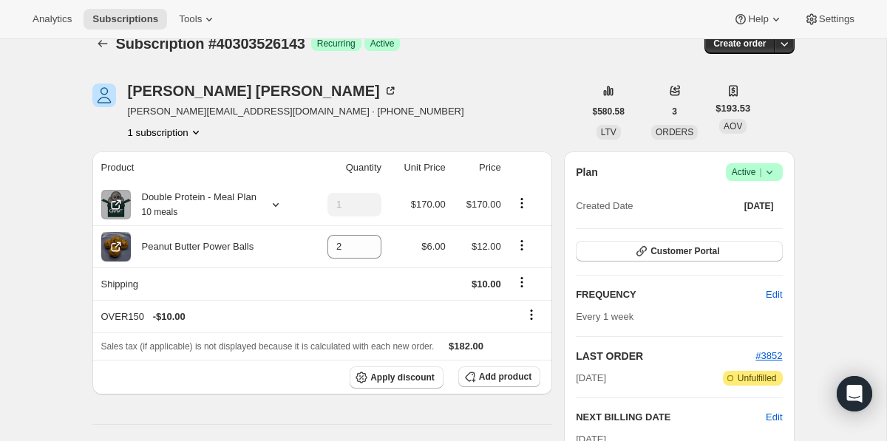
scroll to position [14, 0]
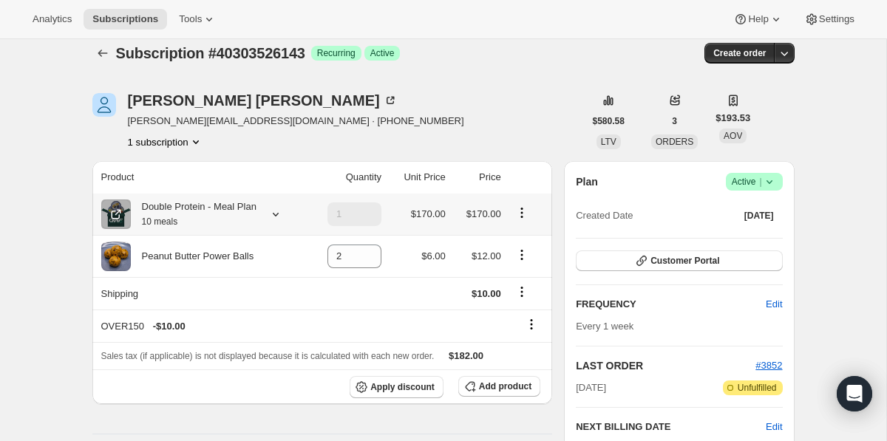
click at [279, 220] on icon at bounding box center [275, 214] width 15 height 15
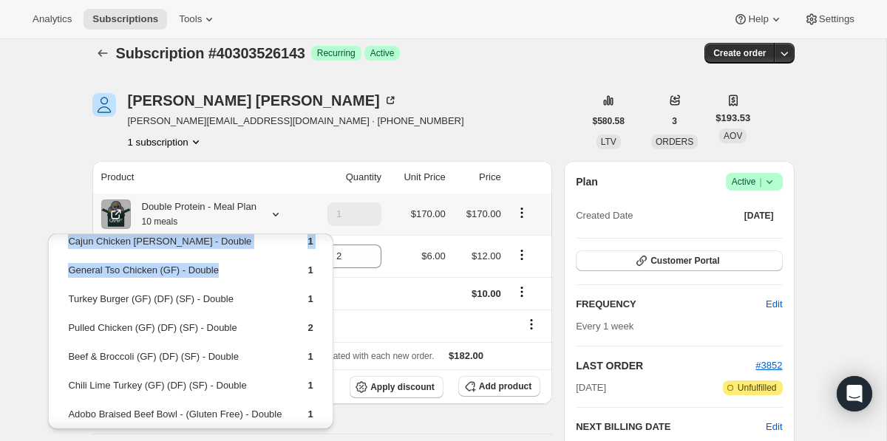
scroll to position [0, 0]
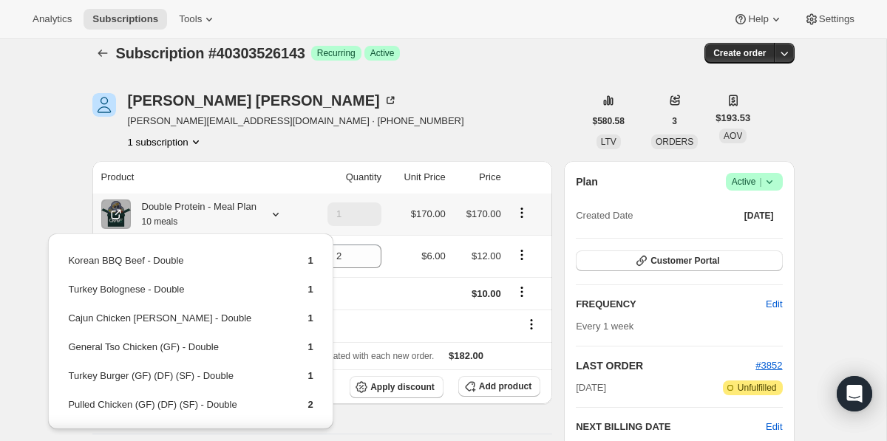
drag, startPoint x: 327, startPoint y: 385, endPoint x: 65, endPoint y: 264, distance: 288.2
click at [65, 264] on div "Korean BBQ Beef - Double 1 Turkey Bolognese - Double 1 Cajun Chicken Alfredo - …" at bounding box center [190, 395] width 284 height 325
click at [276, 141] on div "1 subscription" at bounding box center [296, 141] width 336 height 15
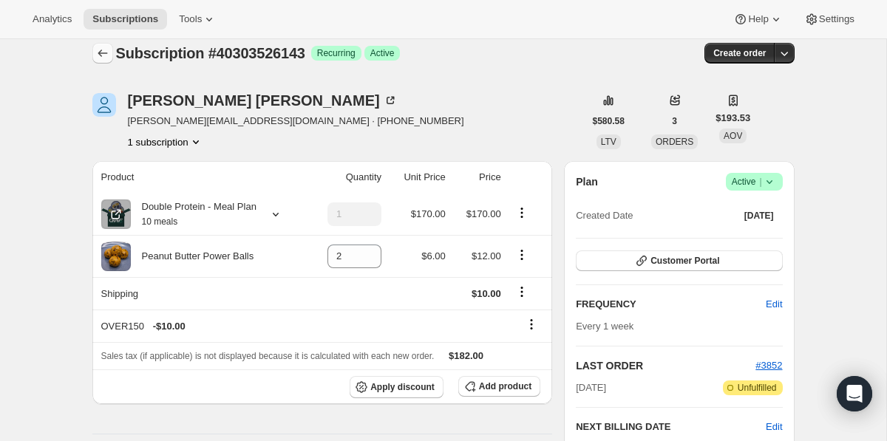
click at [96, 55] on icon "Subscriptions" at bounding box center [102, 53] width 15 height 15
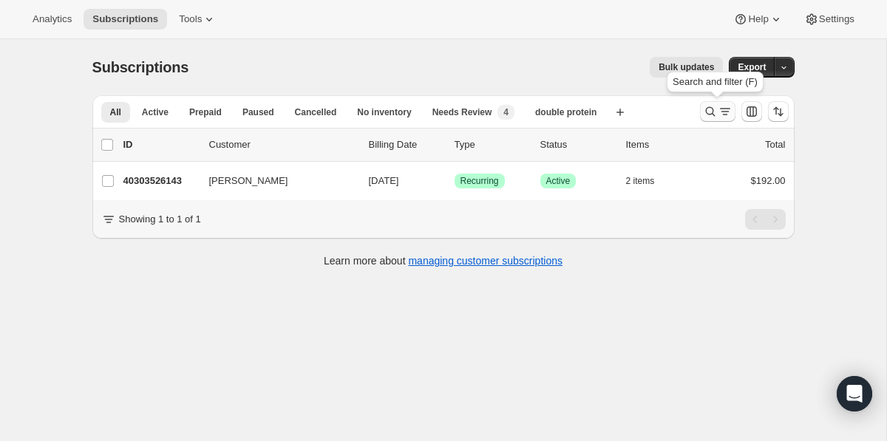
click at [710, 112] on icon "Search and filter results" at bounding box center [710, 111] width 15 height 15
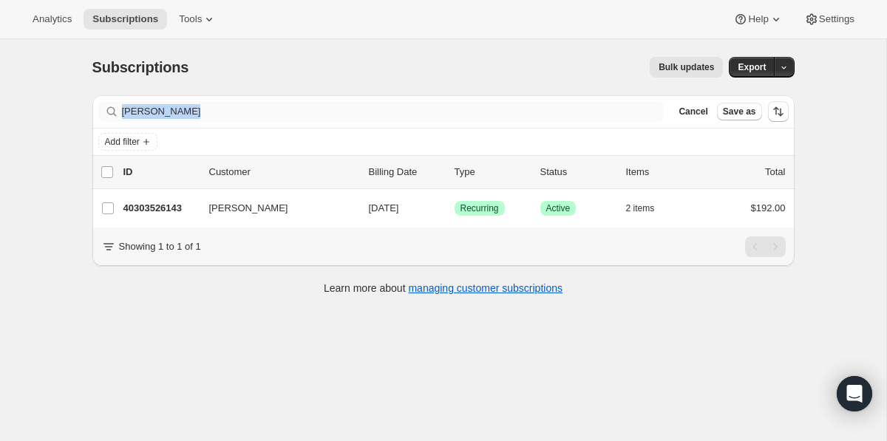
drag, startPoint x: 454, startPoint y: 128, endPoint x: 440, endPoint y: 100, distance: 30.7
click at [440, 100] on div "Filter subscribers shaun Clear Cancel Save as" at bounding box center [443, 111] width 702 height 33
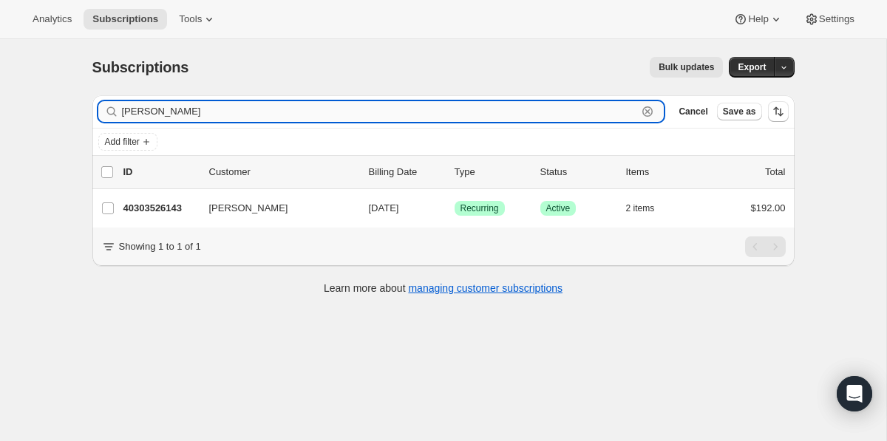
click at [439, 104] on input "shaun" at bounding box center [380, 111] width 516 height 21
drag, startPoint x: 439, startPoint y: 104, endPoint x: 421, endPoint y: 90, distance: 22.6
click at [421, 90] on div "Subscriptions. This page is ready Subscriptions Bulk updates More actions Bulk …" at bounding box center [443, 174] width 737 height 271
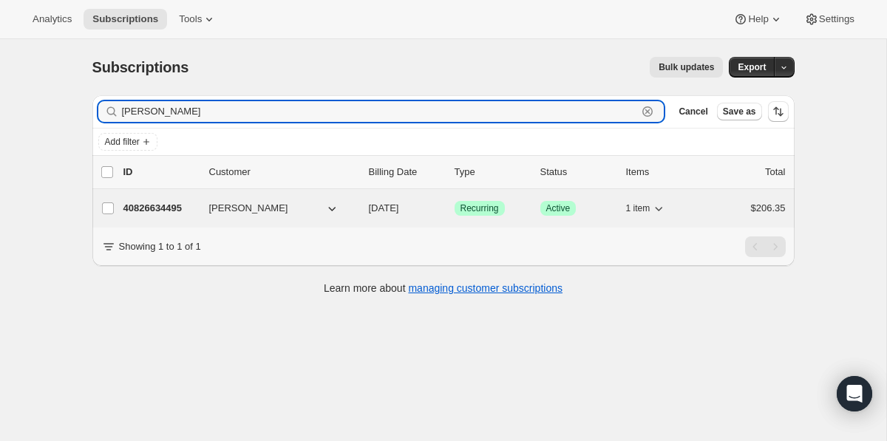
type input "smith"
click at [178, 210] on p "40826634495" at bounding box center [160, 208] width 74 height 15
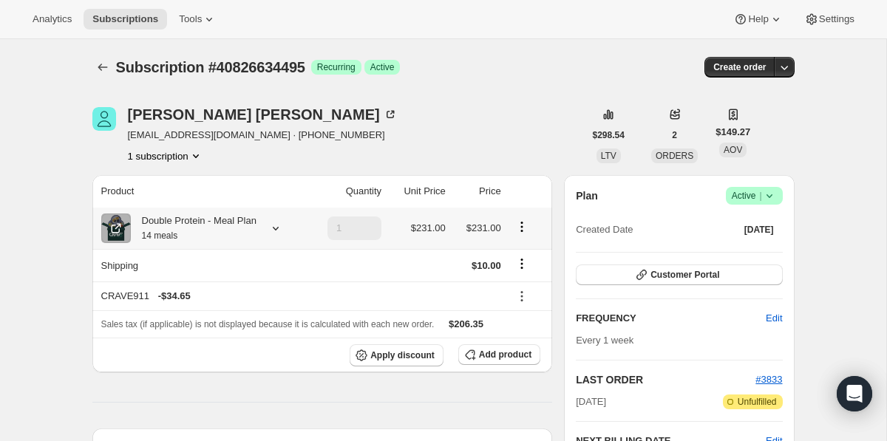
click at [277, 229] on icon at bounding box center [275, 228] width 15 height 15
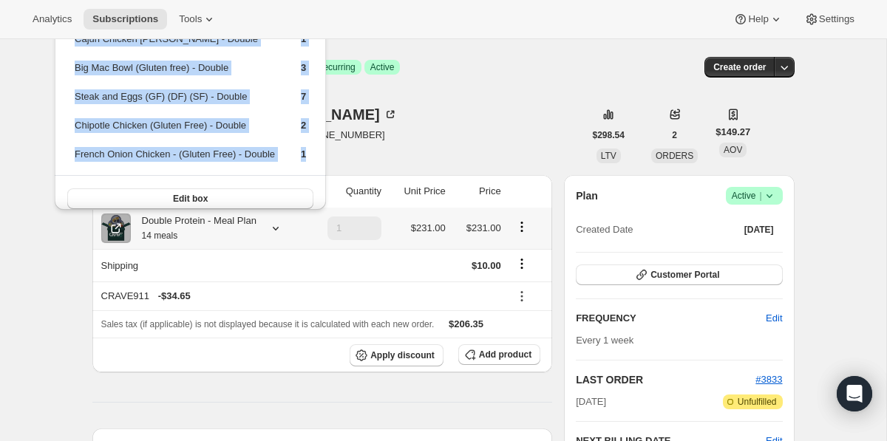
drag, startPoint x: 319, startPoint y: 154, endPoint x: 71, endPoint y: 43, distance: 272.2
click at [71, 43] on div "Cajun Chicken Alfredo - Double 1 Big Mac Bowl (Gluten free) - Double 3 Steak an…" at bounding box center [190, 117] width 271 height 210
copy tbody "Cajun Chicken Alfredo - Double 1 Big Mac Bowl (Gluten free) - Double 3 Steak an…"
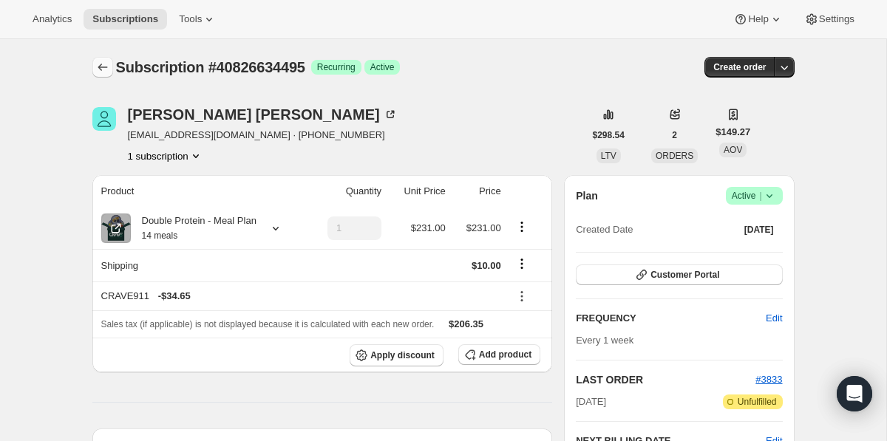
click at [106, 58] on button "Subscriptions" at bounding box center [102, 67] width 21 height 21
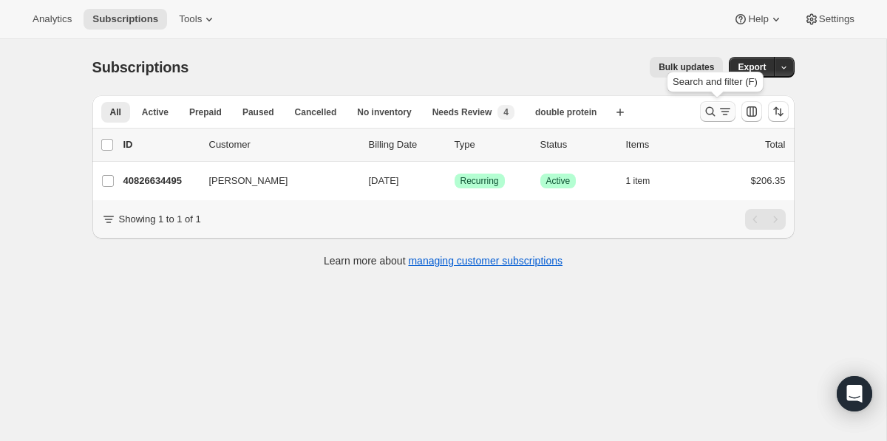
click at [712, 120] on button "Search and filter results" at bounding box center [717, 111] width 35 height 21
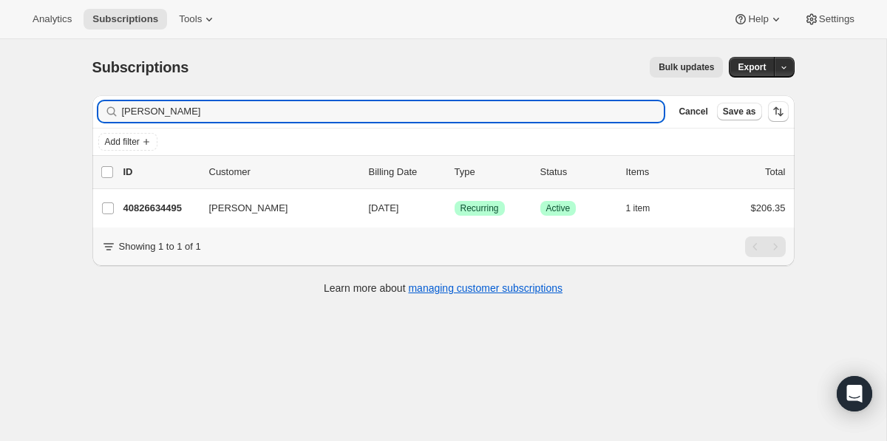
drag, startPoint x: 410, startPoint y: 110, endPoint x: 403, endPoint y: 94, distance: 17.9
click at [403, 94] on div "Subscriptions. This page is ready Subscriptions Bulk updates More actions Bulk …" at bounding box center [443, 174] width 737 height 271
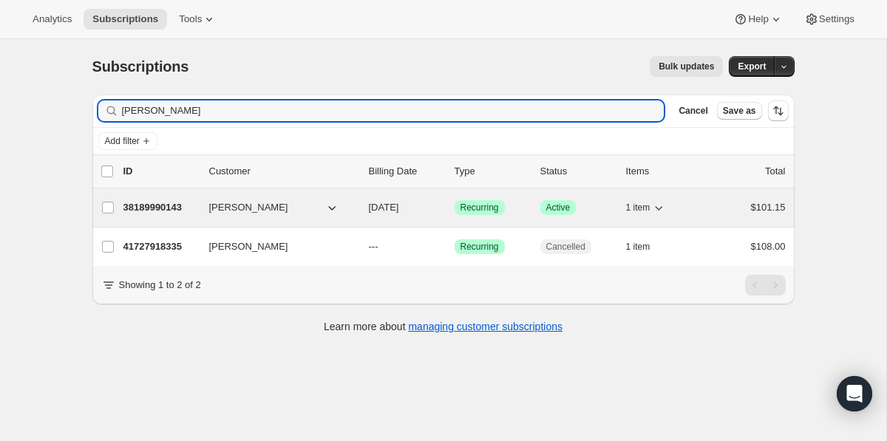
type input "james m"
click at [142, 211] on p "38189990143" at bounding box center [160, 207] width 74 height 15
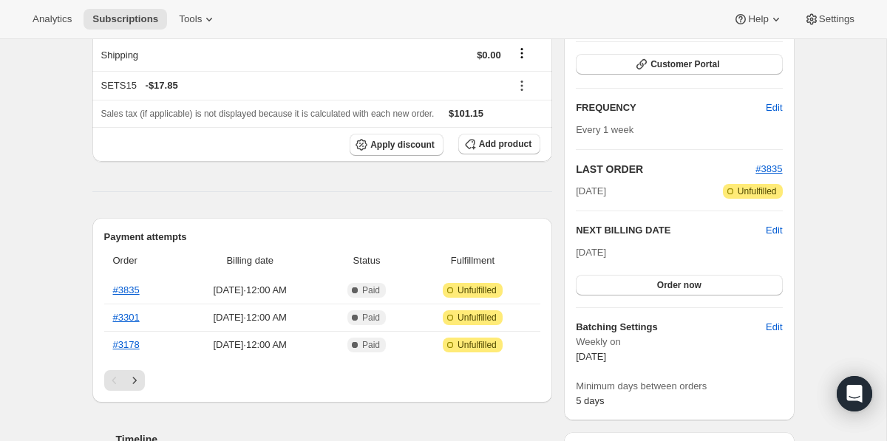
scroll to position [170, 0]
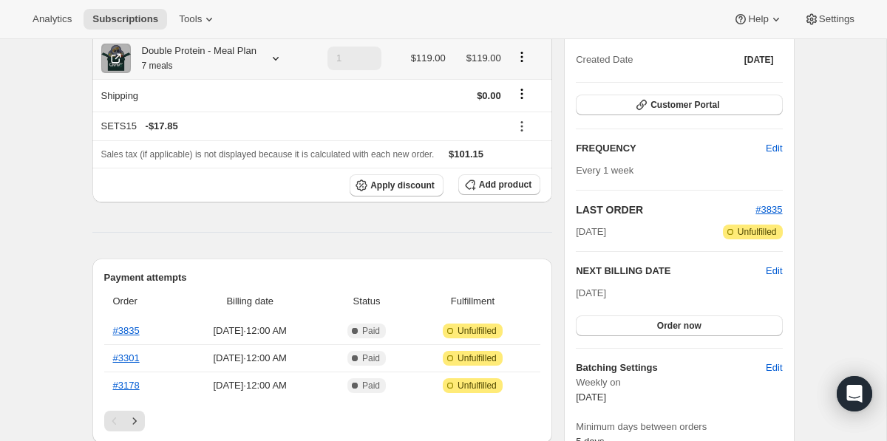
click at [279, 58] on icon at bounding box center [276, 59] width 6 height 4
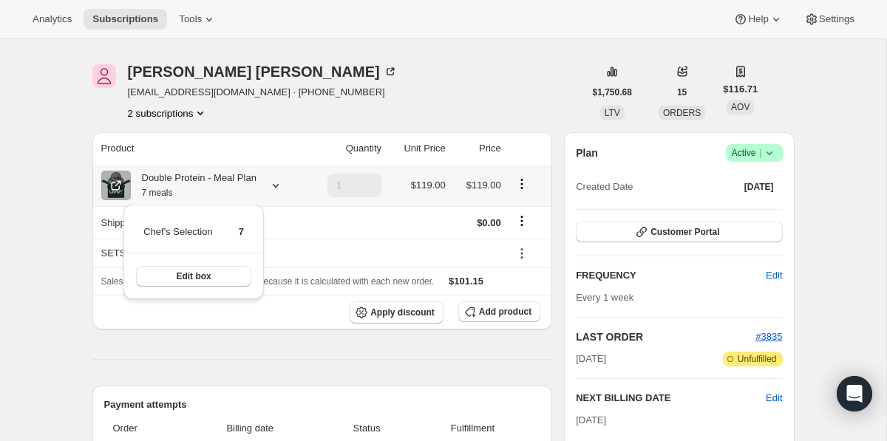
scroll to position [37, 0]
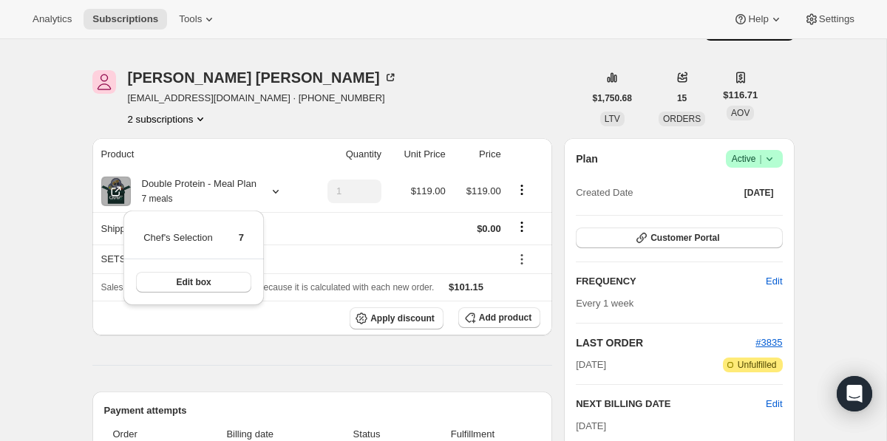
click at [129, 101] on span "jmoff28@gmail.com · +17329217514" at bounding box center [263, 98] width 270 height 15
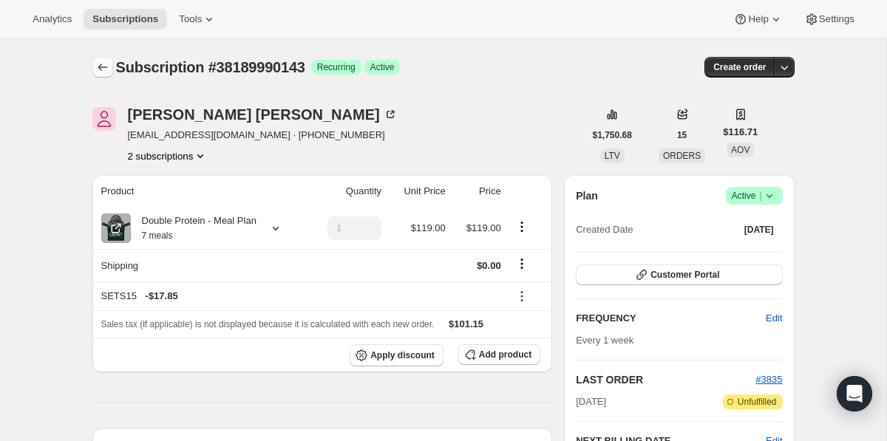
click at [109, 71] on button "Subscriptions" at bounding box center [102, 67] width 21 height 21
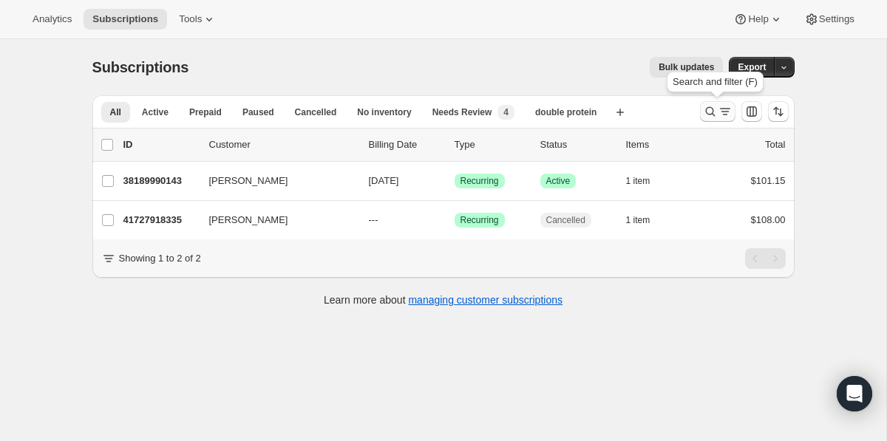
click at [709, 116] on icon "Search and filter results" at bounding box center [710, 111] width 15 height 15
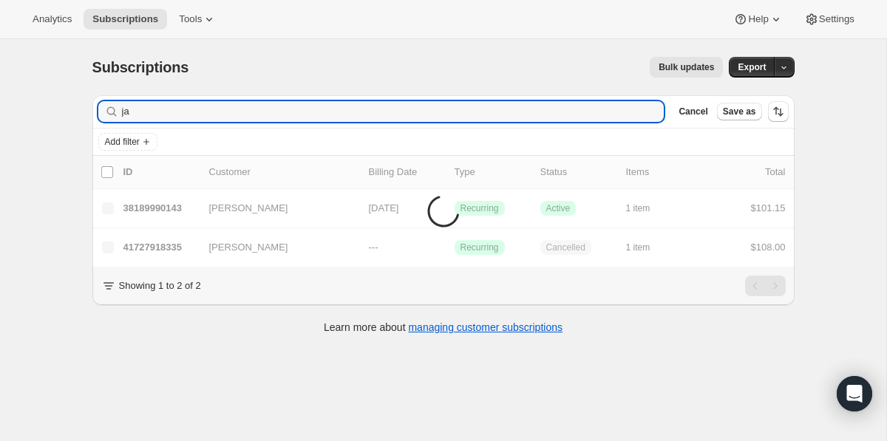
type input "j"
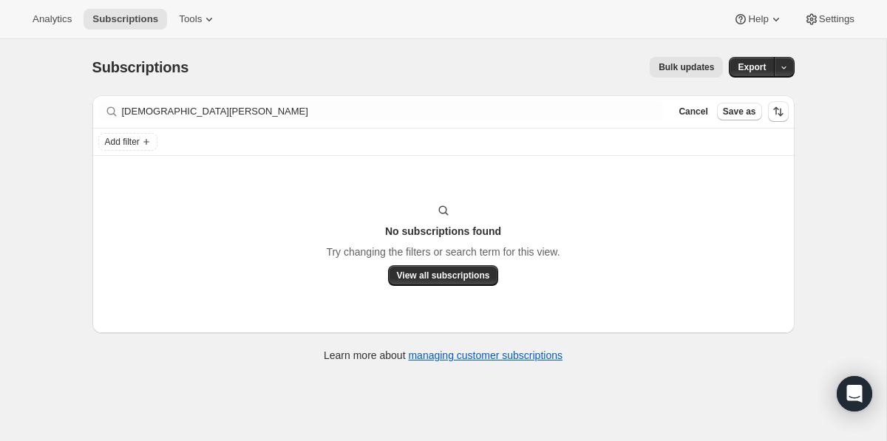
drag, startPoint x: 219, startPoint y: 100, endPoint x: 219, endPoint y: 73, distance: 26.6
click at [219, 73] on div "Subscriptions. This page is ready Subscriptions Bulk updates More actions Bulk …" at bounding box center [443, 208] width 737 height 338
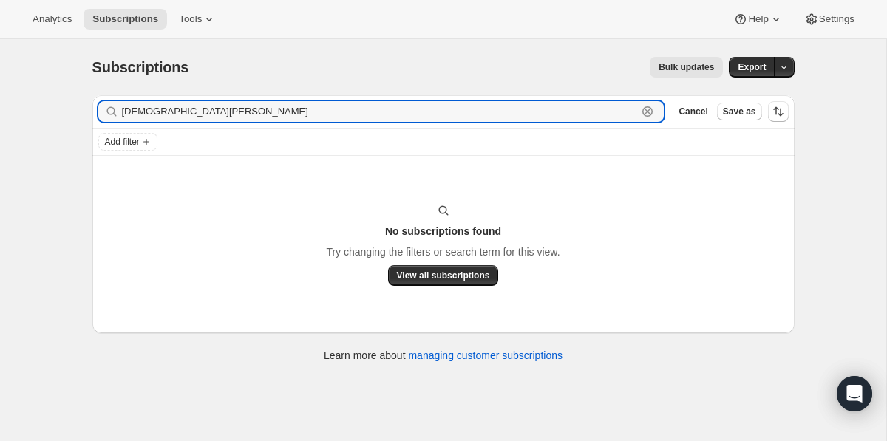
drag, startPoint x: 220, startPoint y: 112, endPoint x: 219, endPoint y: 91, distance: 21.4
click at [219, 91] on div "Subscriptions. This page is ready Subscriptions Bulk updates More actions Bulk …" at bounding box center [443, 208] width 737 height 338
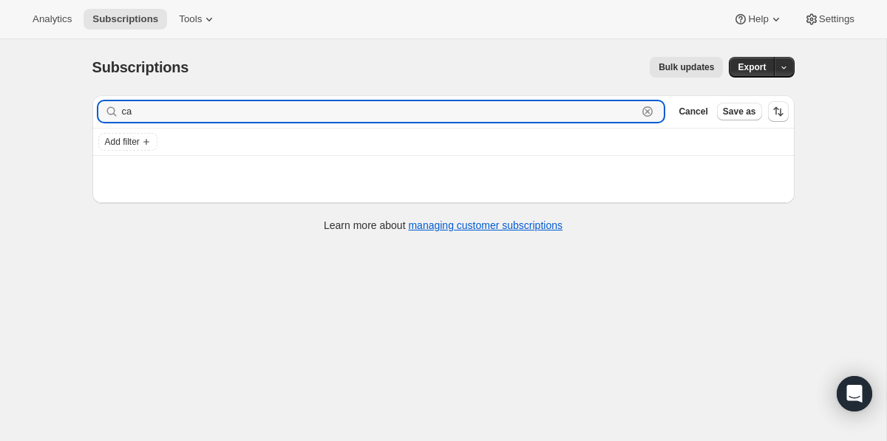
type input "c"
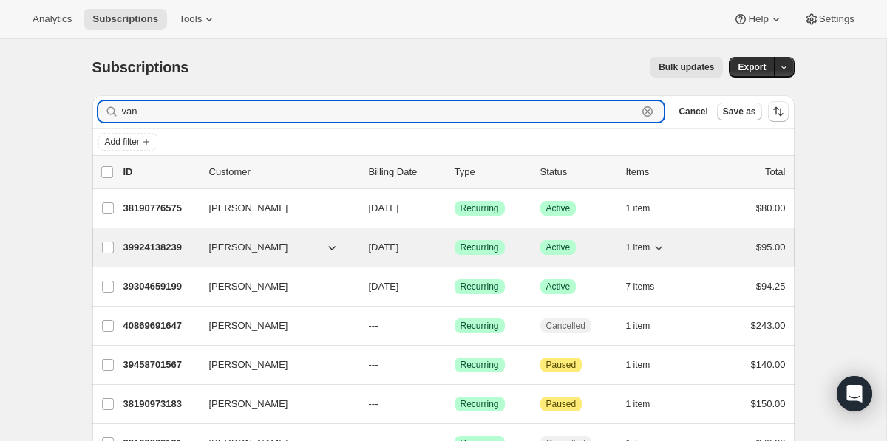
type input "van"
click at [168, 244] on p "39924138239" at bounding box center [160, 247] width 74 height 15
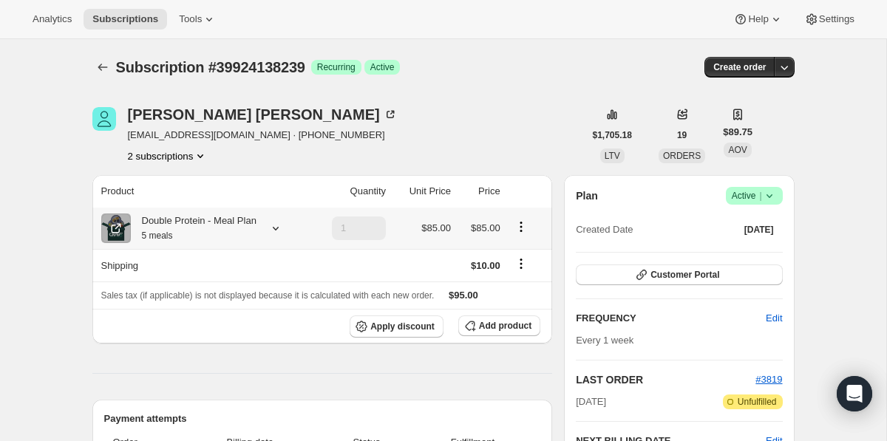
click at [277, 227] on icon at bounding box center [275, 228] width 15 height 15
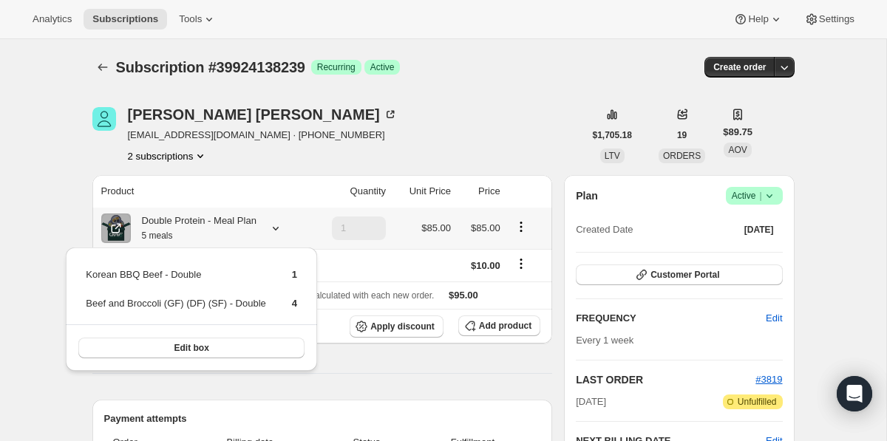
drag, startPoint x: 310, startPoint y: 304, endPoint x: 93, endPoint y: 266, distance: 219.9
click at [93, 266] on div "Korean BBQ Beef - Double 1 Beef and Broccoli (GF) (DF) (SF) - Double 4 Edit box" at bounding box center [191, 309] width 251 height 123
copy tbody
click at [78, 283] on div "Korean BBQ Beef - Double 1 Beef and Broccoli (GF) (DF) (SF) - Double 4 Edit box" at bounding box center [191, 309] width 251 height 123
drag, startPoint x: 78, startPoint y: 278, endPoint x: 316, endPoint y: 307, distance: 239.7
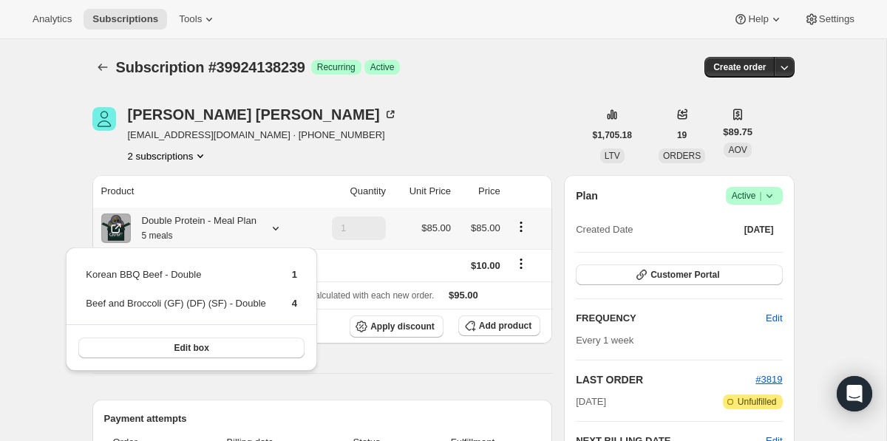
click at [316, 307] on div "Korean BBQ Beef - Double 1 Beef and Broccoli (GF) (DF) (SF) - Double 4 Edit box" at bounding box center [191, 309] width 251 height 123
click at [96, 62] on icon "Subscriptions" at bounding box center [102, 67] width 15 height 15
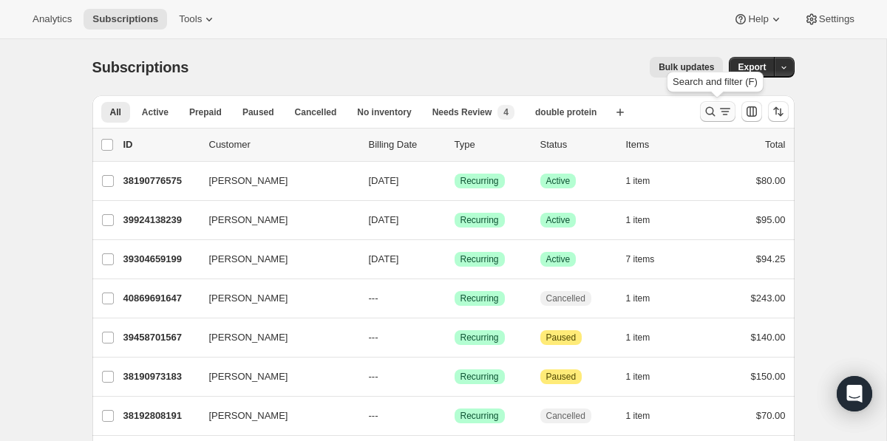
click at [710, 112] on icon "Search and filter results" at bounding box center [710, 111] width 15 height 15
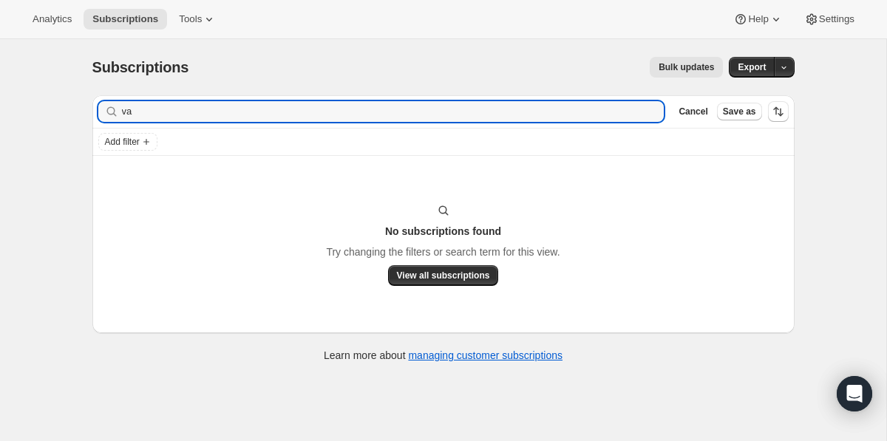
type input "v"
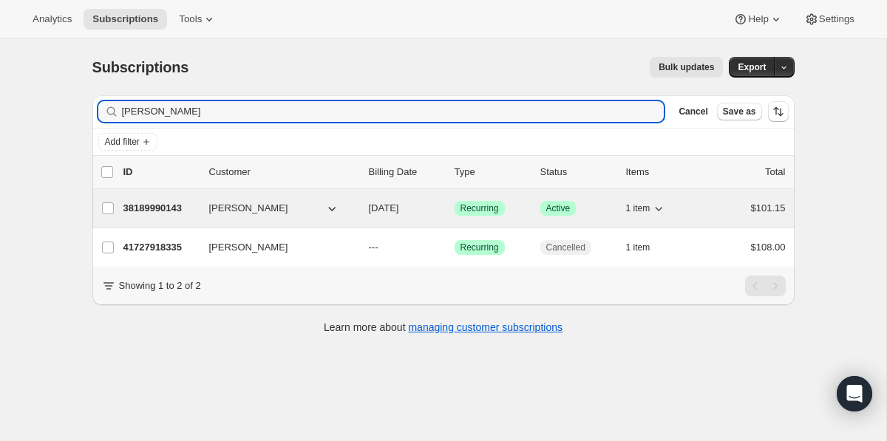
type input "james m"
click at [660, 208] on icon "button" at bounding box center [658, 208] width 15 height 15
